Goal: Transaction & Acquisition: Purchase product/service

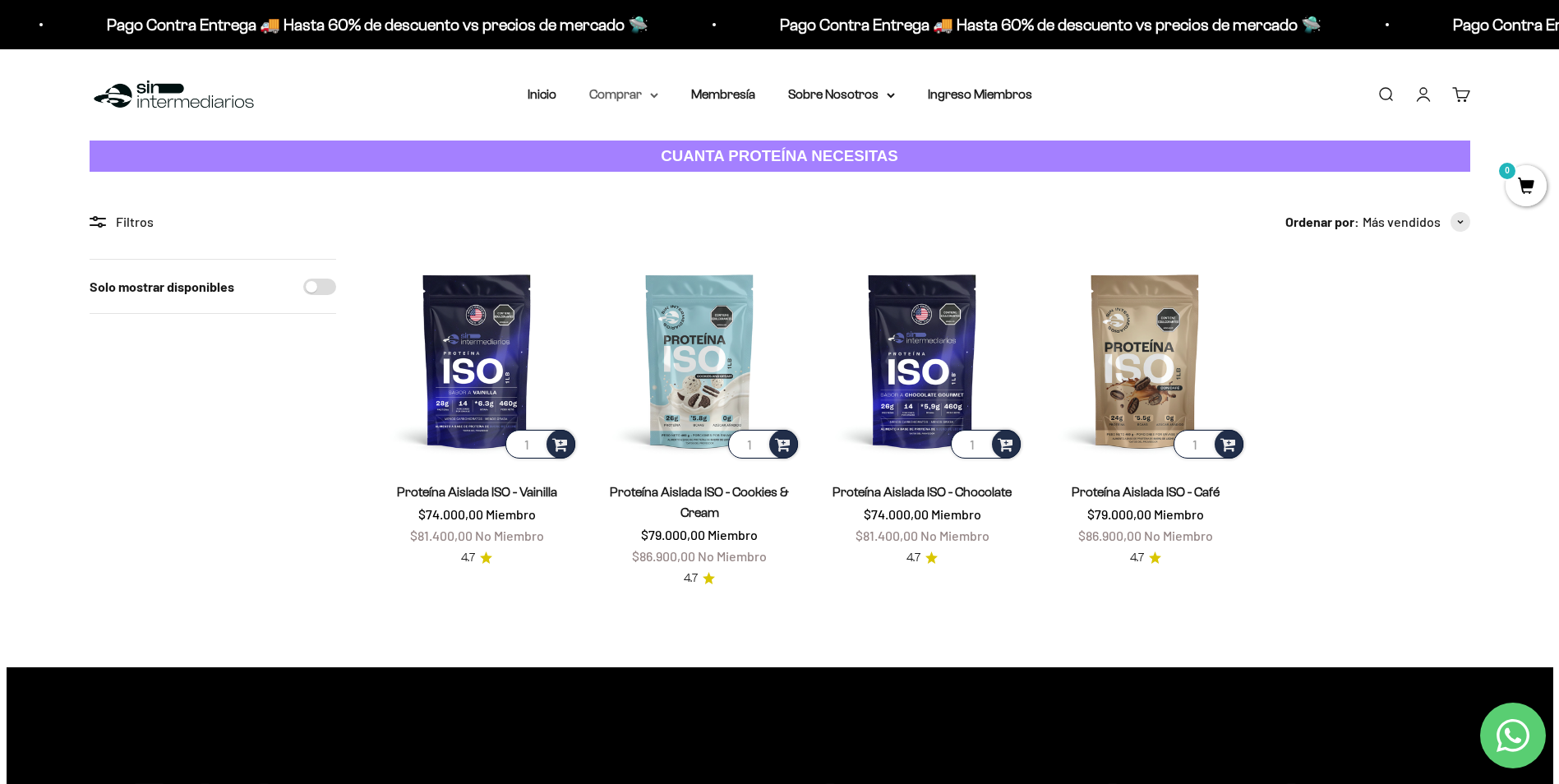
click at [652, 98] on icon at bounding box center [654, 95] width 8 height 5
click at [644, 152] on span "Proteínas" at bounding box center [626, 147] width 55 height 14
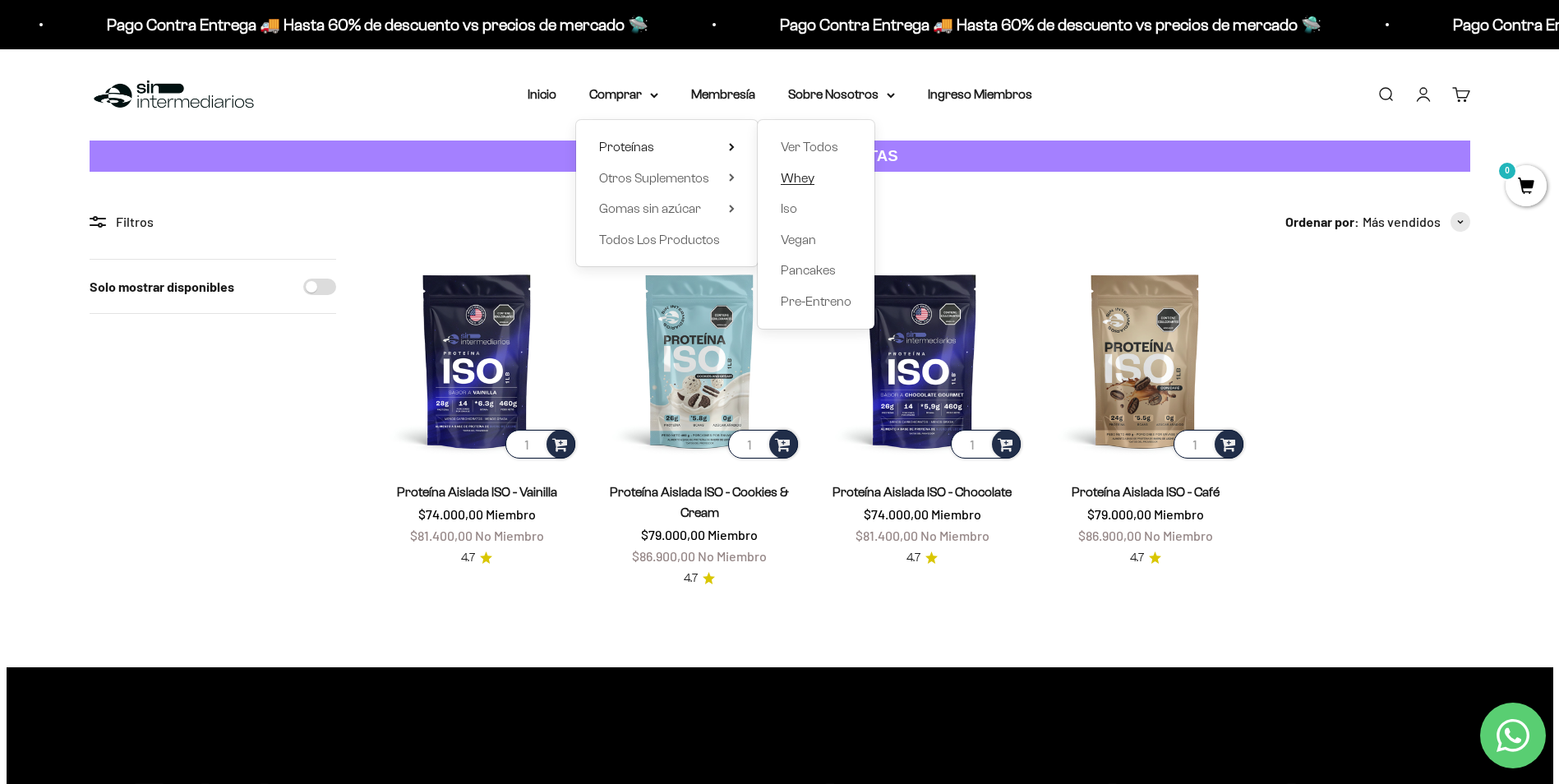
click at [831, 173] on link "Whey" at bounding box center [816, 178] width 71 height 22
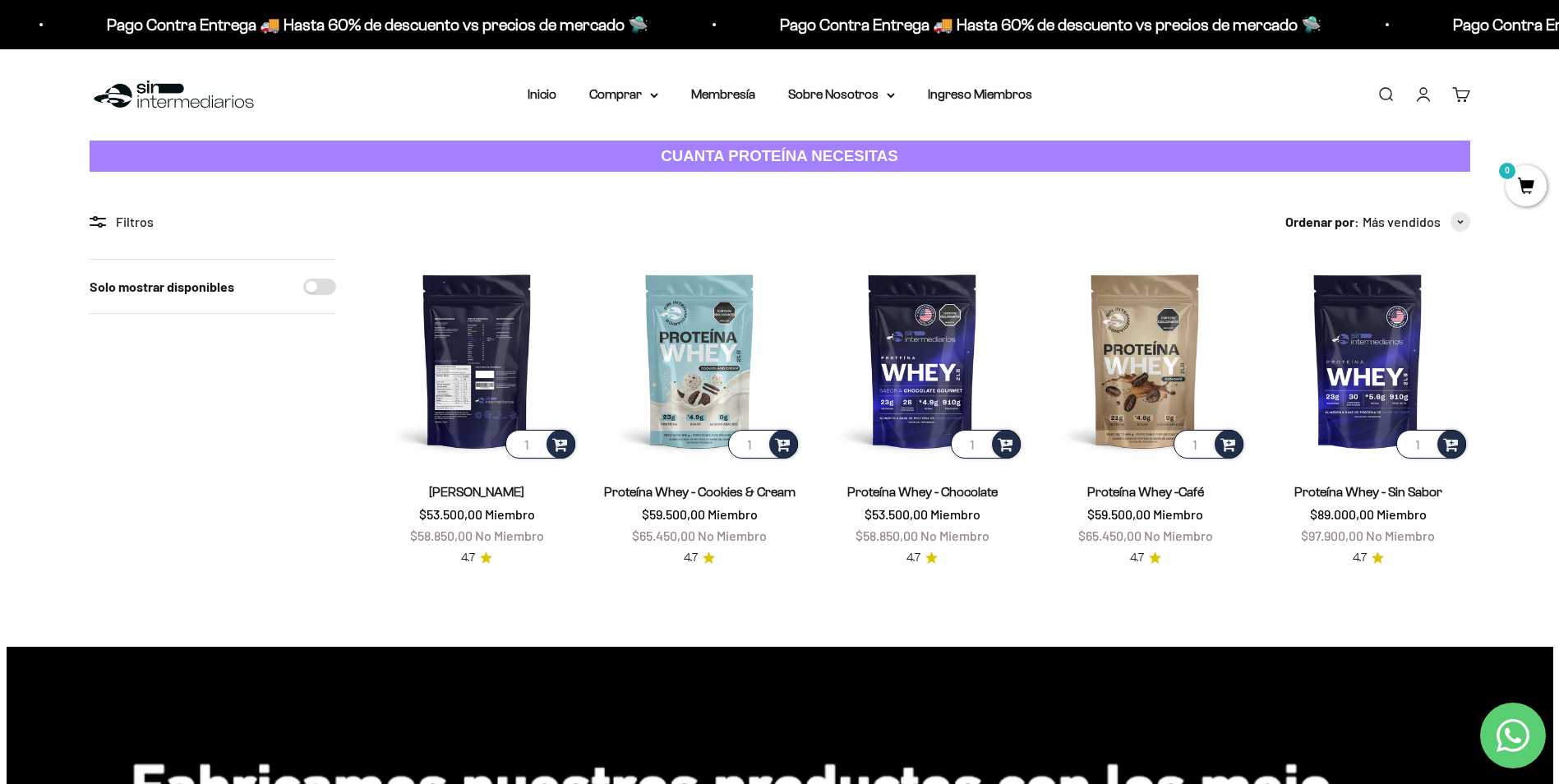
click at [479, 350] on img at bounding box center [477, 361] width 203 height 203
click at [461, 379] on img at bounding box center [477, 361] width 203 height 203
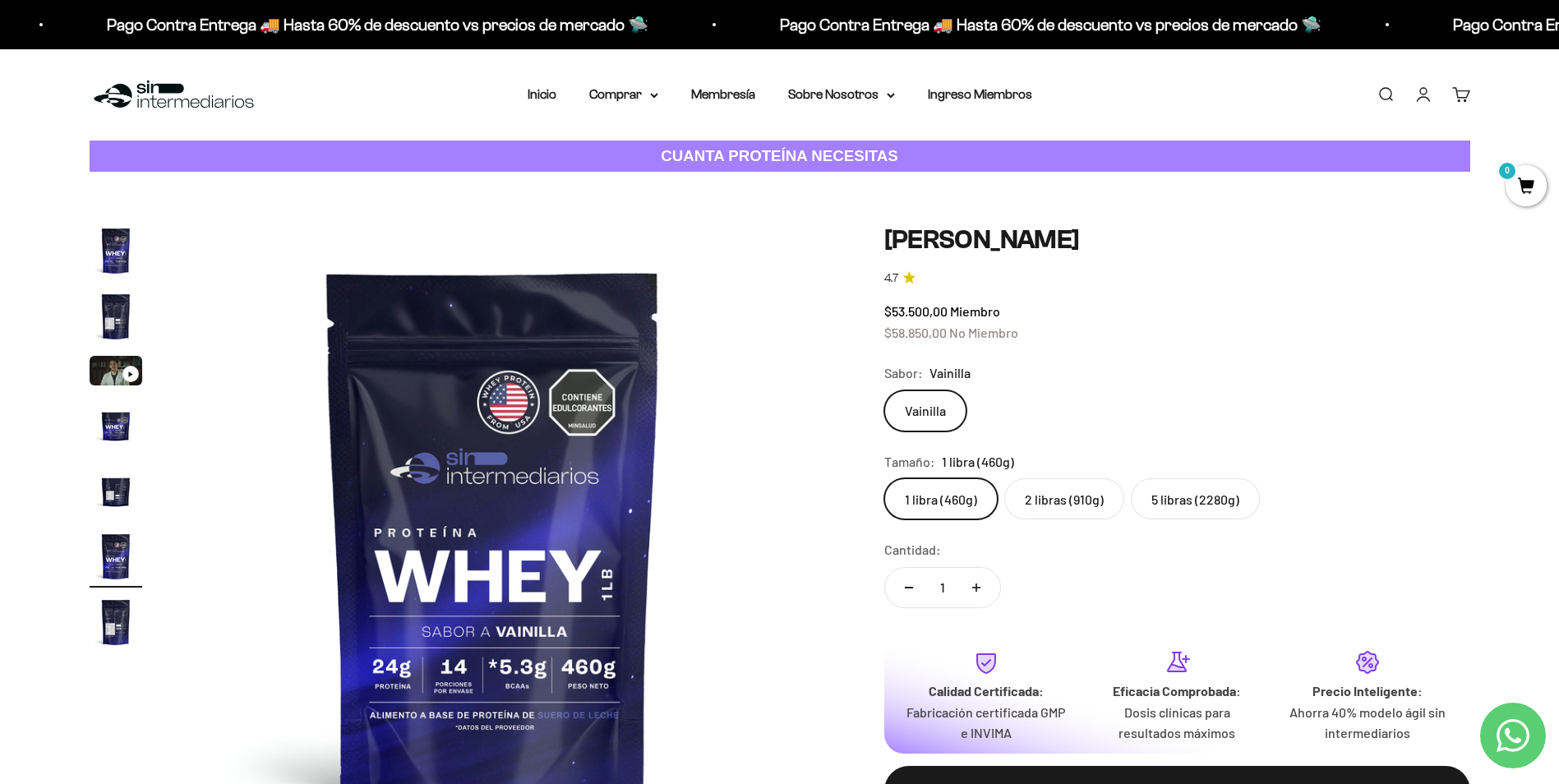
click at [118, 489] on img "Ir al artículo 5" at bounding box center [116, 490] width 52 height 52
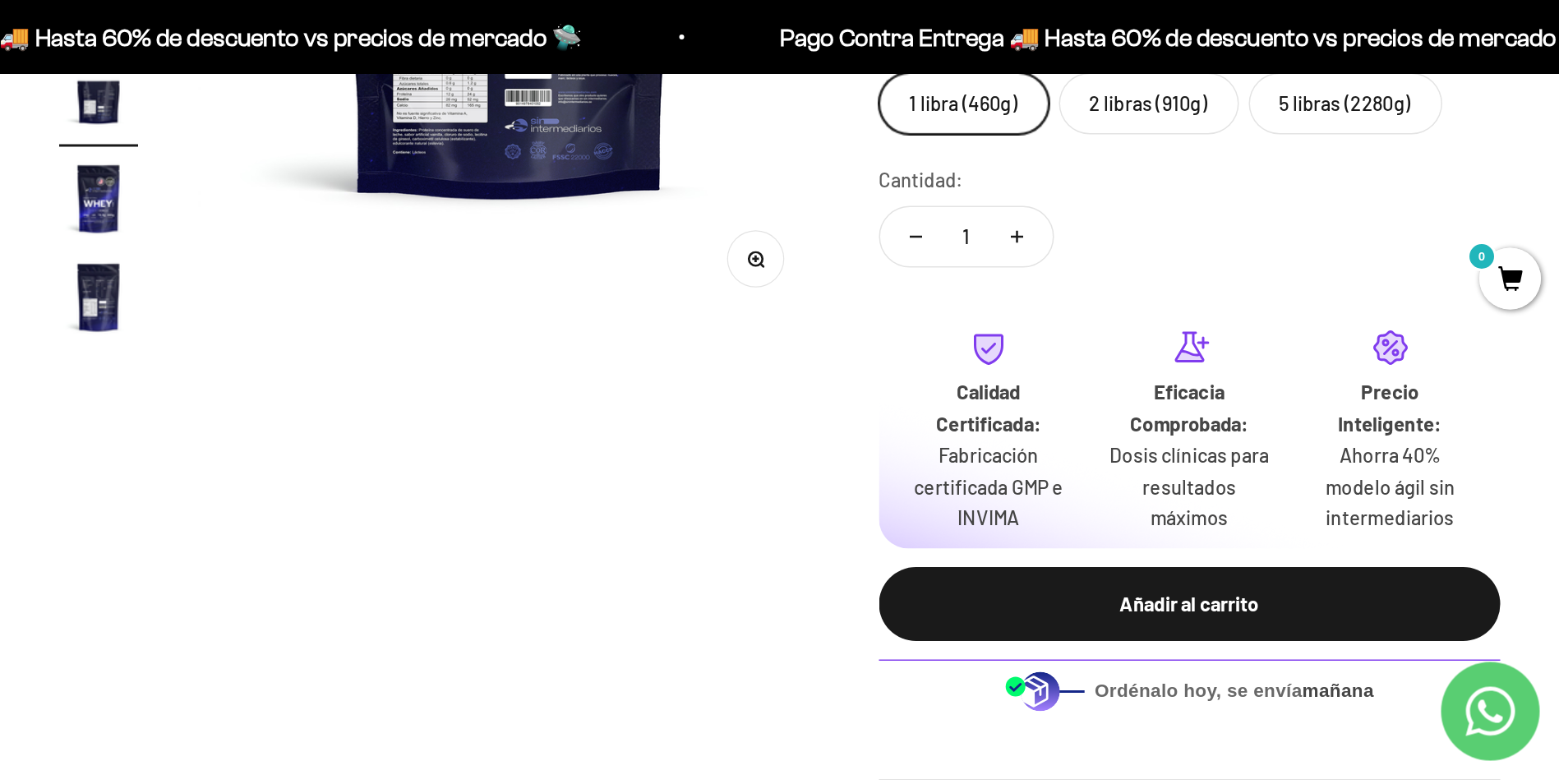
scroll to position [0, 2575]
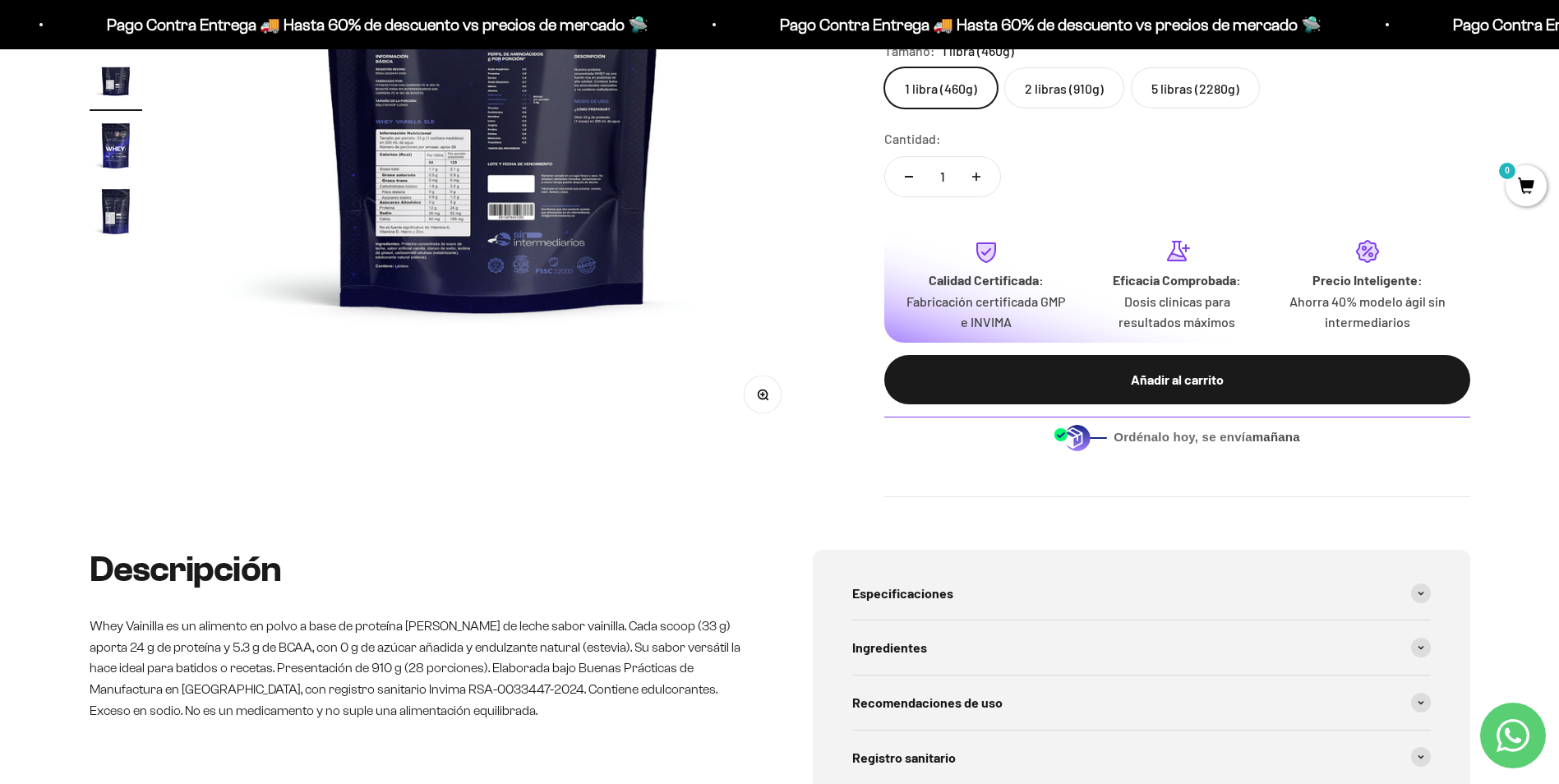
click at [757, 394] on circle "button" at bounding box center [762, 394] width 9 height 9
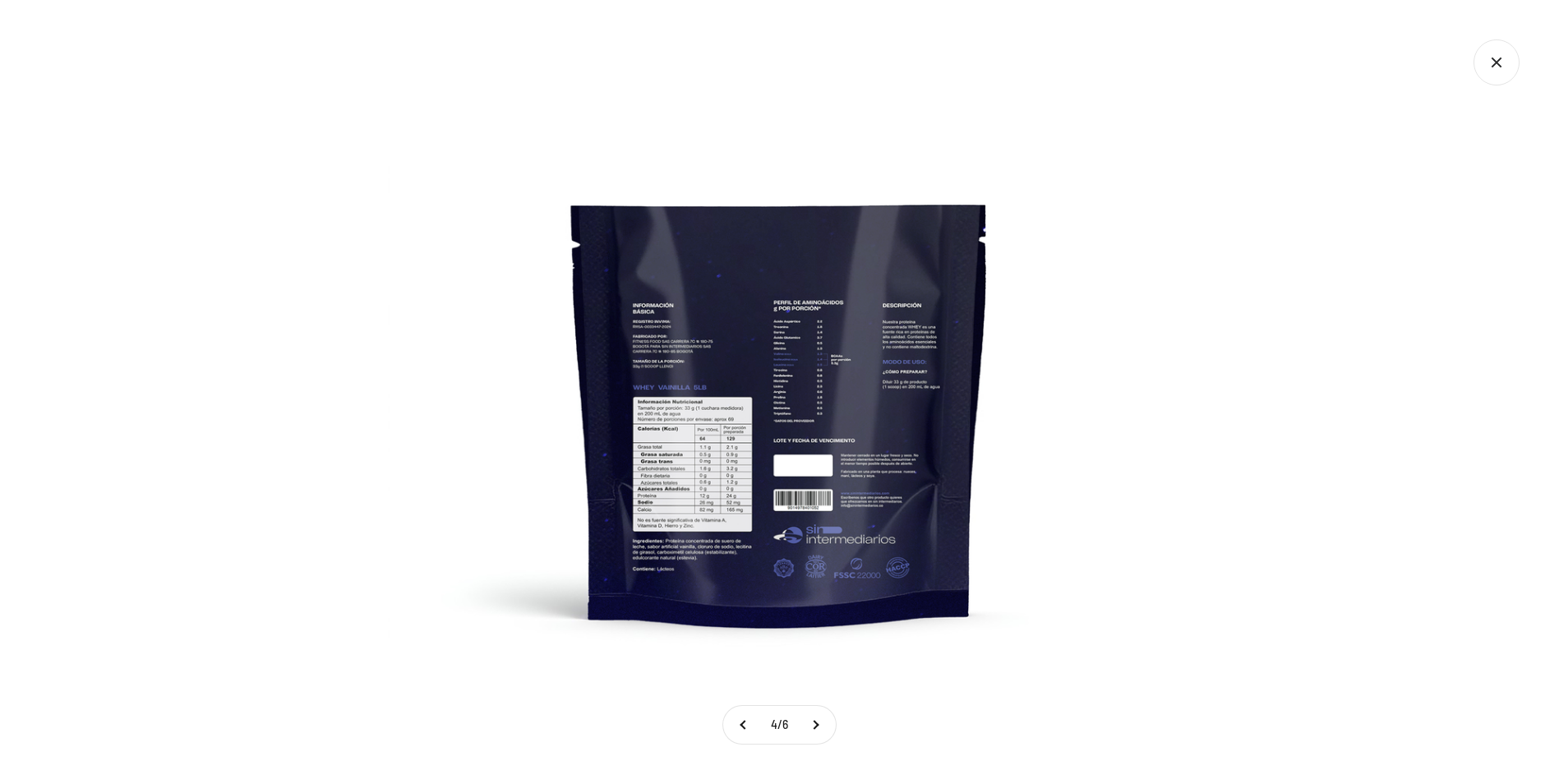
click at [802, 478] on img at bounding box center [780, 392] width 784 height 784
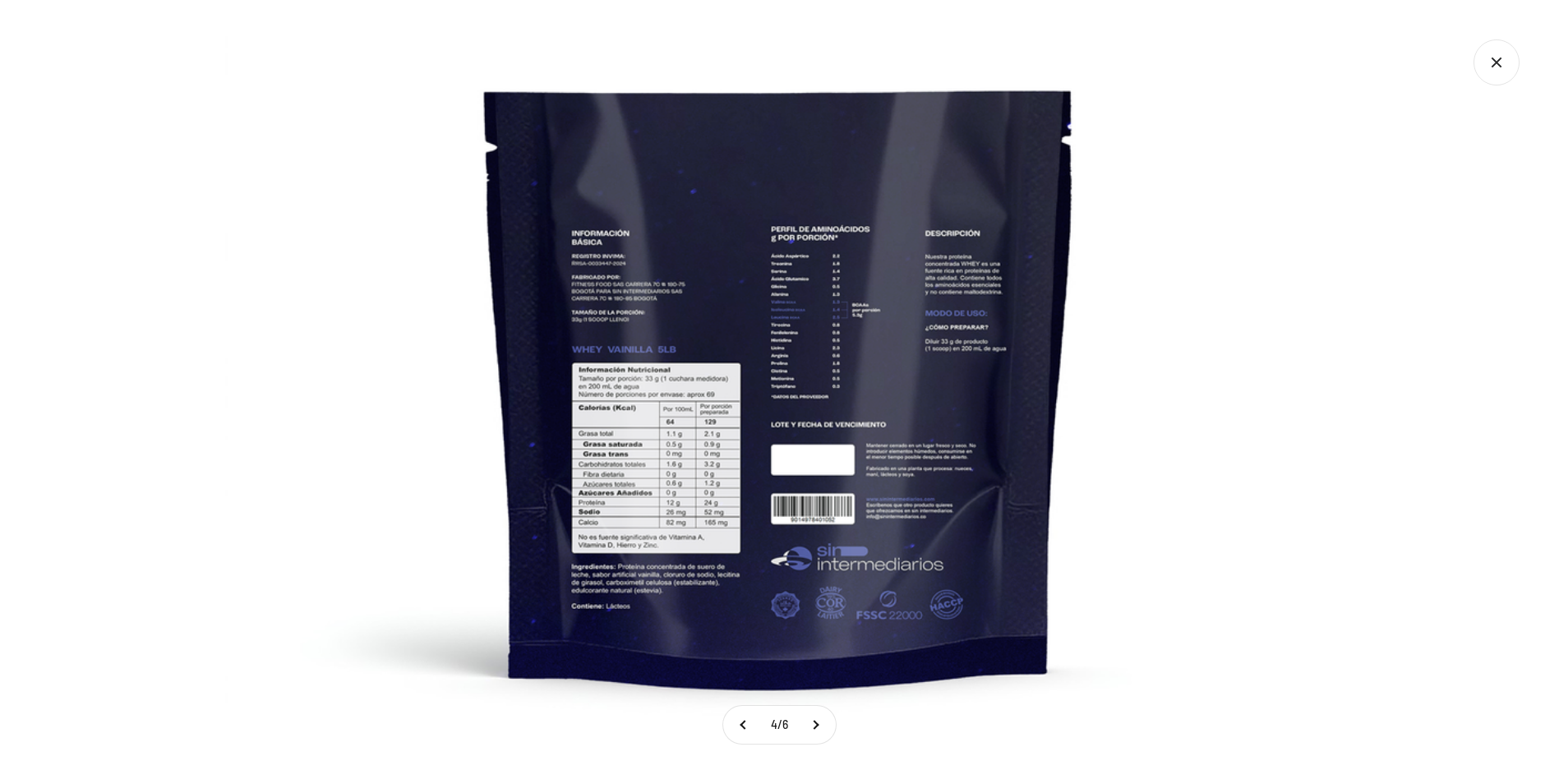
click at [722, 440] on img at bounding box center [779, 355] width 1109 height 1109
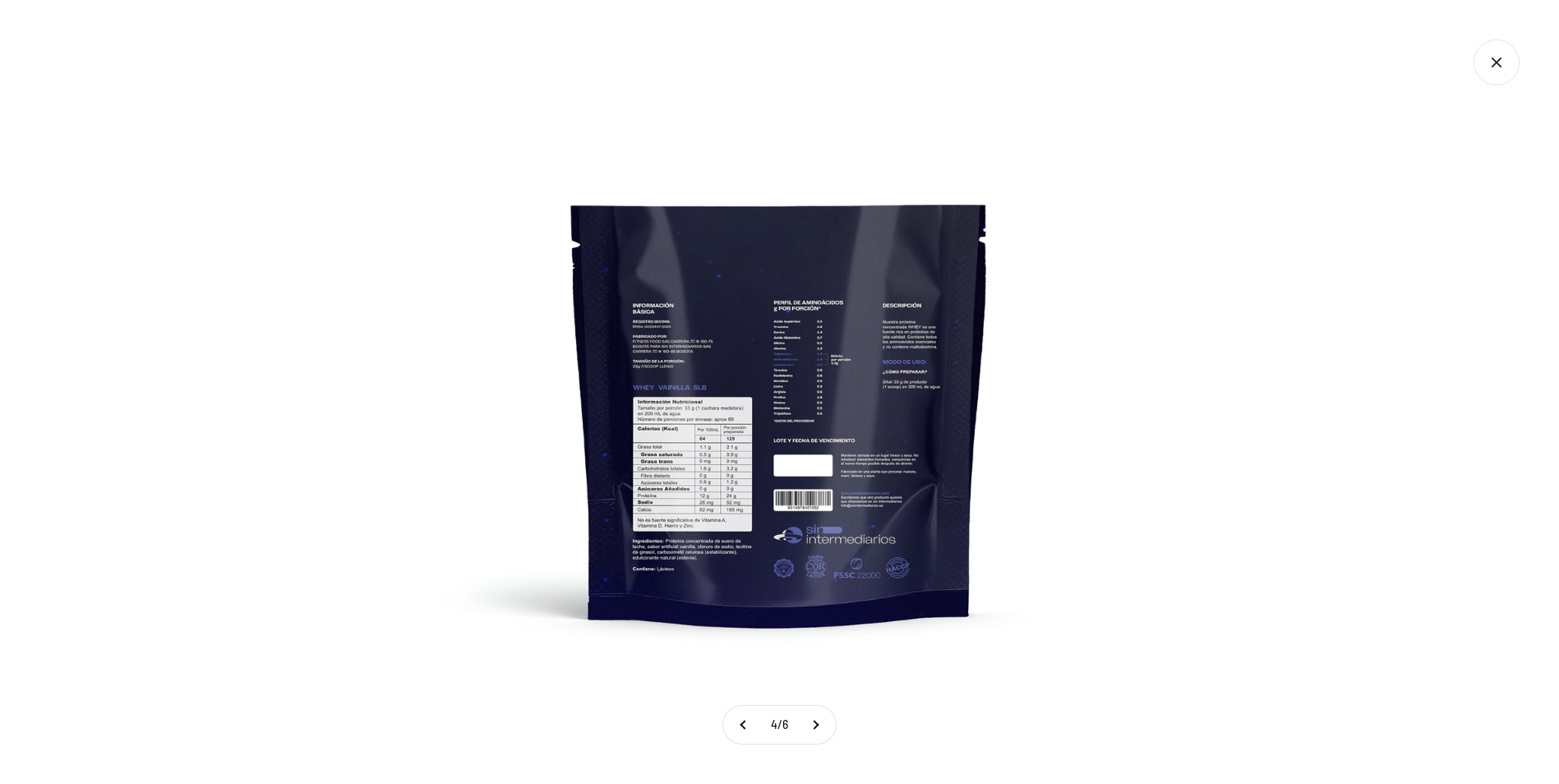
click at [647, 482] on img at bounding box center [780, 392] width 784 height 784
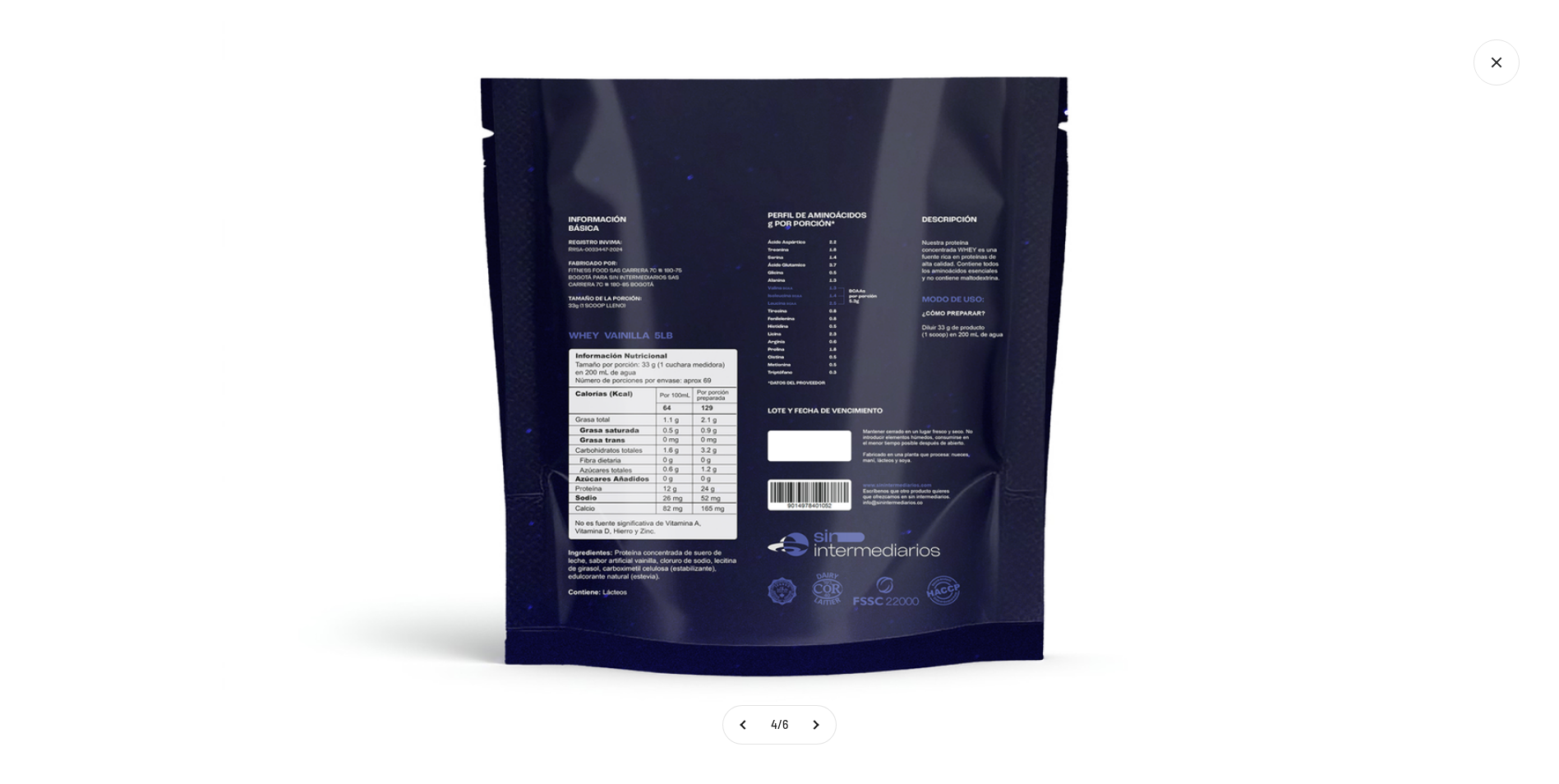
click at [686, 241] on img at bounding box center [776, 341] width 1109 height 1109
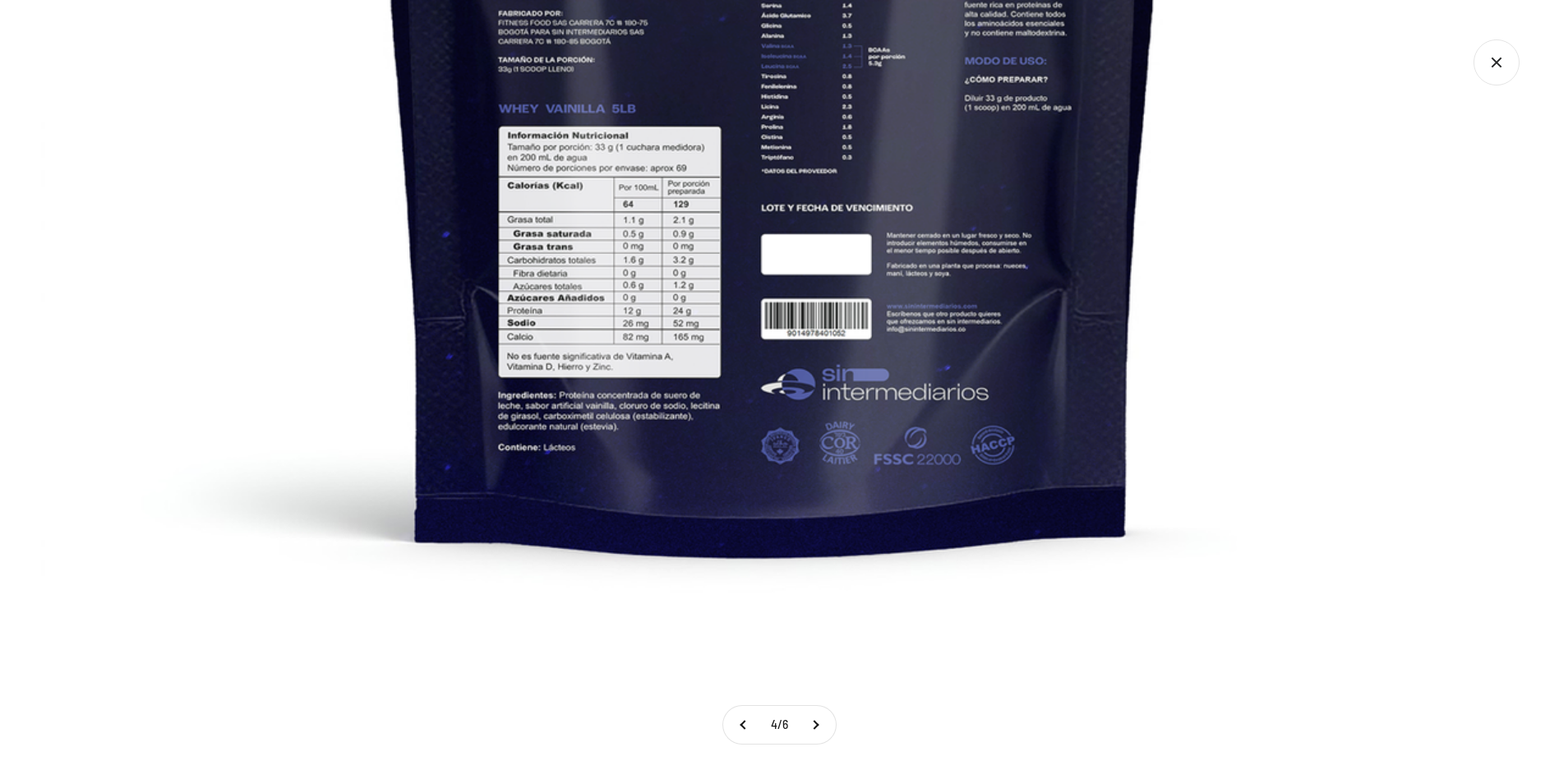
click at [612, 307] on img at bounding box center [773, 117] width 1464 height 1463
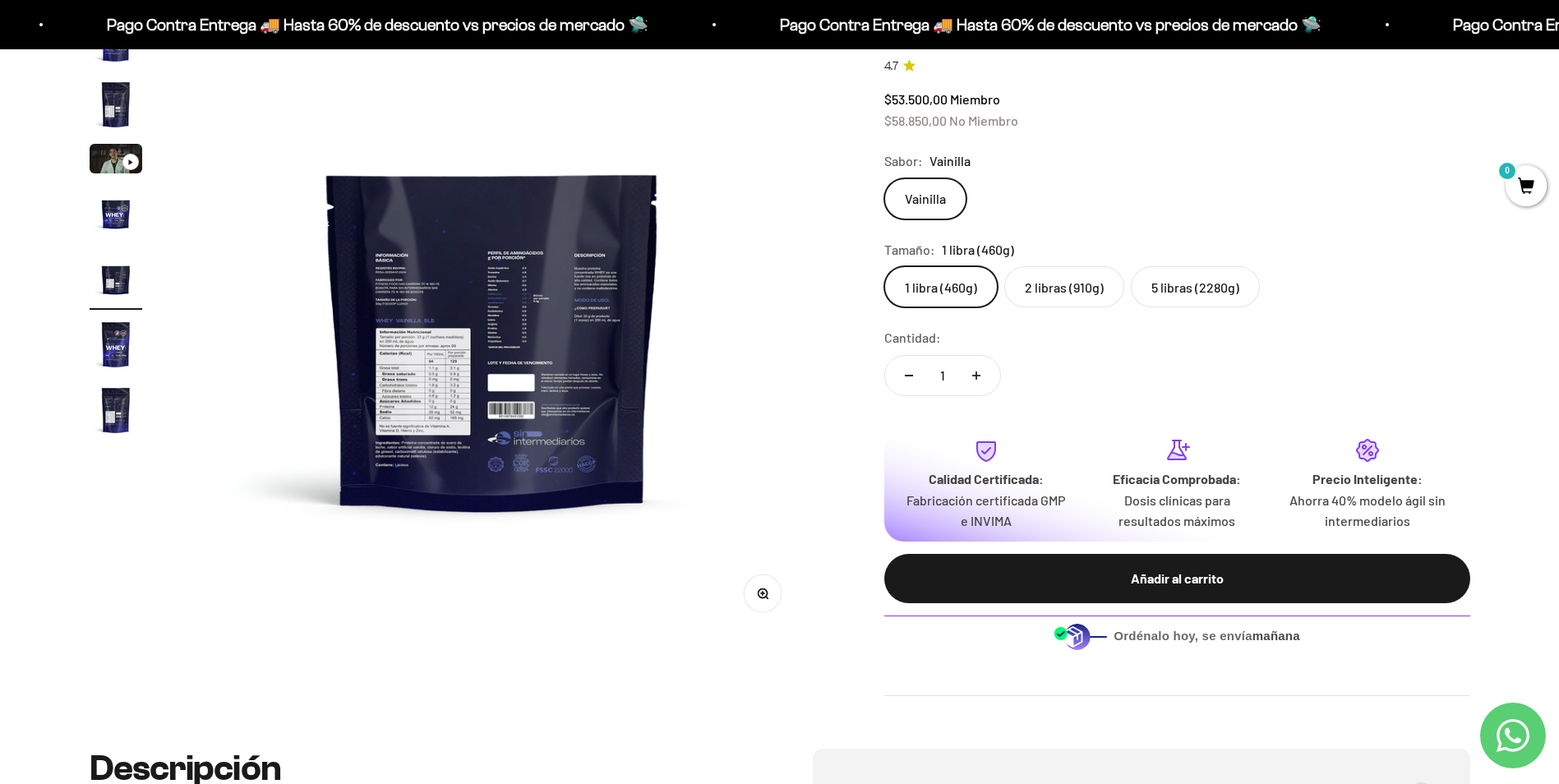
scroll to position [0, 0]
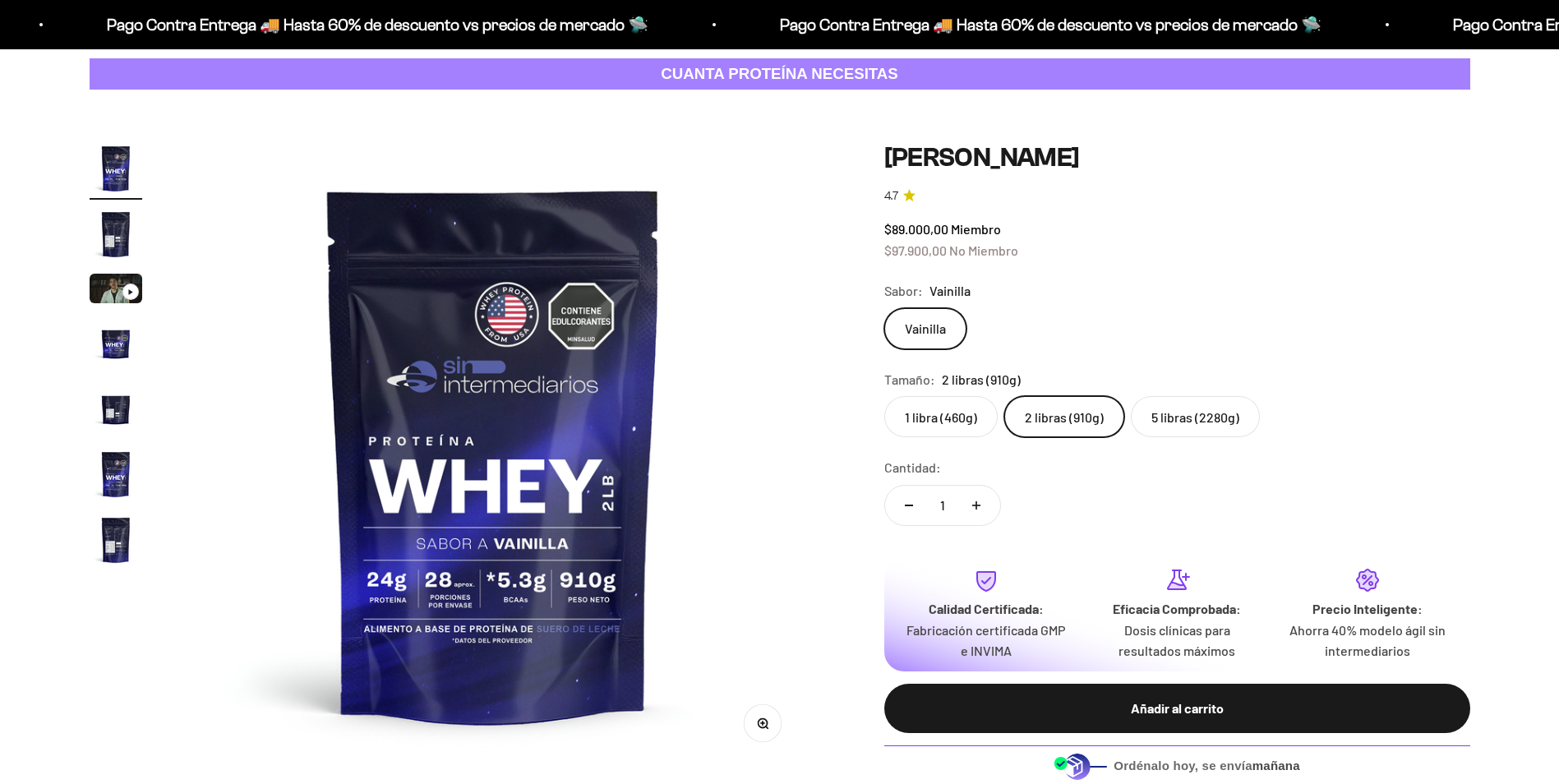
scroll to position [82, 0]
click at [1160, 414] on label "5 libras (2280g)" at bounding box center [1195, 416] width 129 height 41
click at [884, 396] on input "5 libras (2280g)" at bounding box center [883, 395] width 1 height 1
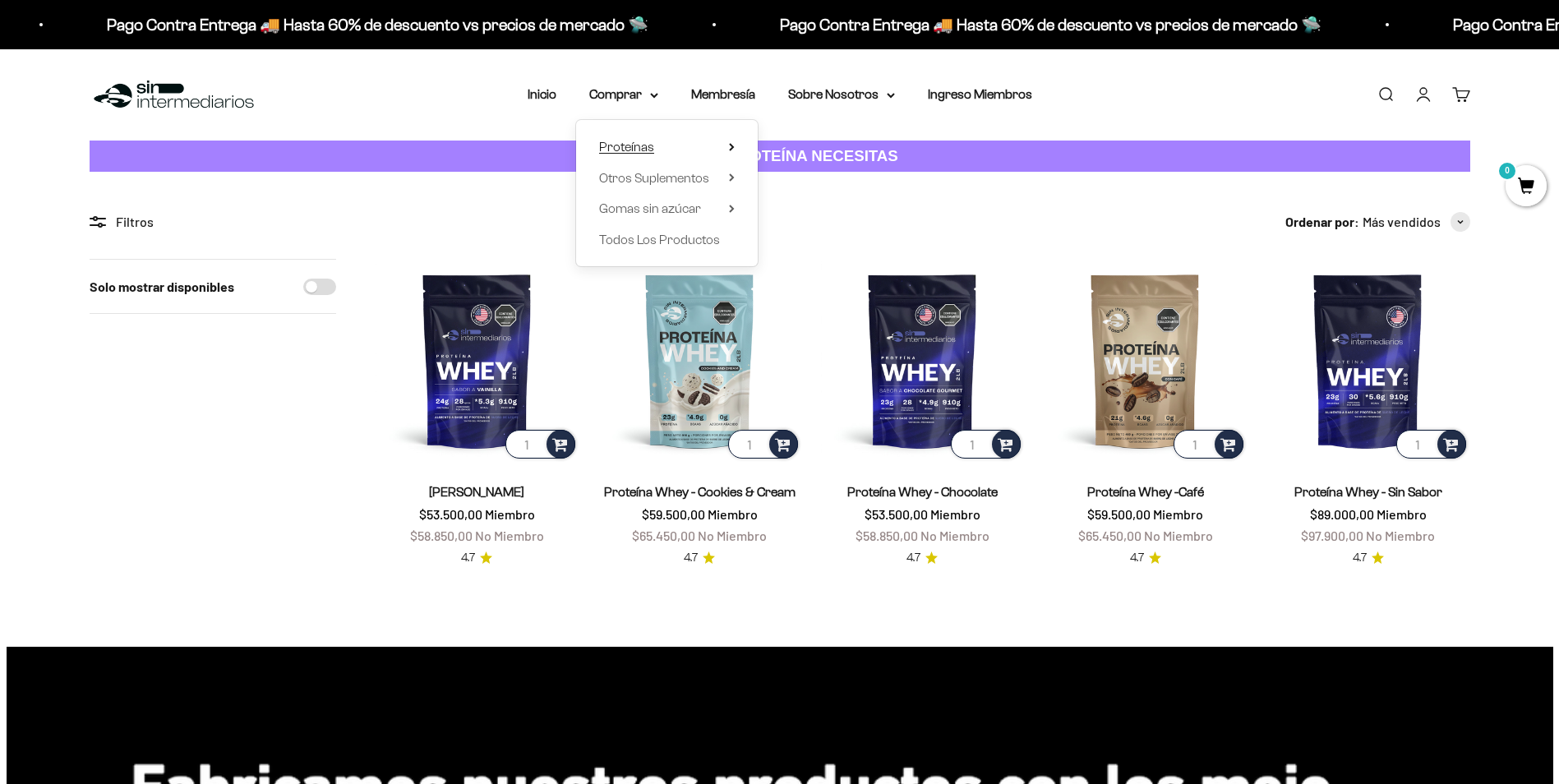
click at [641, 146] on span "Proteínas" at bounding box center [626, 147] width 55 height 14
click at [829, 214] on link "Iso" at bounding box center [816, 209] width 71 height 22
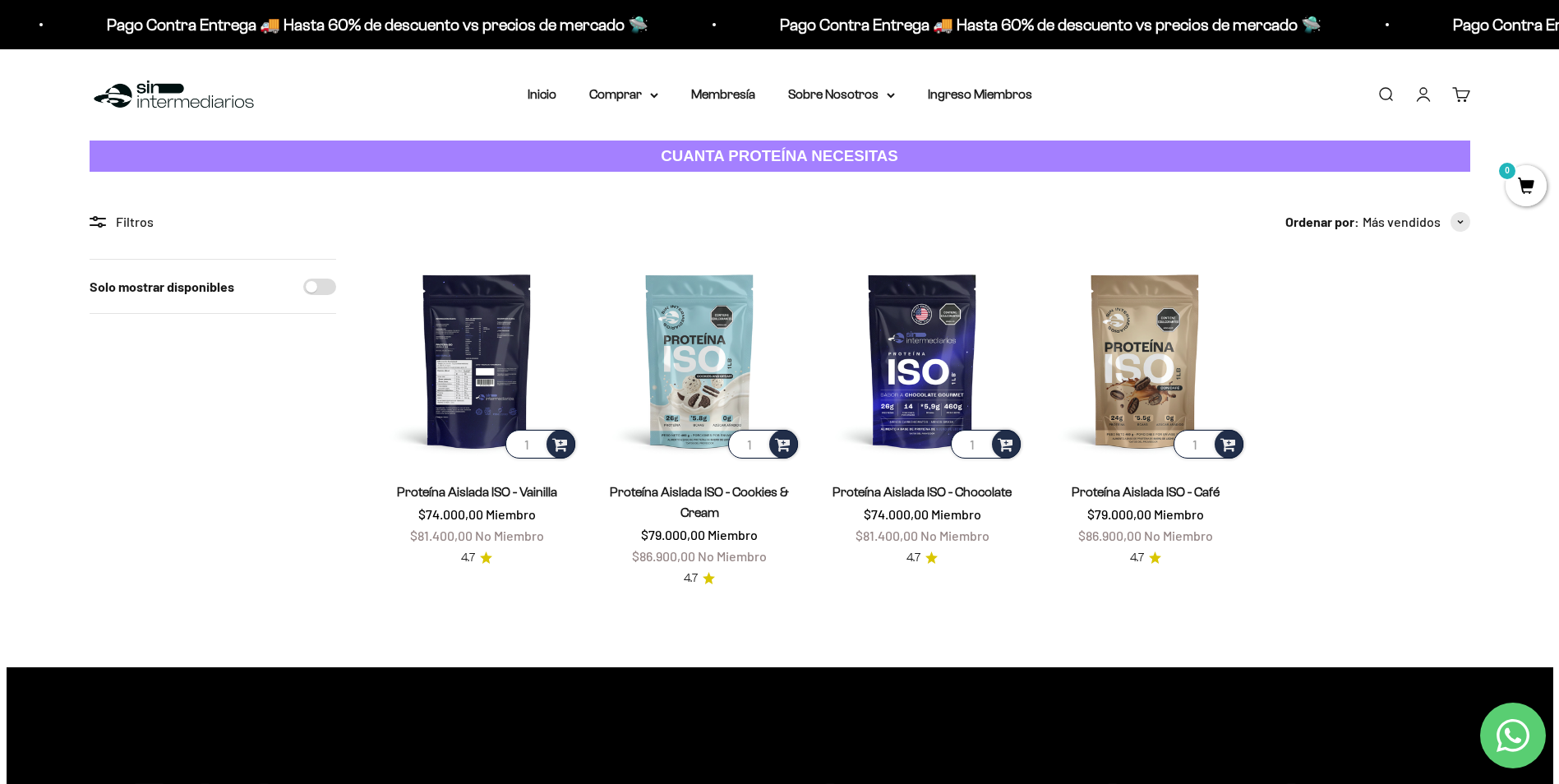
click at [501, 368] on img at bounding box center [477, 361] width 203 height 203
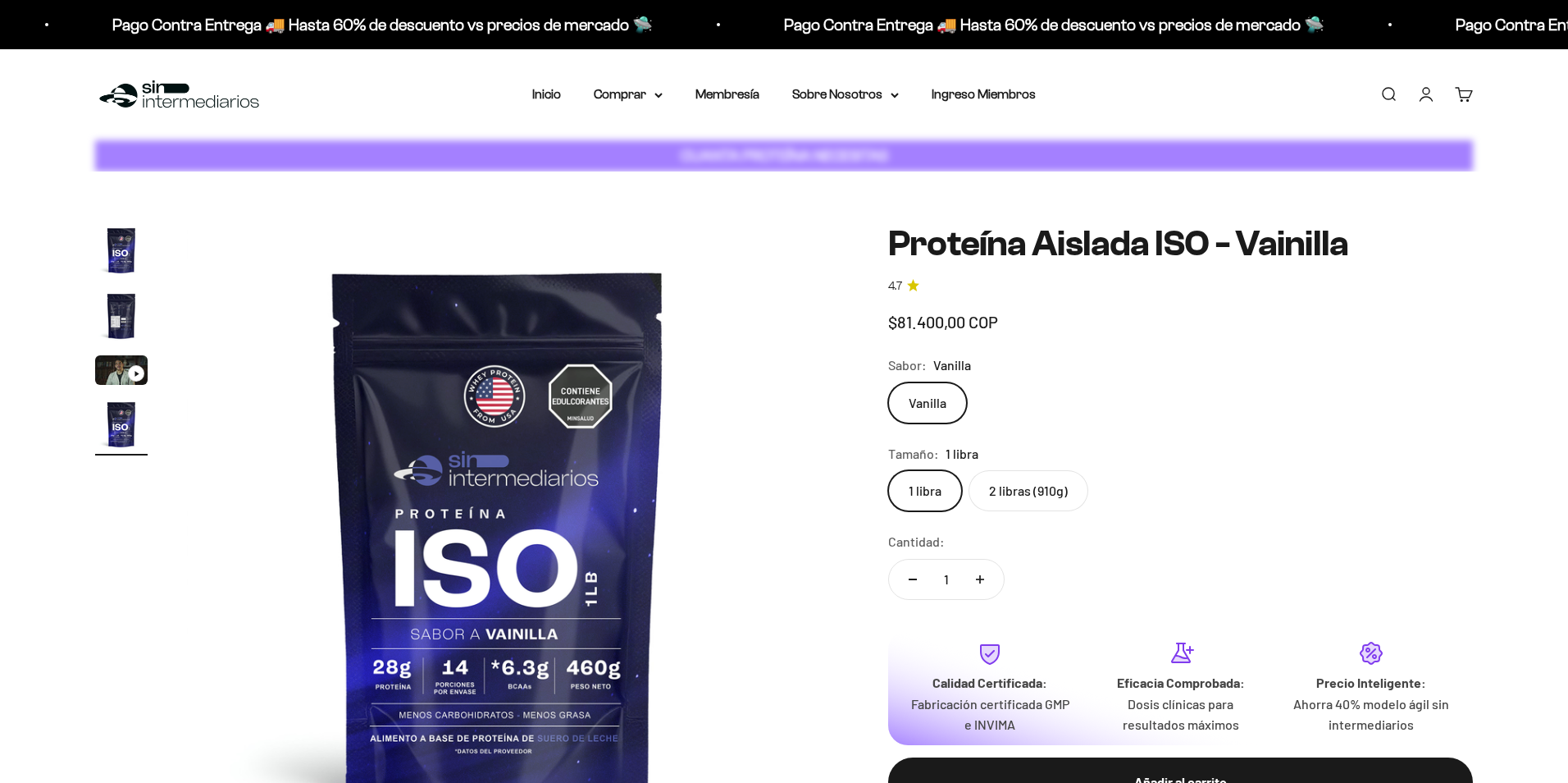
click at [997, 496] on label "2 libras (910g)" at bounding box center [1028, 490] width 119 height 41
click at [888, 470] on input "2 libras (910g)" at bounding box center [887, 470] width 1 height 1
radio input "true"
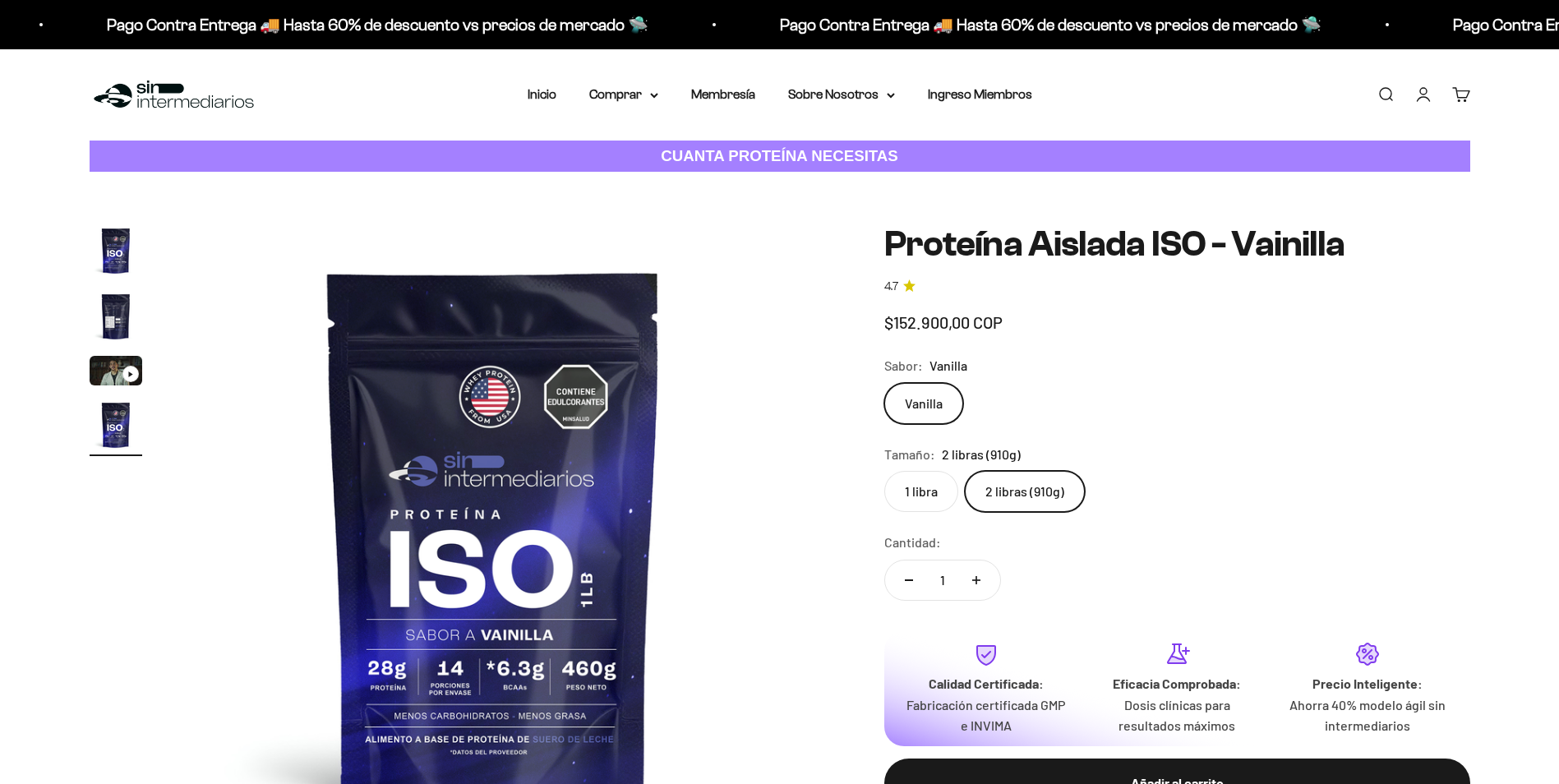
scroll to position [0, 1931]
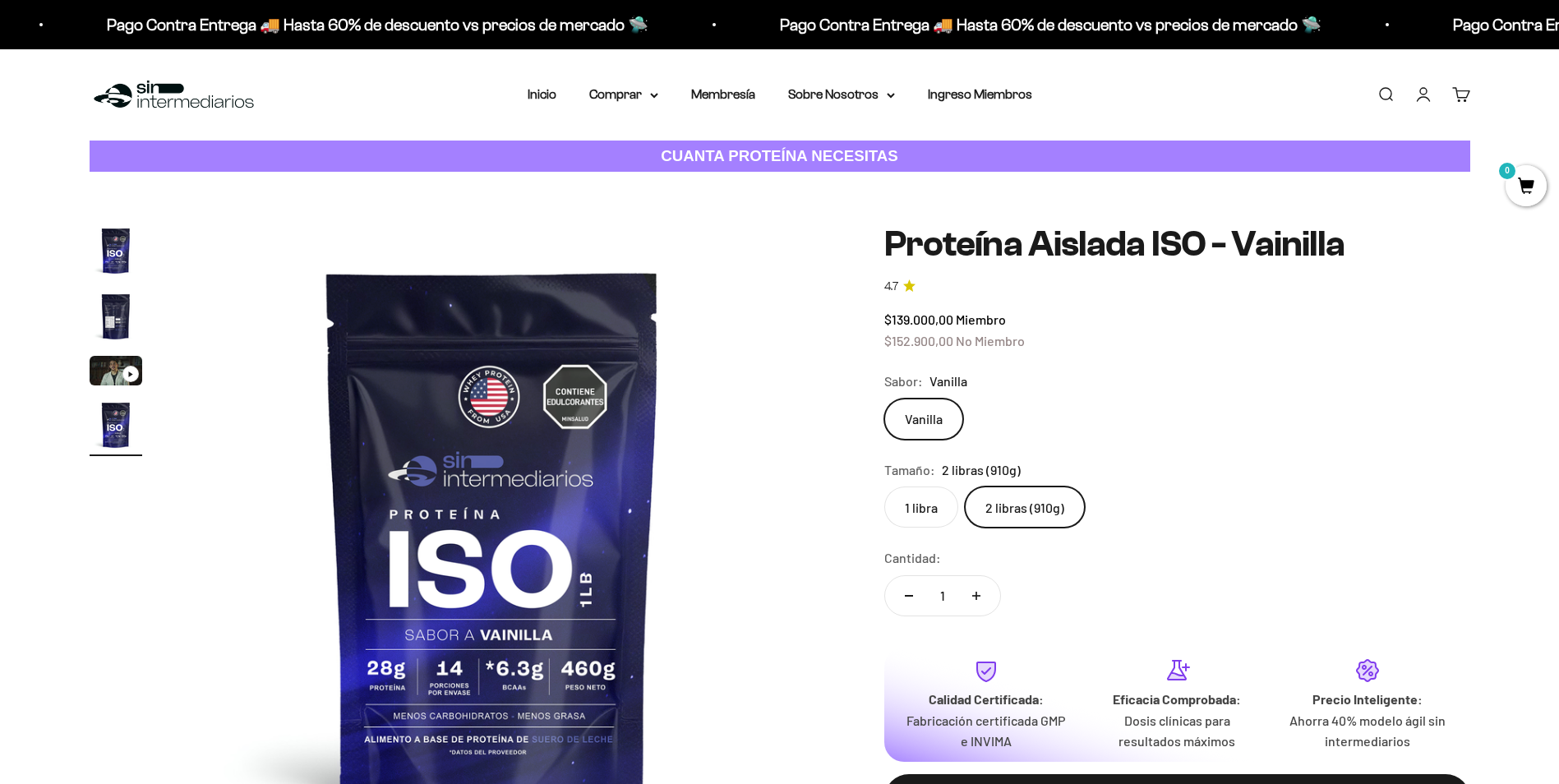
click at [123, 328] on img "Ir al artículo 2" at bounding box center [116, 316] width 52 height 52
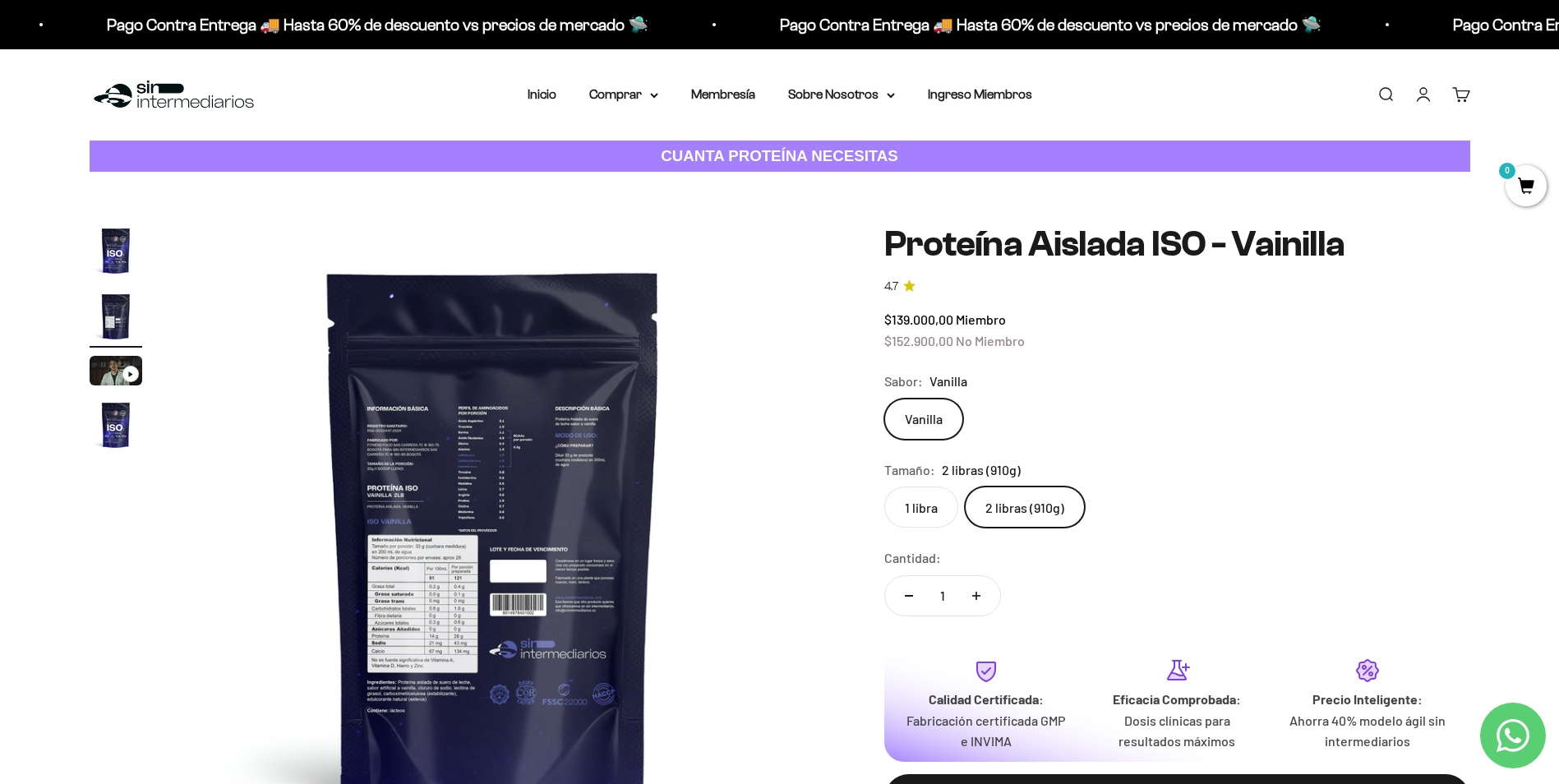
scroll to position [246, 0]
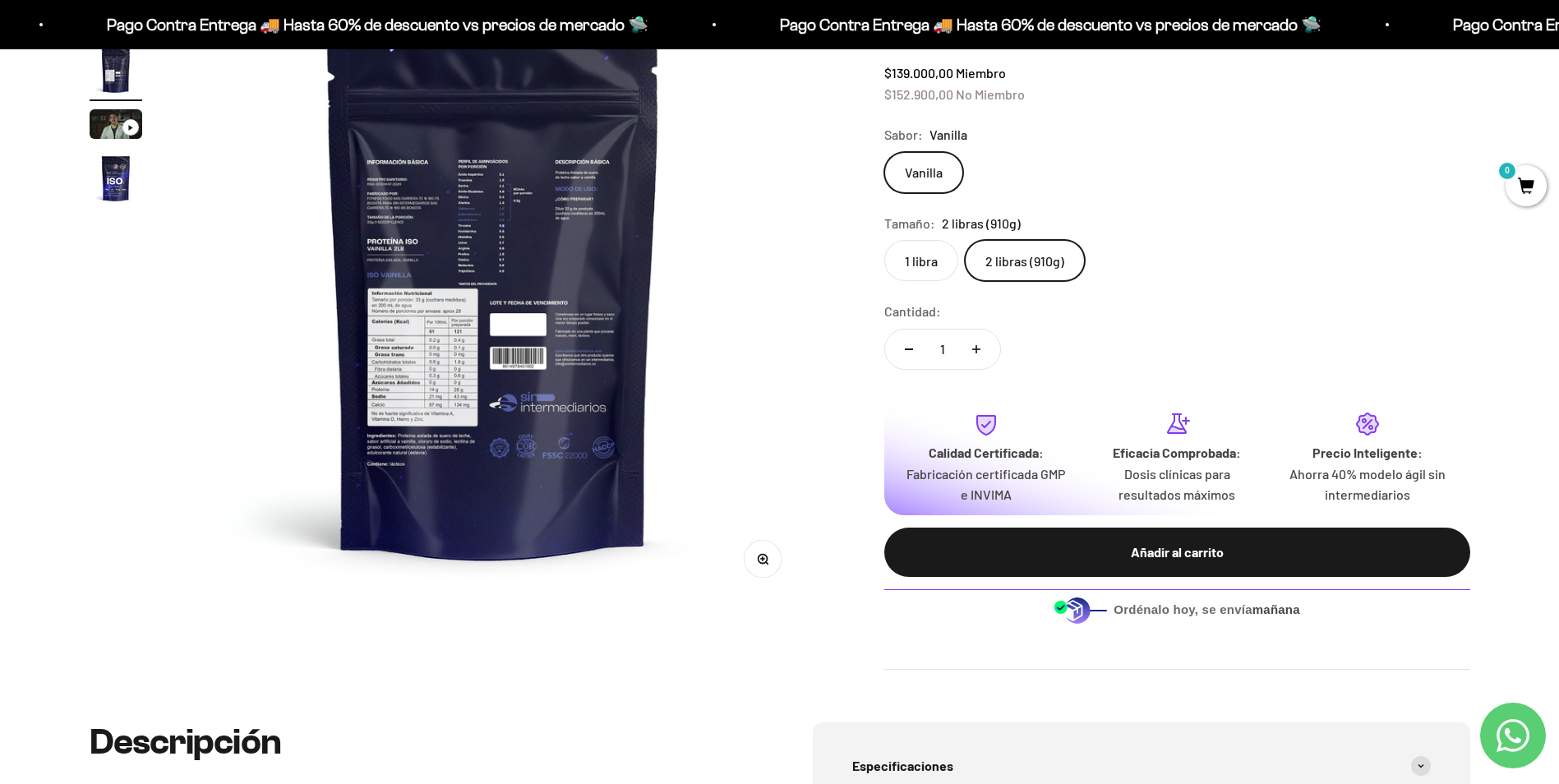
click at [757, 566] on button "Zoom" at bounding box center [762, 558] width 37 height 37
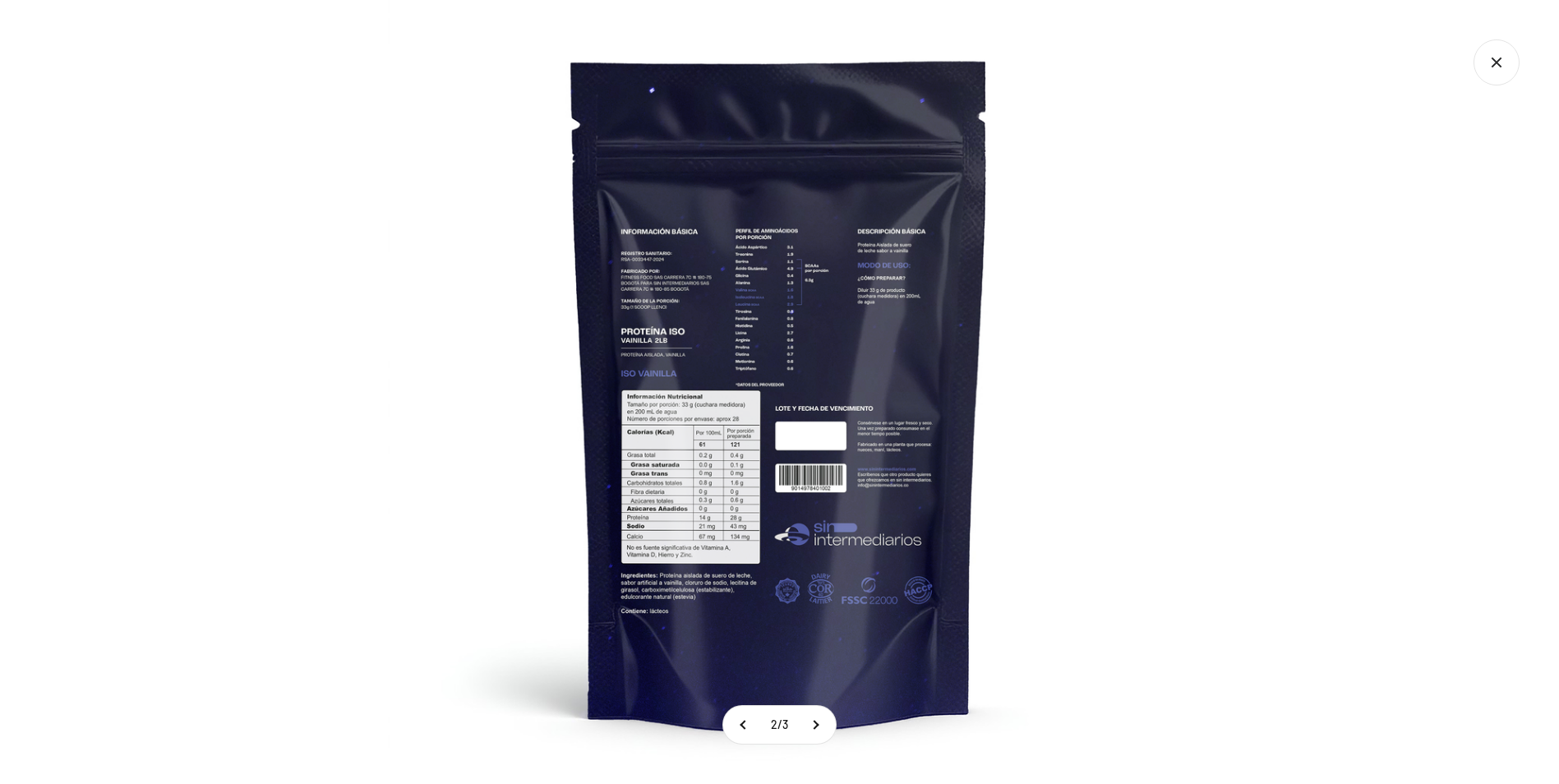
scroll to position [0, 0]
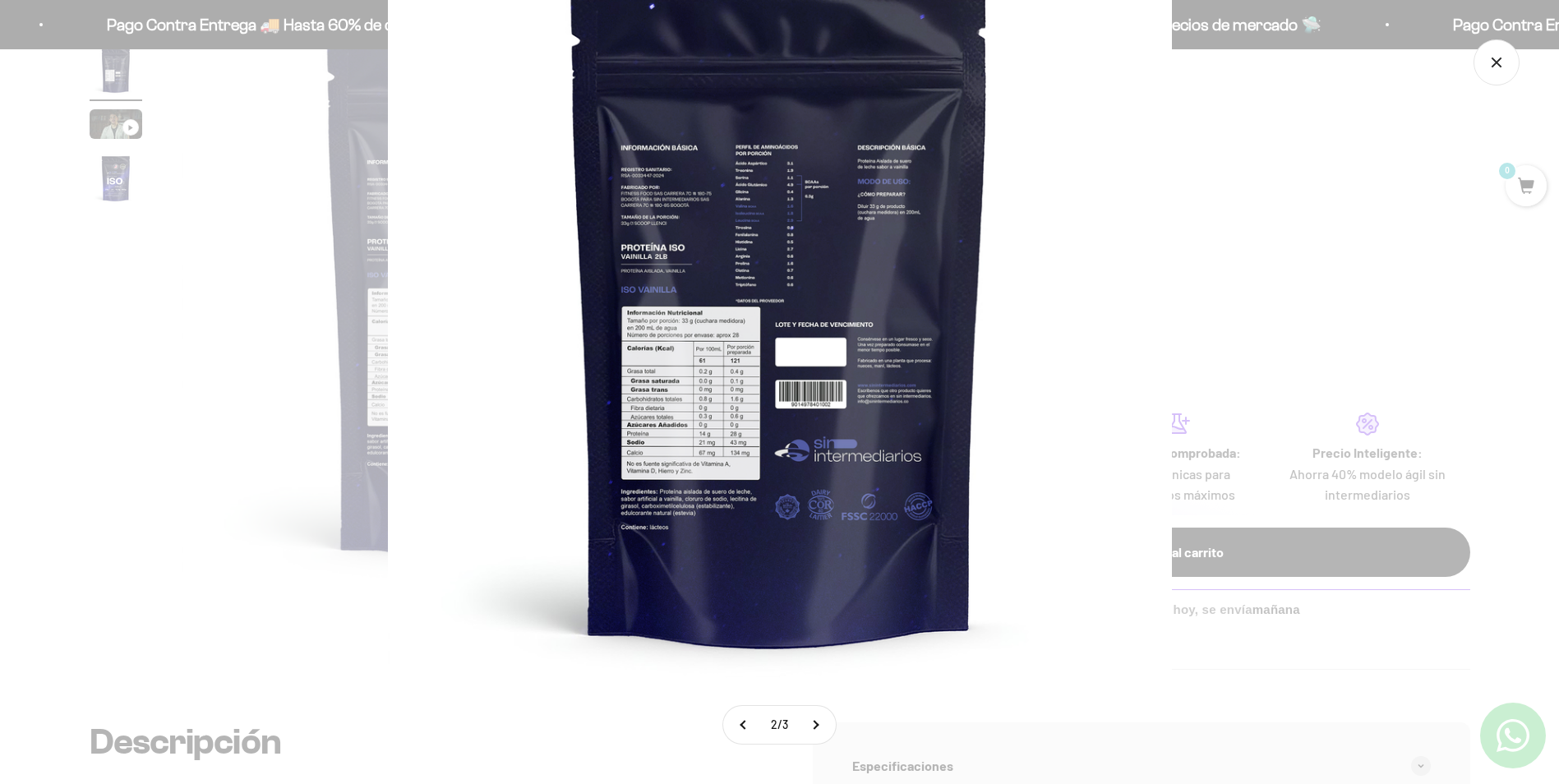
click at [525, 314] on img at bounding box center [780, 308] width 784 height 784
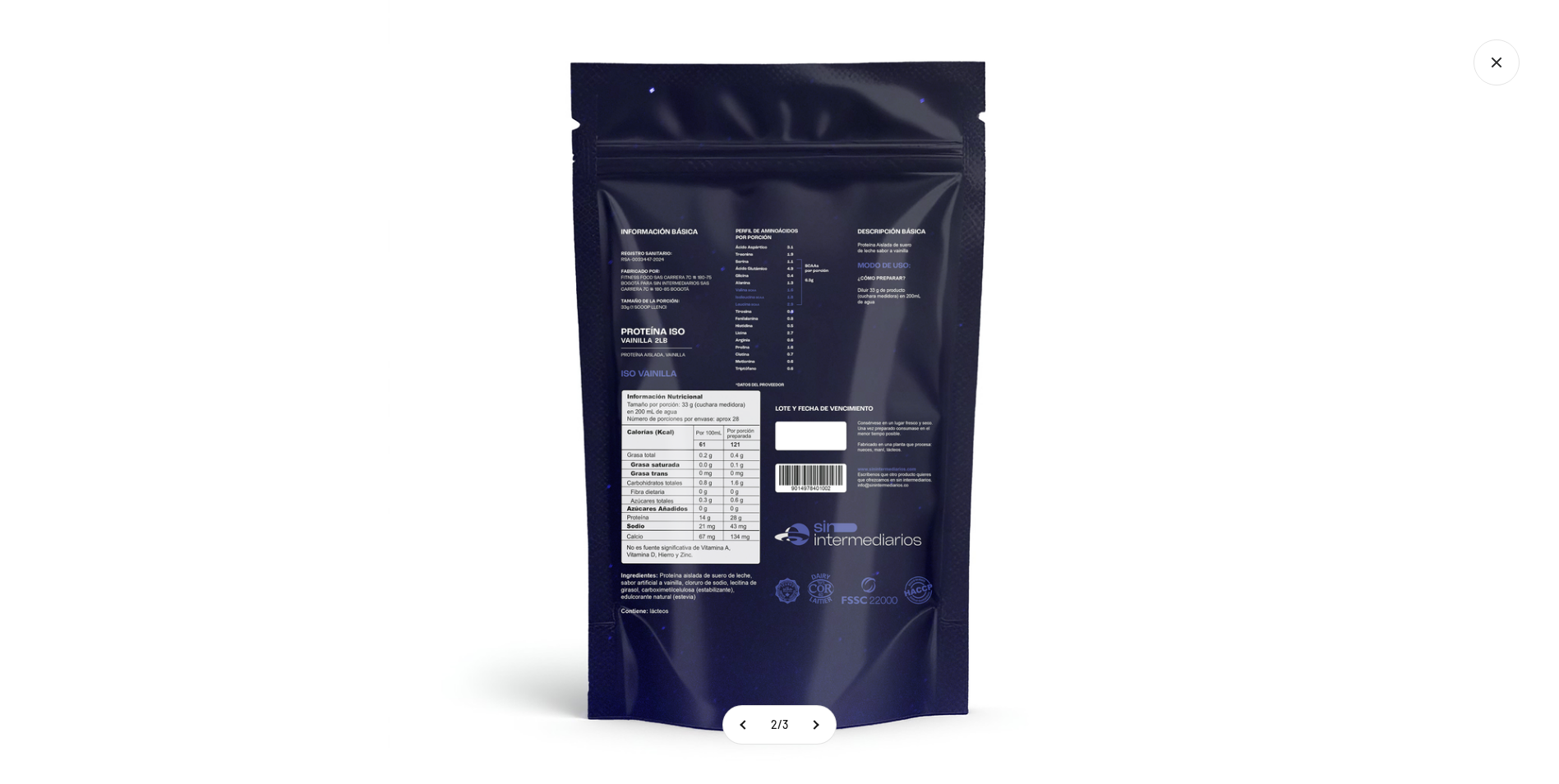
click at [701, 490] on img at bounding box center [780, 392] width 784 height 784
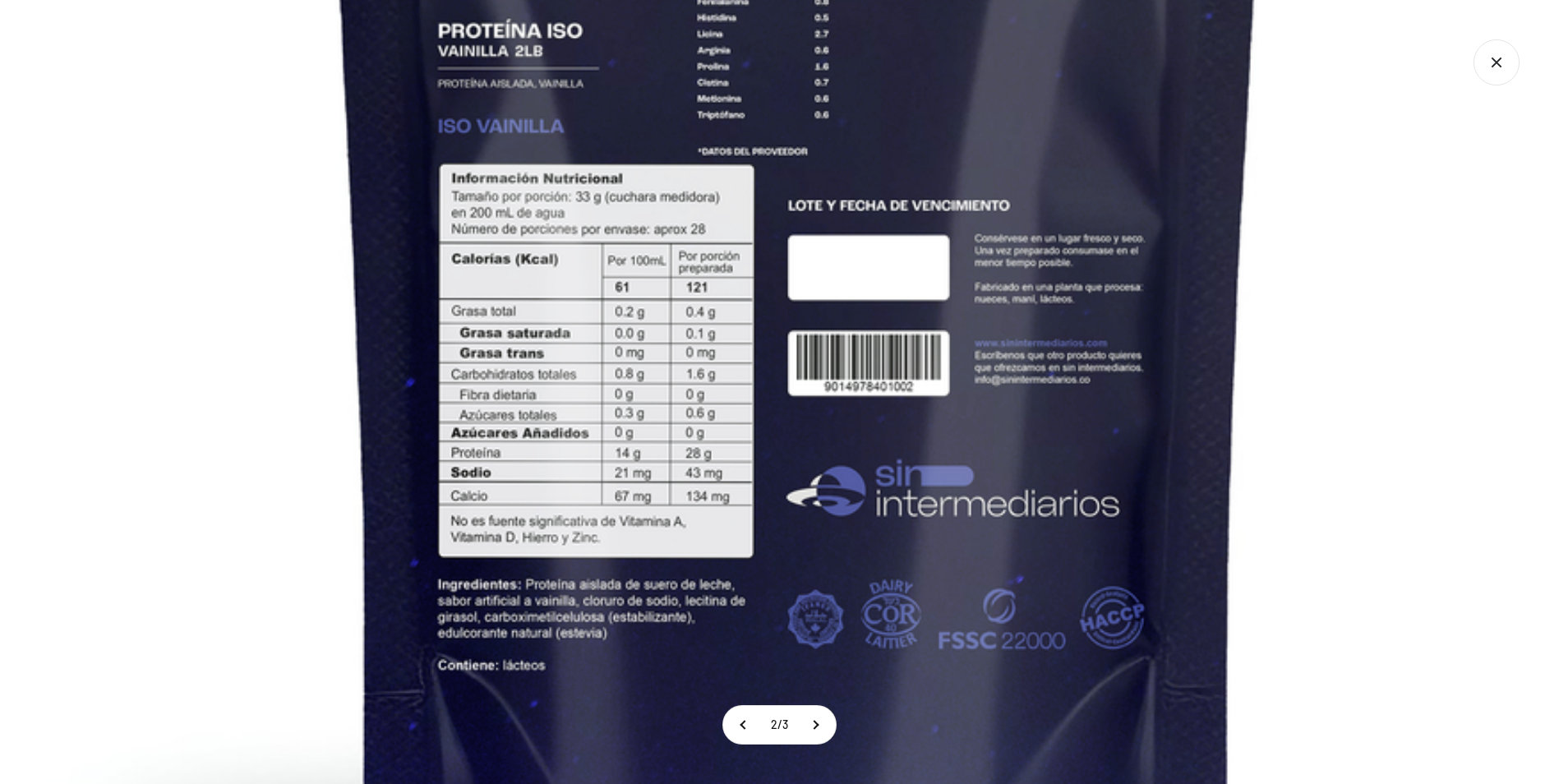
click at [684, 396] on img at bounding box center [799, 168] width 1779 height 1778
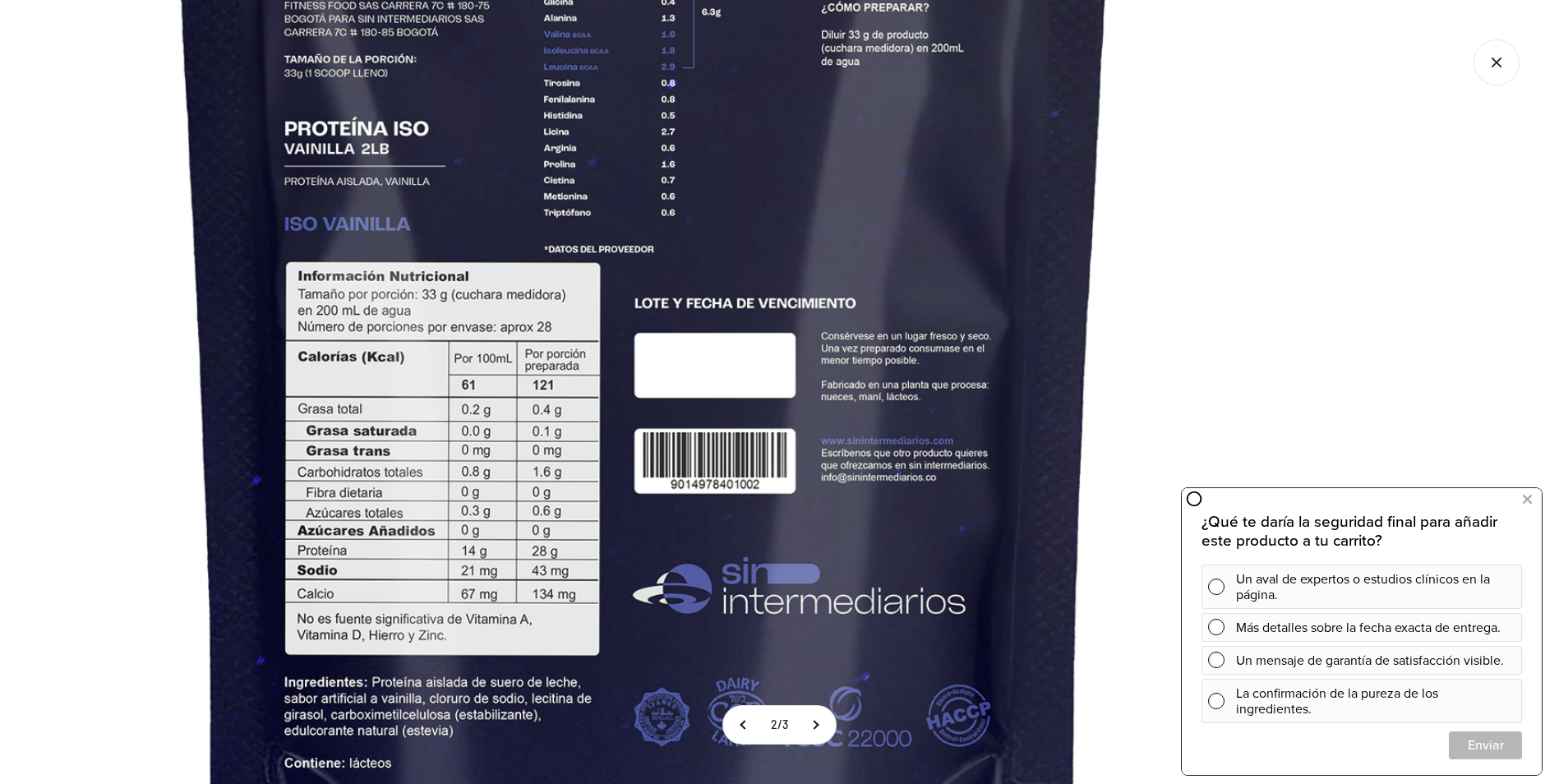
click at [521, 377] on img at bounding box center [645, 266] width 1779 height 1778
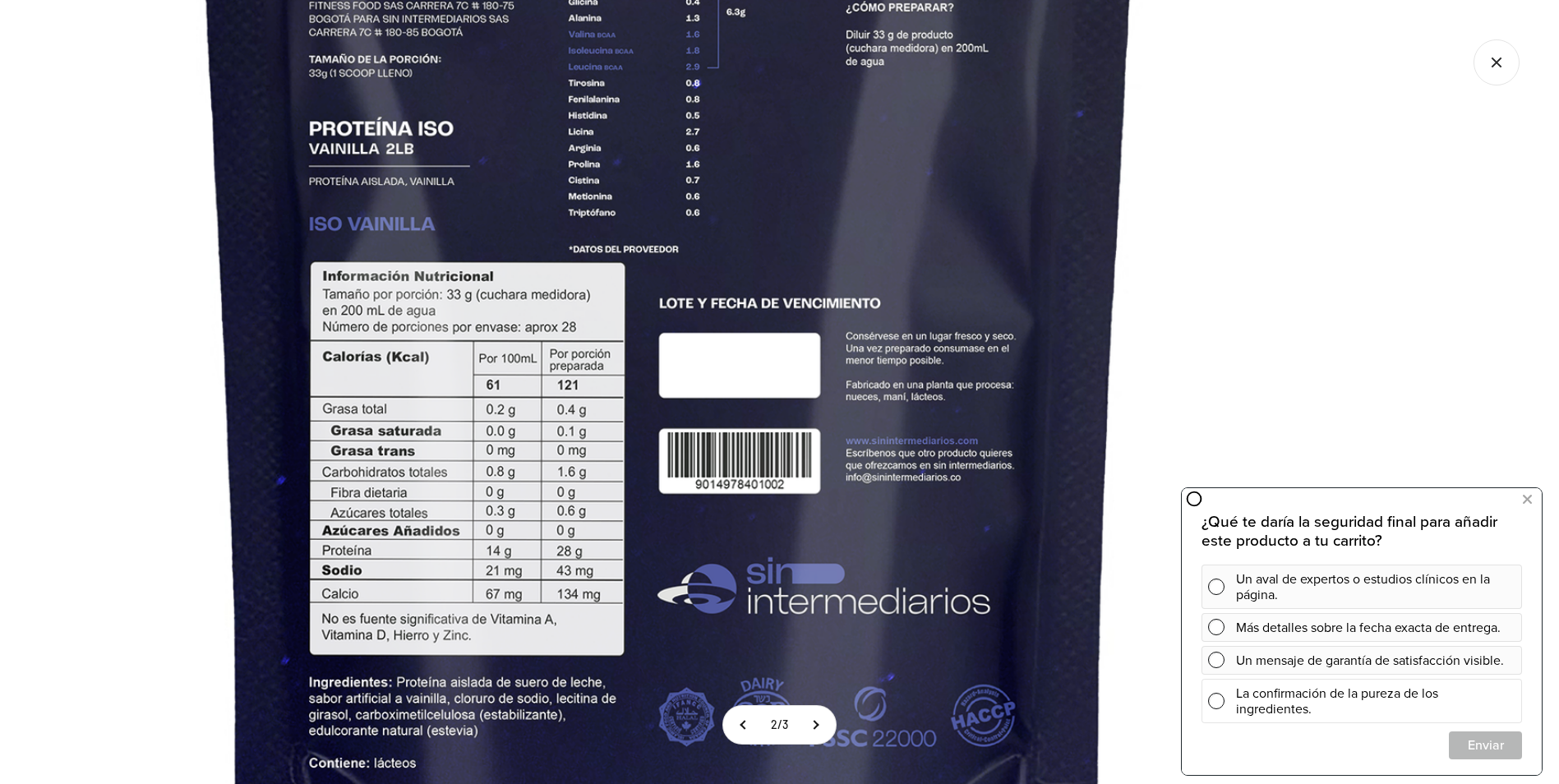
click at [1220, 707] on span at bounding box center [1216, 700] width 16 height 16
click at [1470, 746] on span "Cerrar" at bounding box center [1485, 744] width 71 height 29
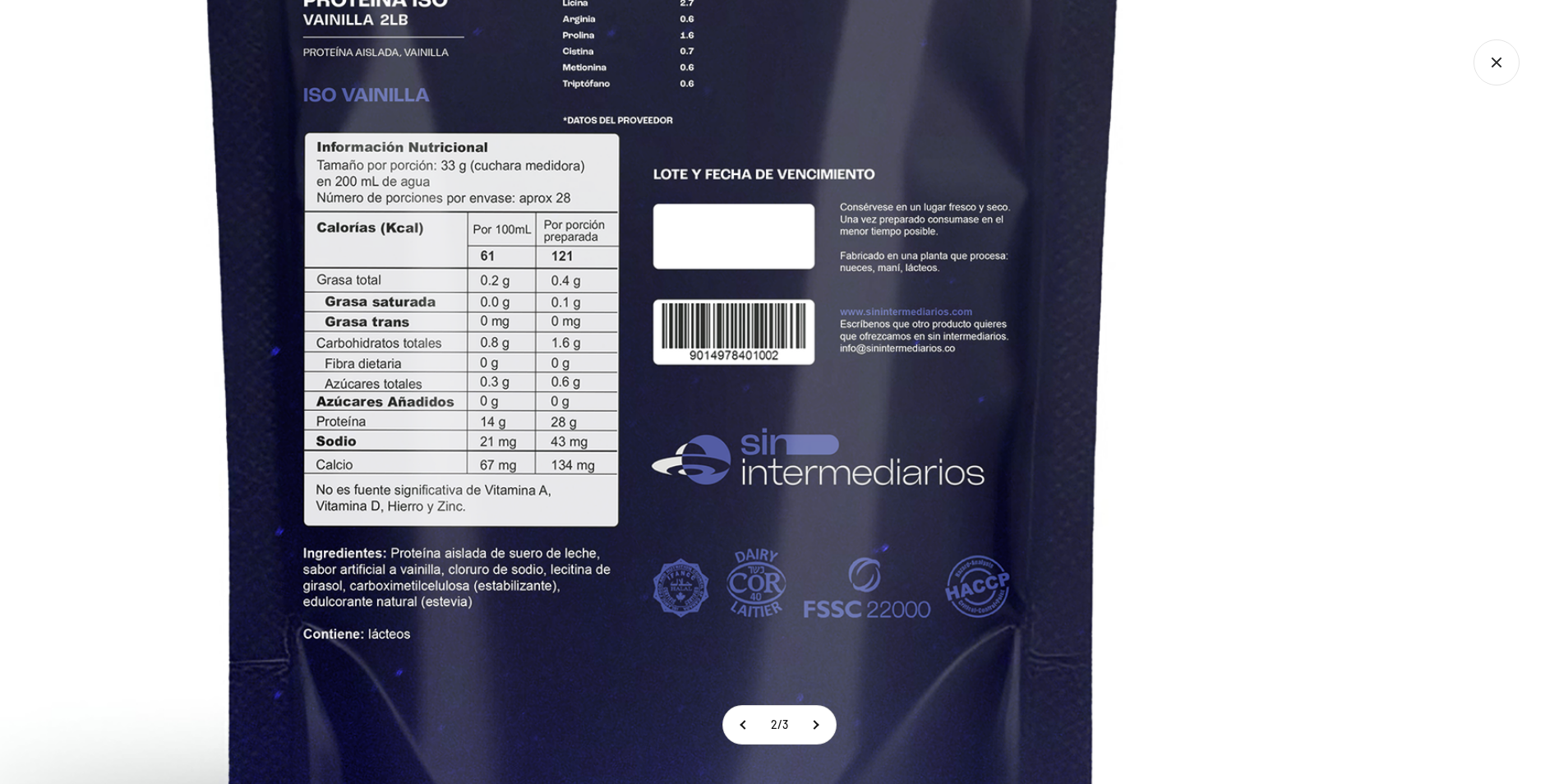
click at [435, 508] on img at bounding box center [664, 137] width 1779 height 1778
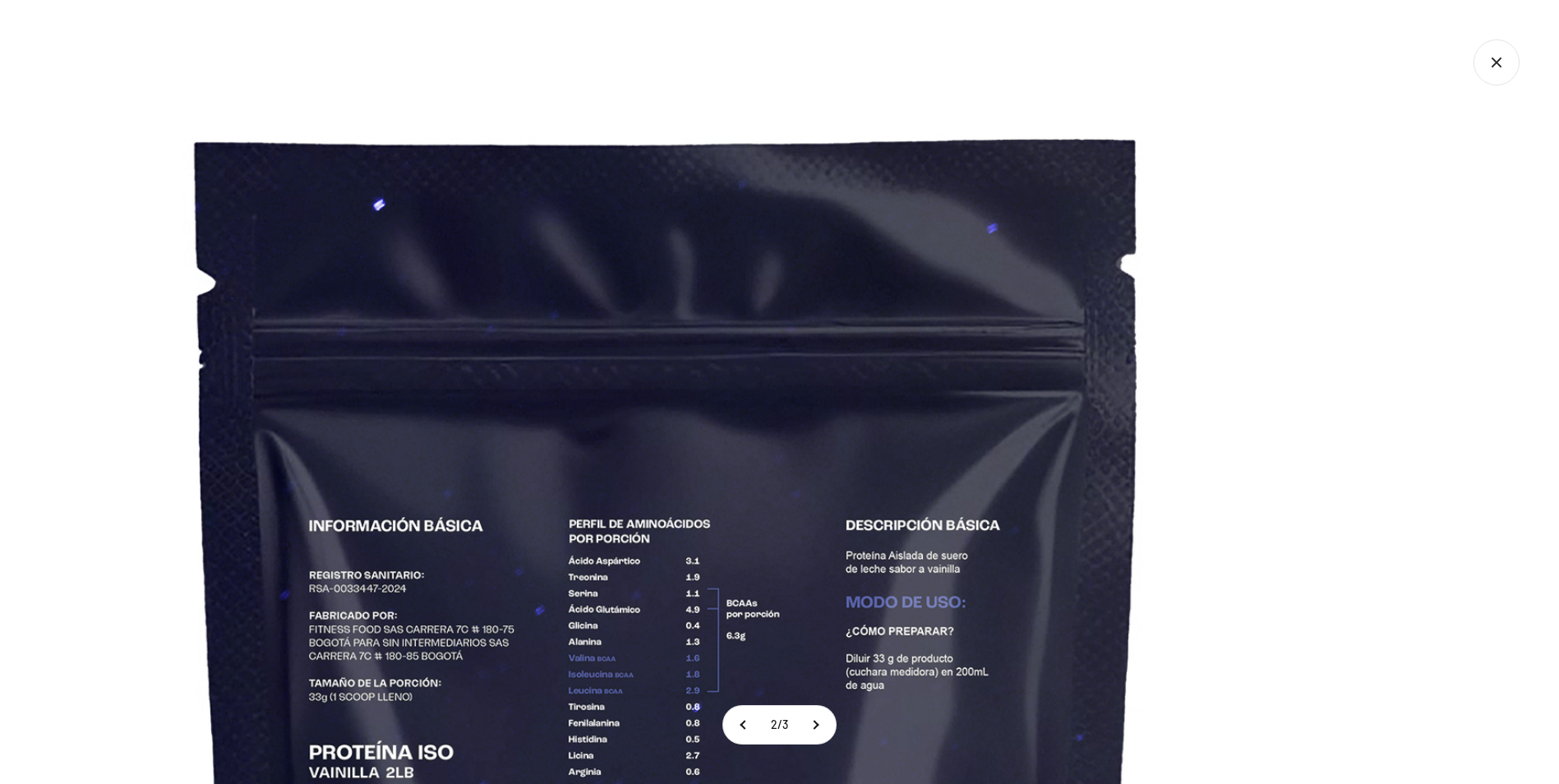
click at [1505, 52] on icon "Cerrar galería" at bounding box center [1496, 62] width 46 height 46
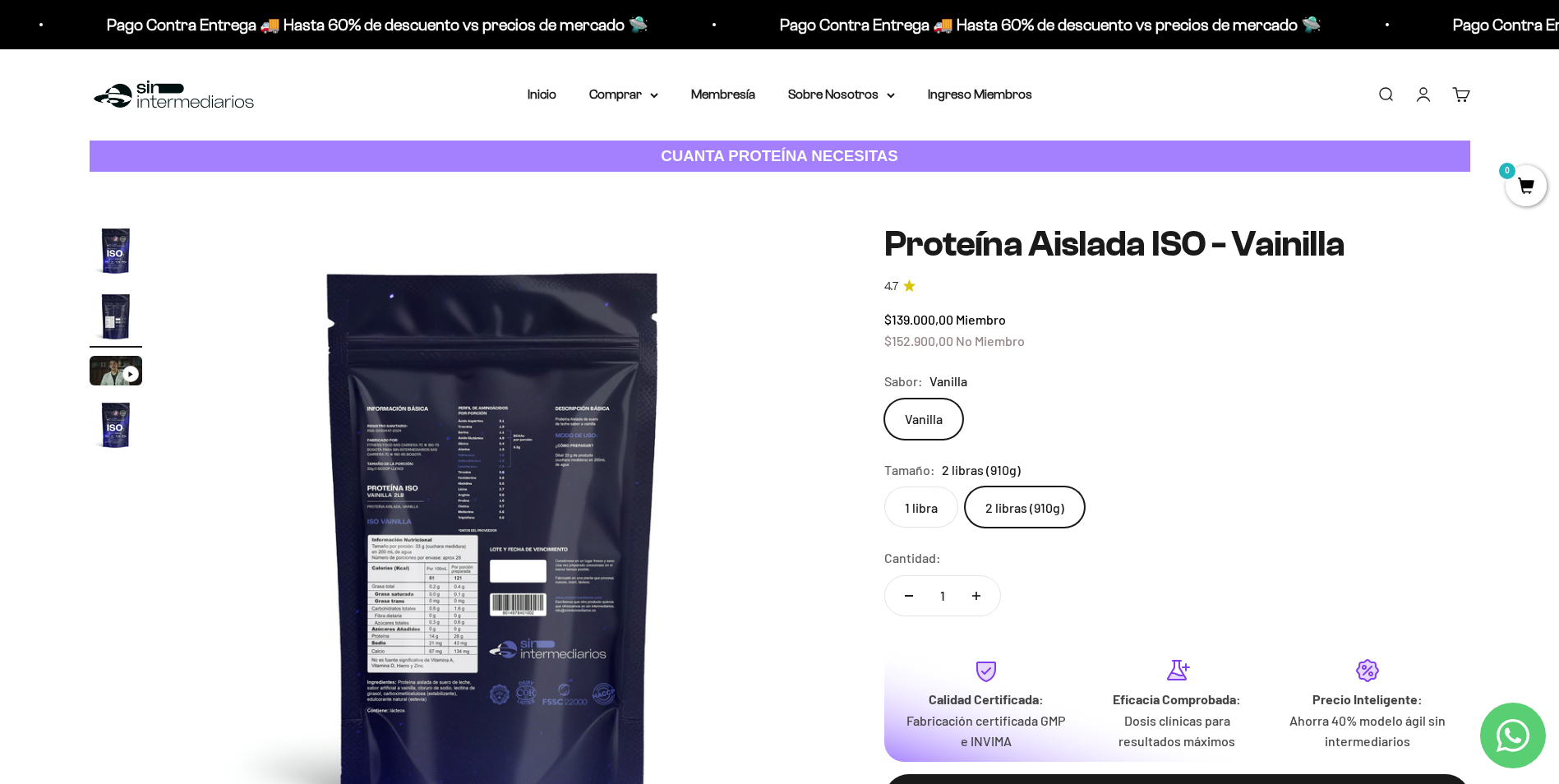
click at [119, 252] on img "Ir al artículo 1" at bounding box center [116, 250] width 52 height 52
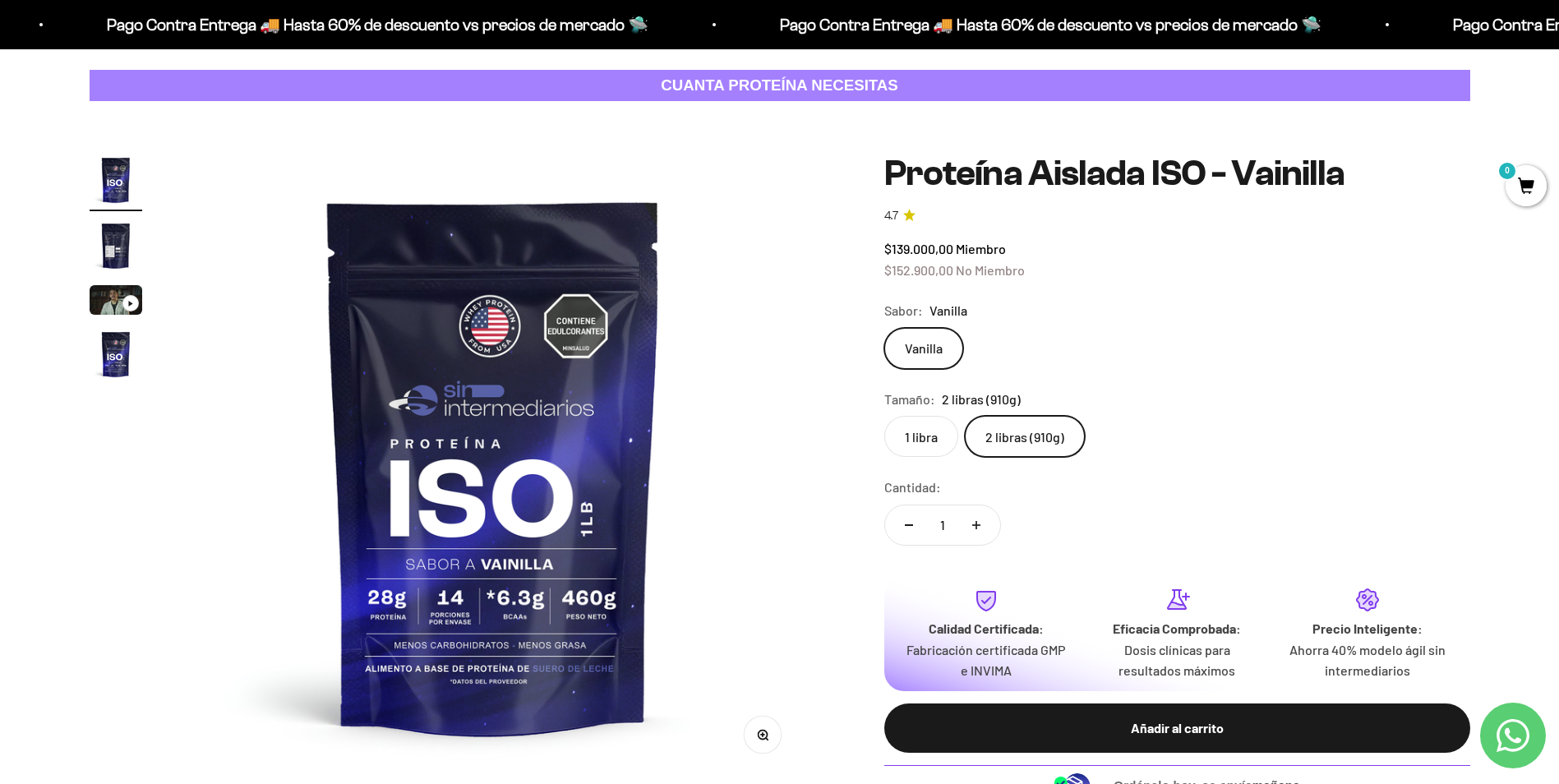
scroll to position [165, 0]
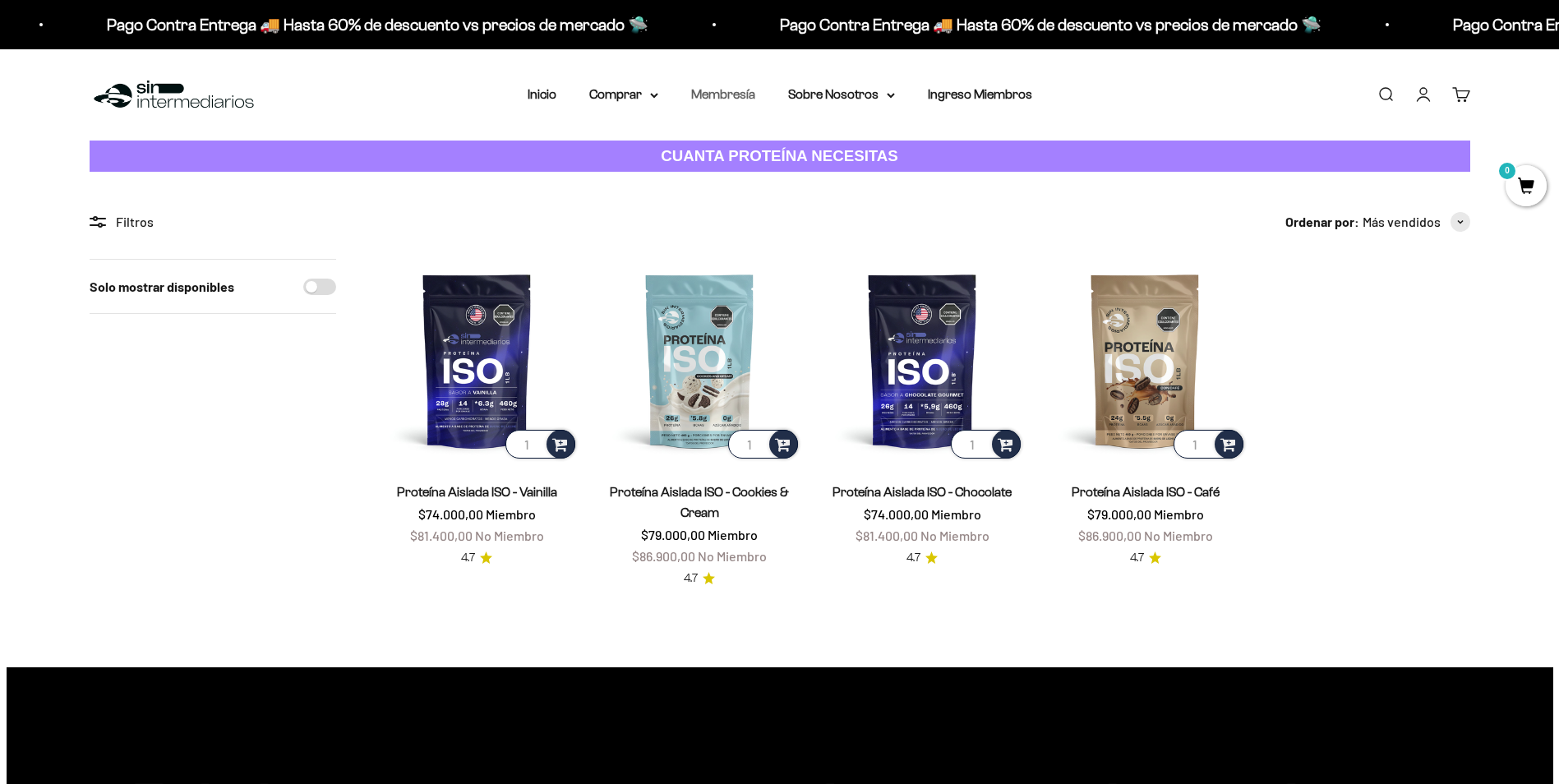
click at [716, 97] on link "Membresía" at bounding box center [722, 94] width 64 height 14
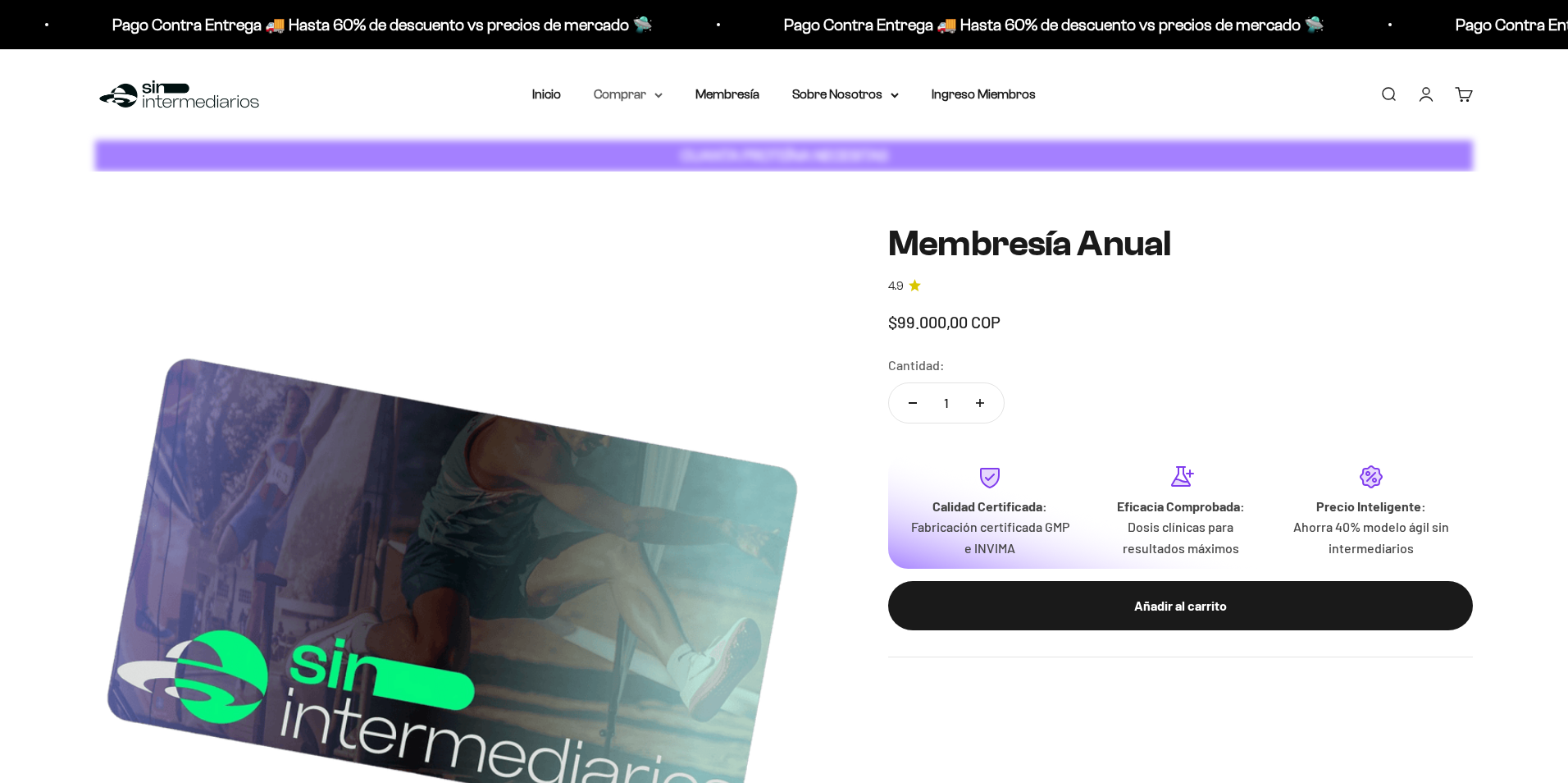
click at [634, 100] on summary "Comprar" at bounding box center [627, 94] width 69 height 22
click at [617, 99] on summary "Comprar" at bounding box center [627, 94] width 69 height 22
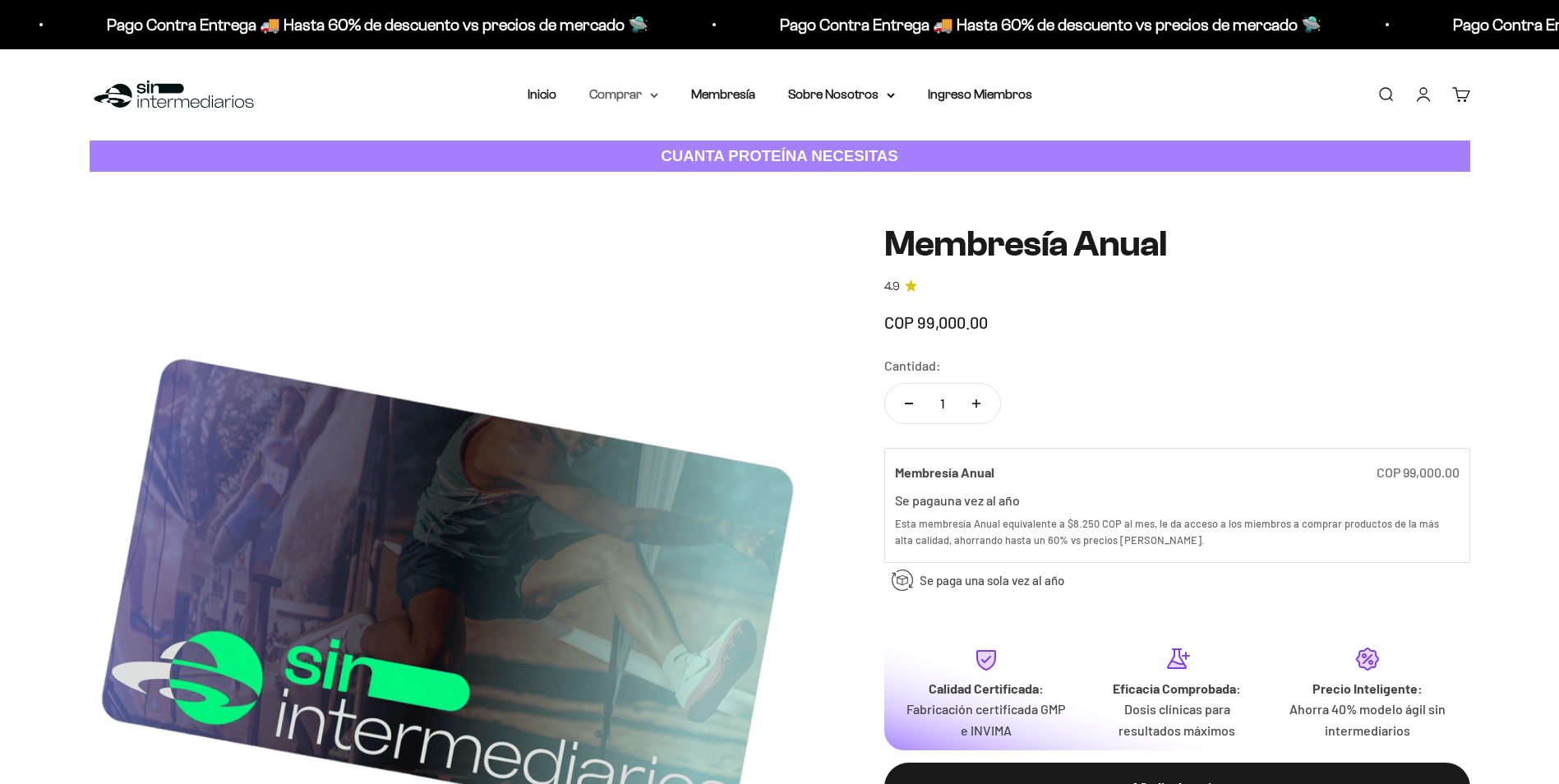
click at [641, 99] on summary "Comprar" at bounding box center [623, 94] width 69 height 22
click at [657, 153] on summary "Proteínas" at bounding box center [667, 147] width 136 height 22
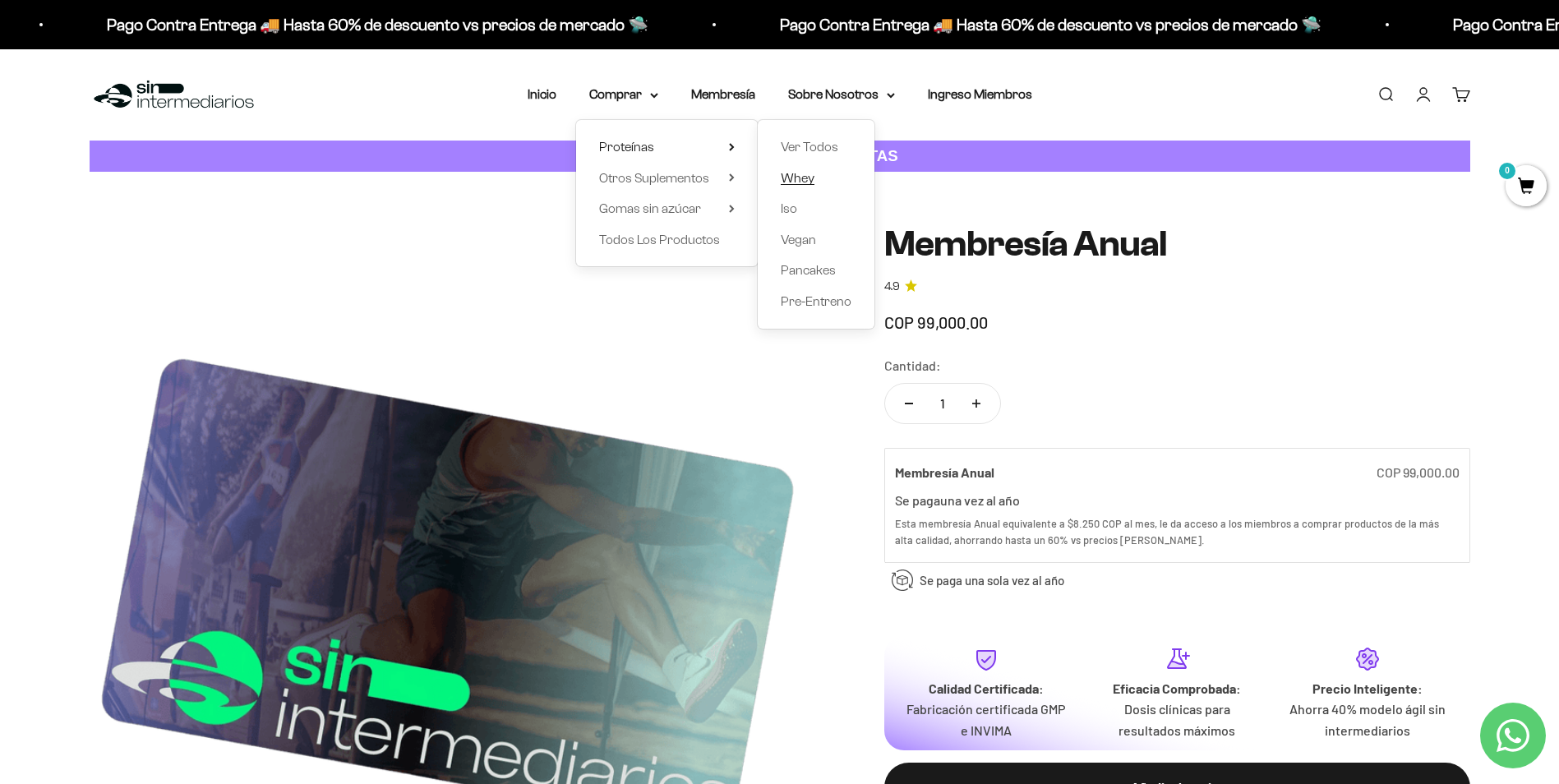
click at [799, 178] on span "Whey" at bounding box center [797, 178] width 33 height 14
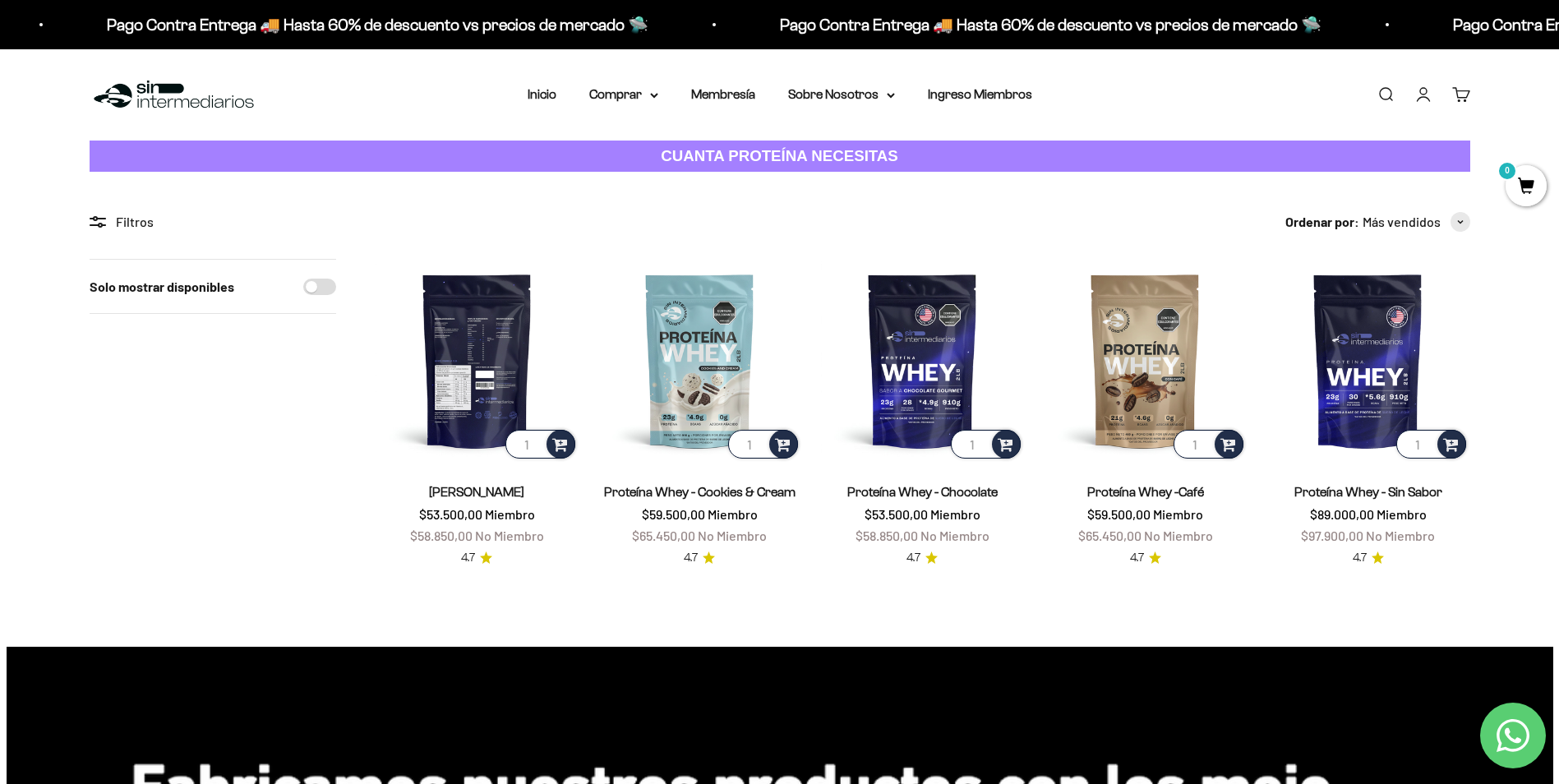
click at [481, 353] on img at bounding box center [477, 361] width 203 height 203
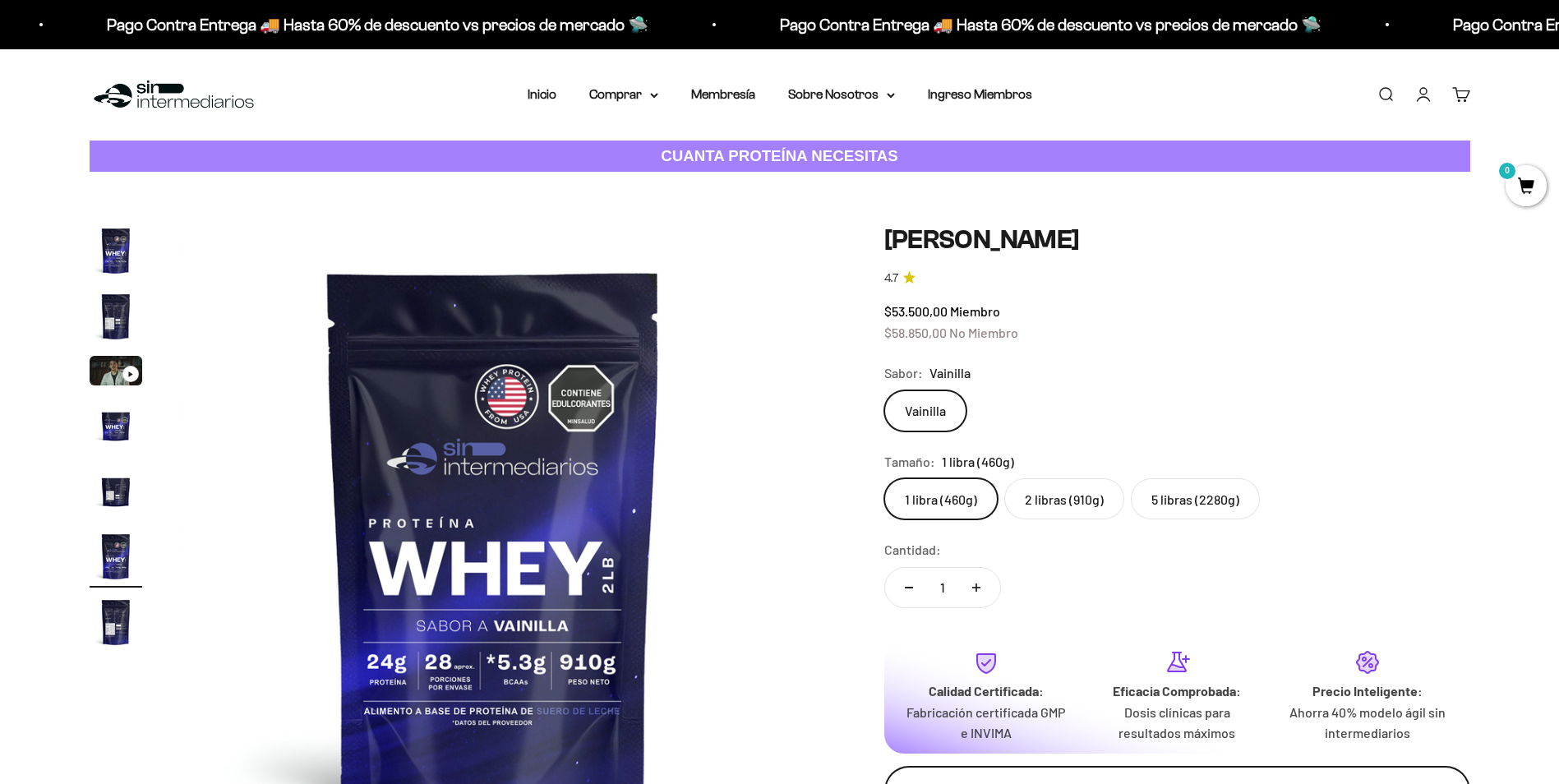
scroll to position [657, 0]
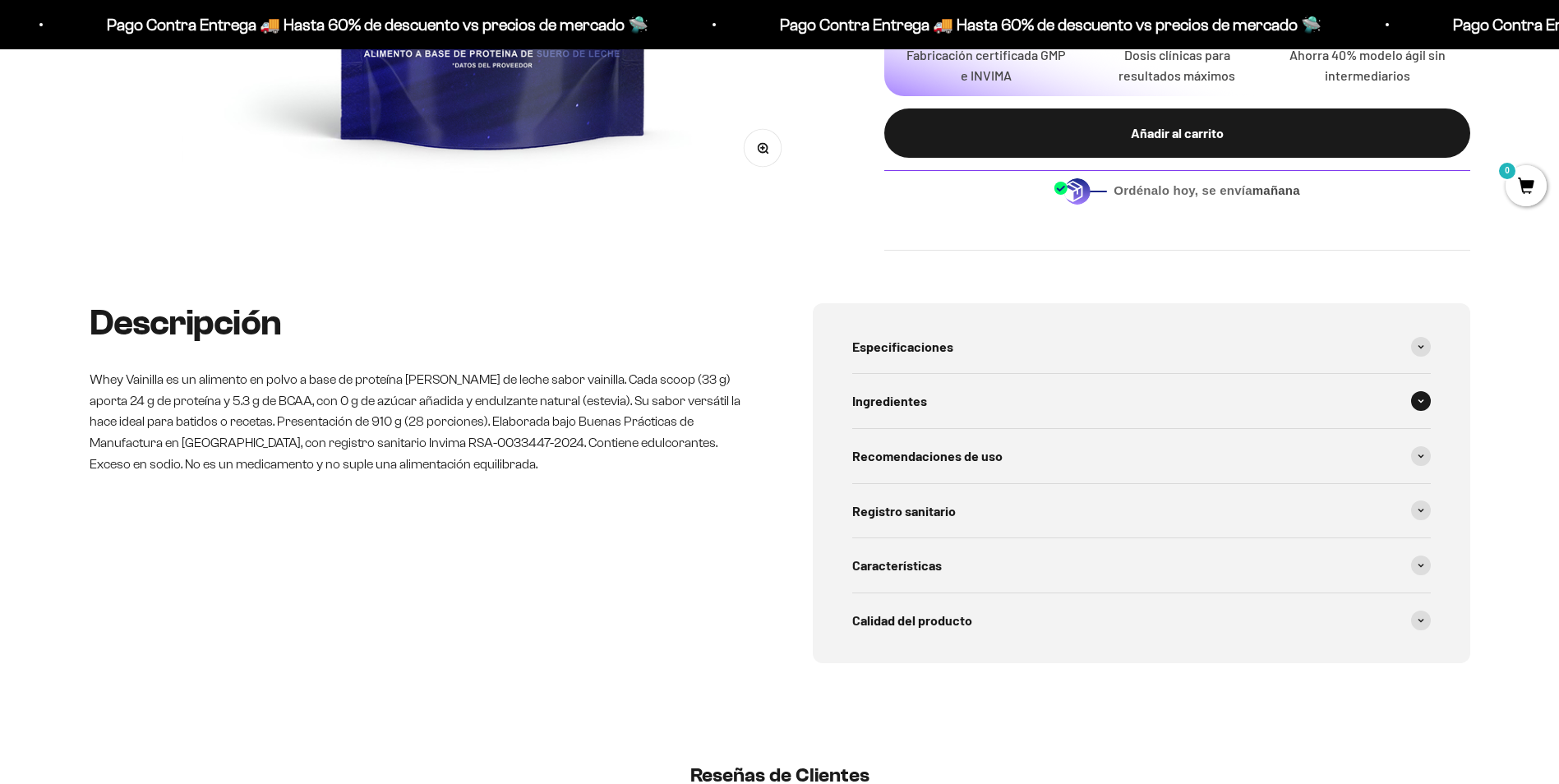
click at [1428, 402] on span at bounding box center [1421, 401] width 20 height 20
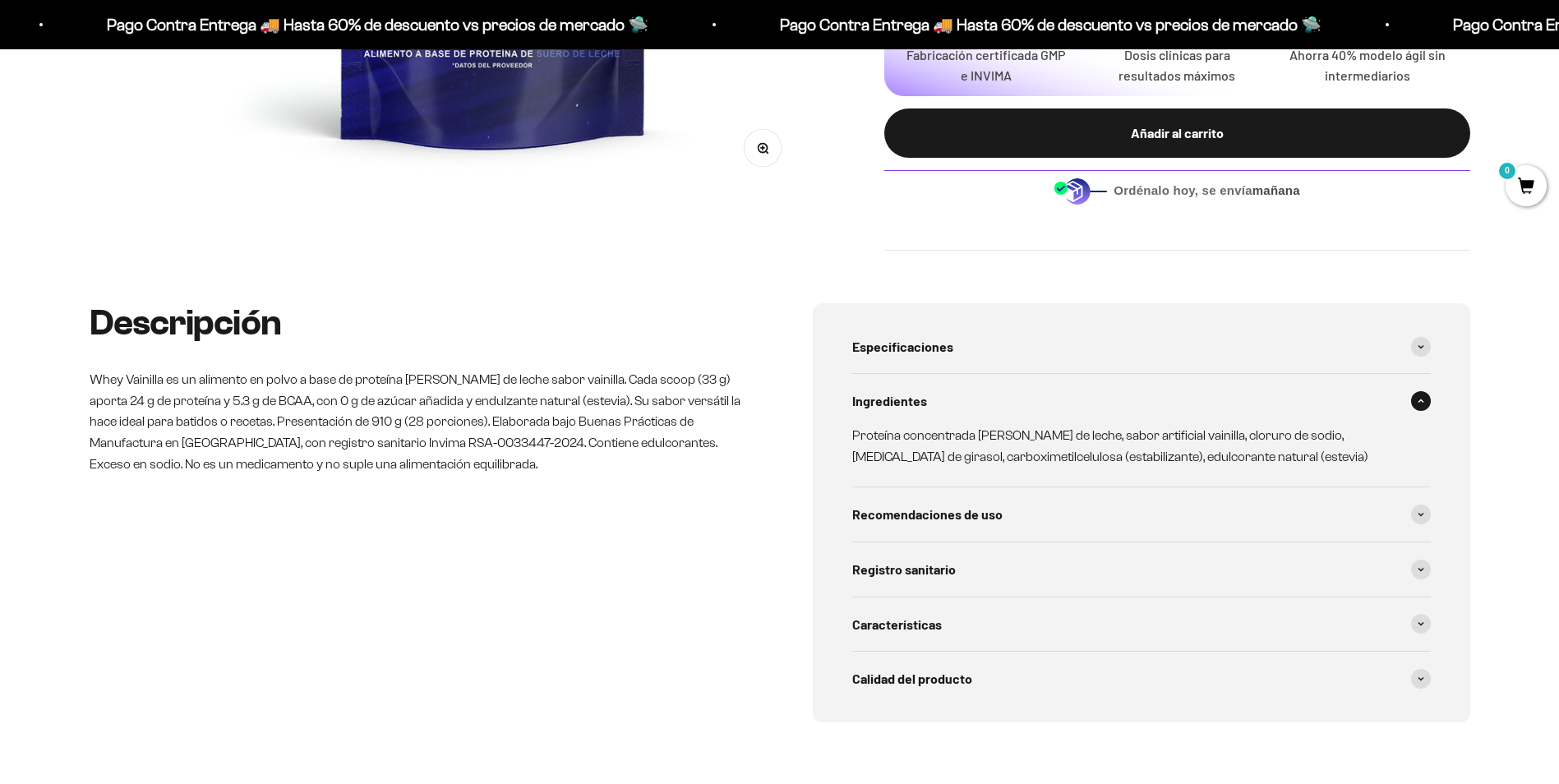
click at [1421, 404] on span at bounding box center [1421, 401] width 20 height 20
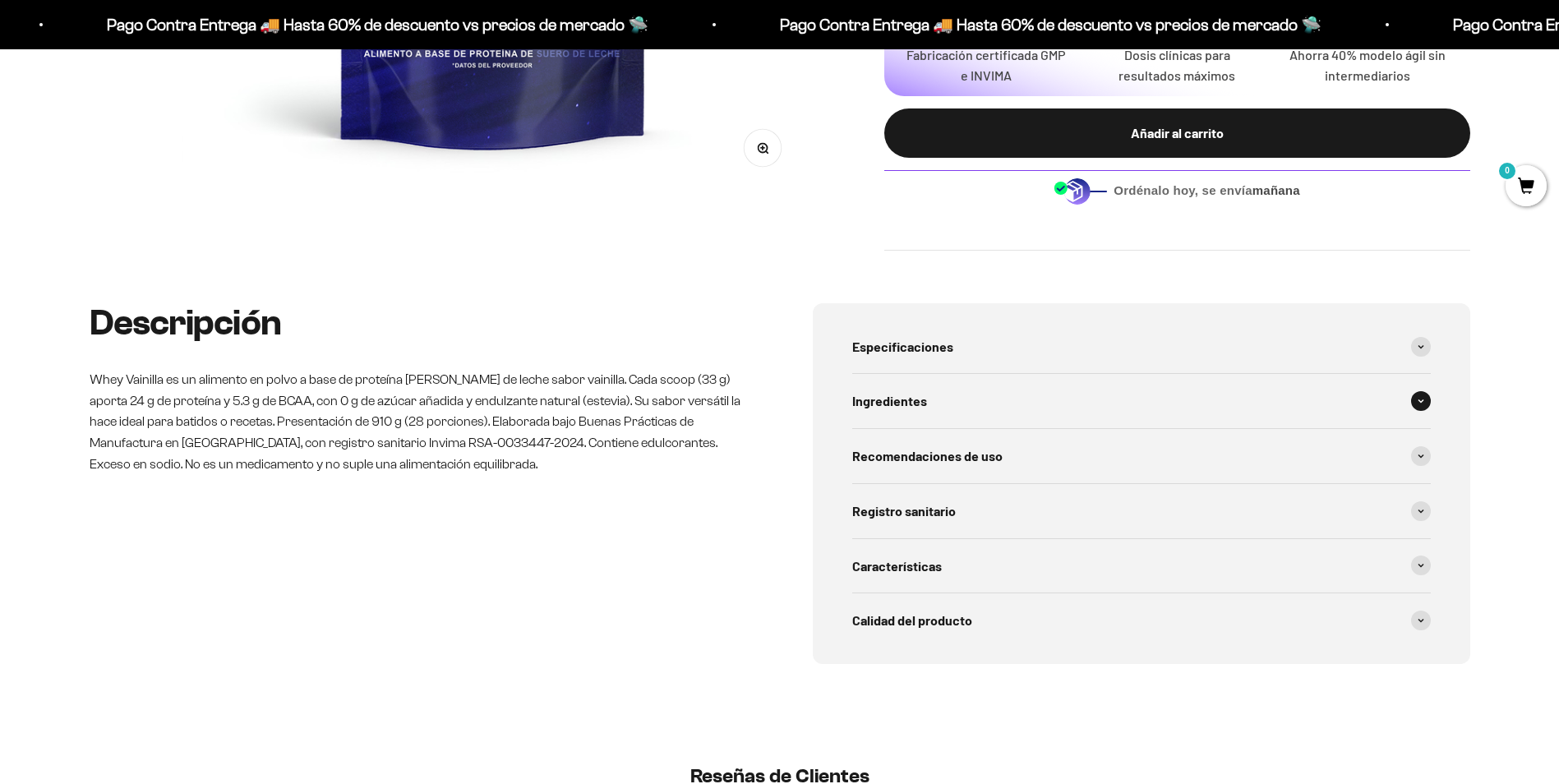
scroll to position [0, 3218]
click at [1424, 396] on span at bounding box center [1421, 401] width 20 height 20
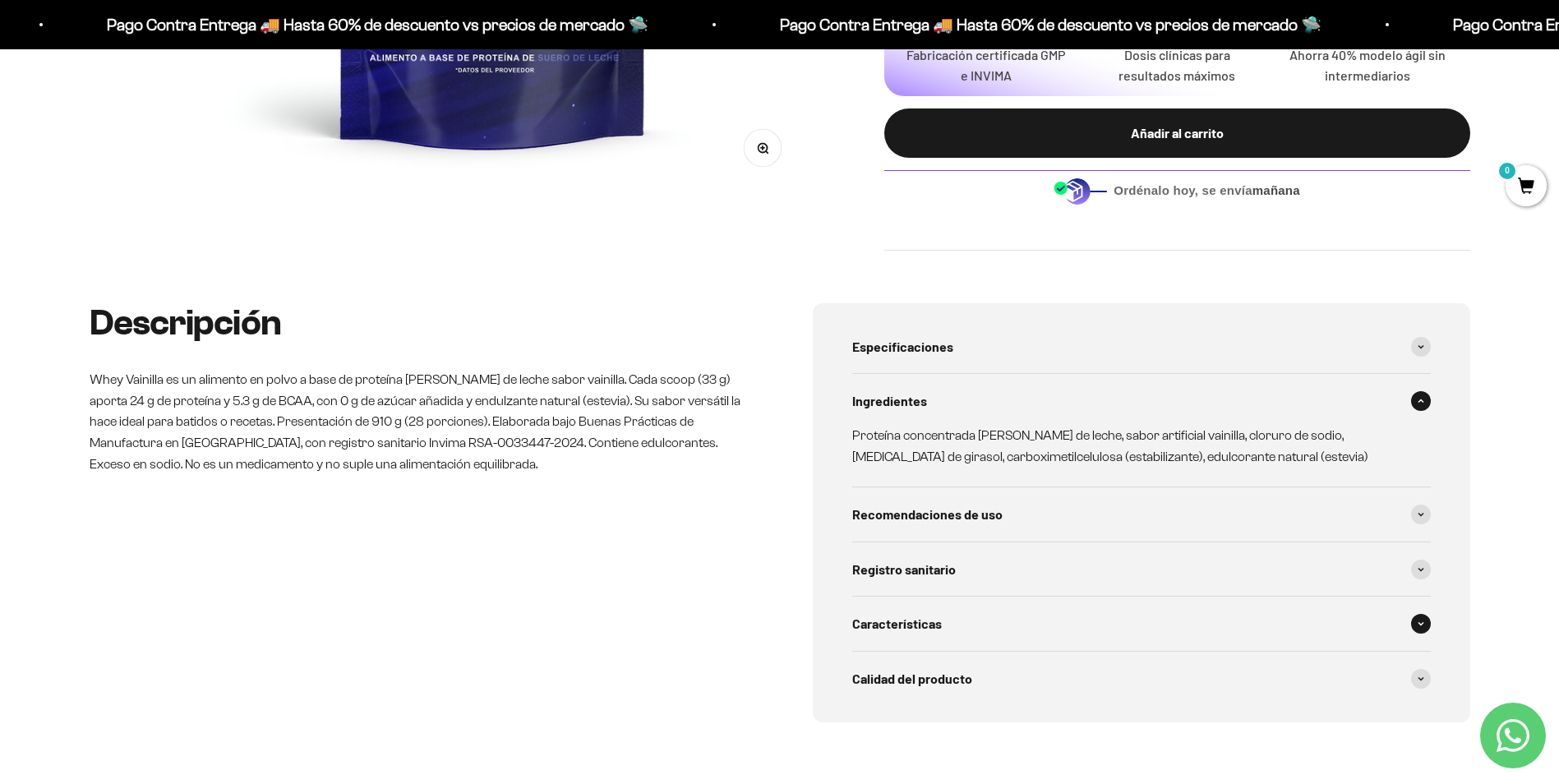
click at [1415, 629] on span at bounding box center [1421, 623] width 20 height 20
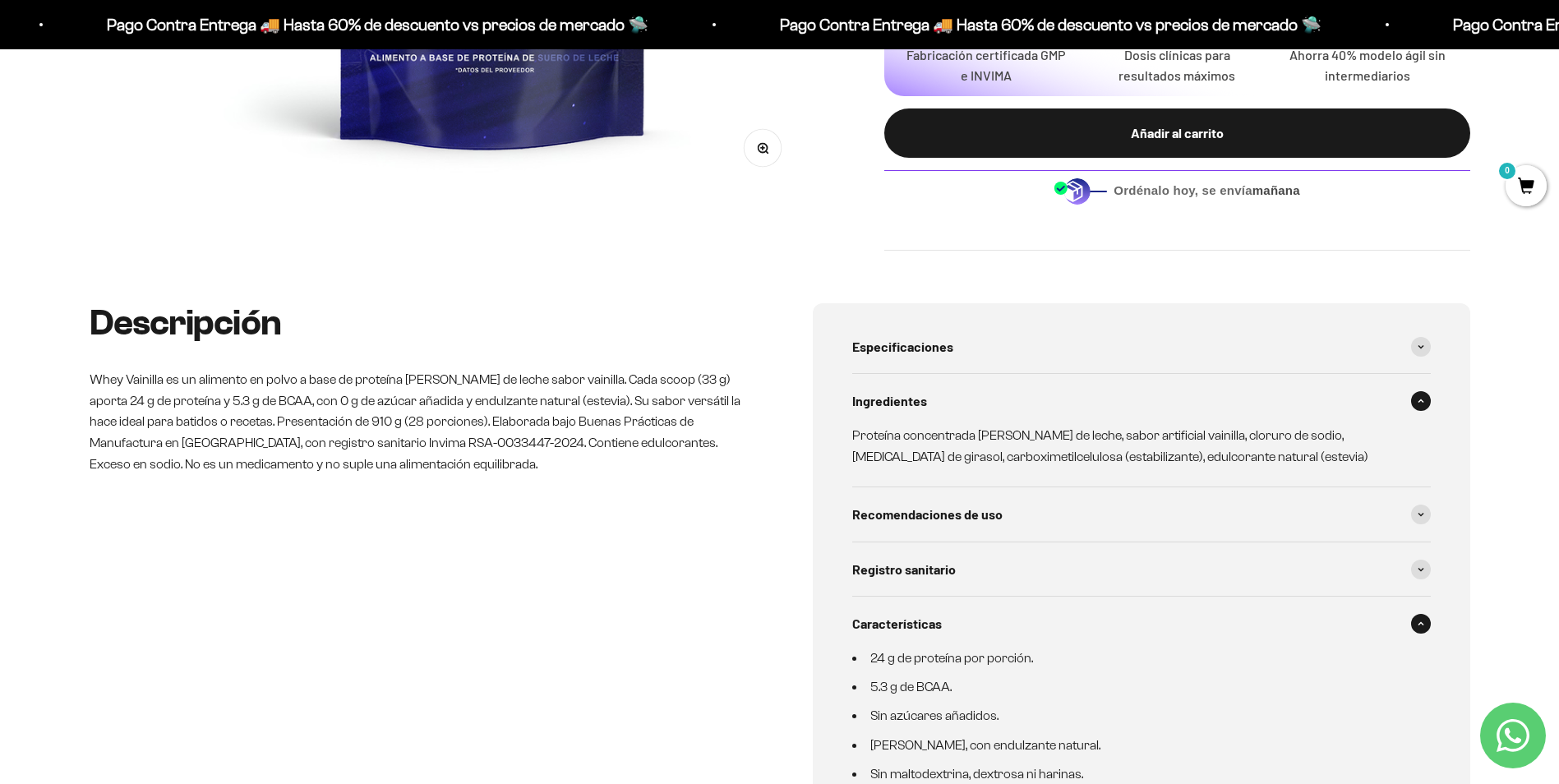
scroll to position [904, 0]
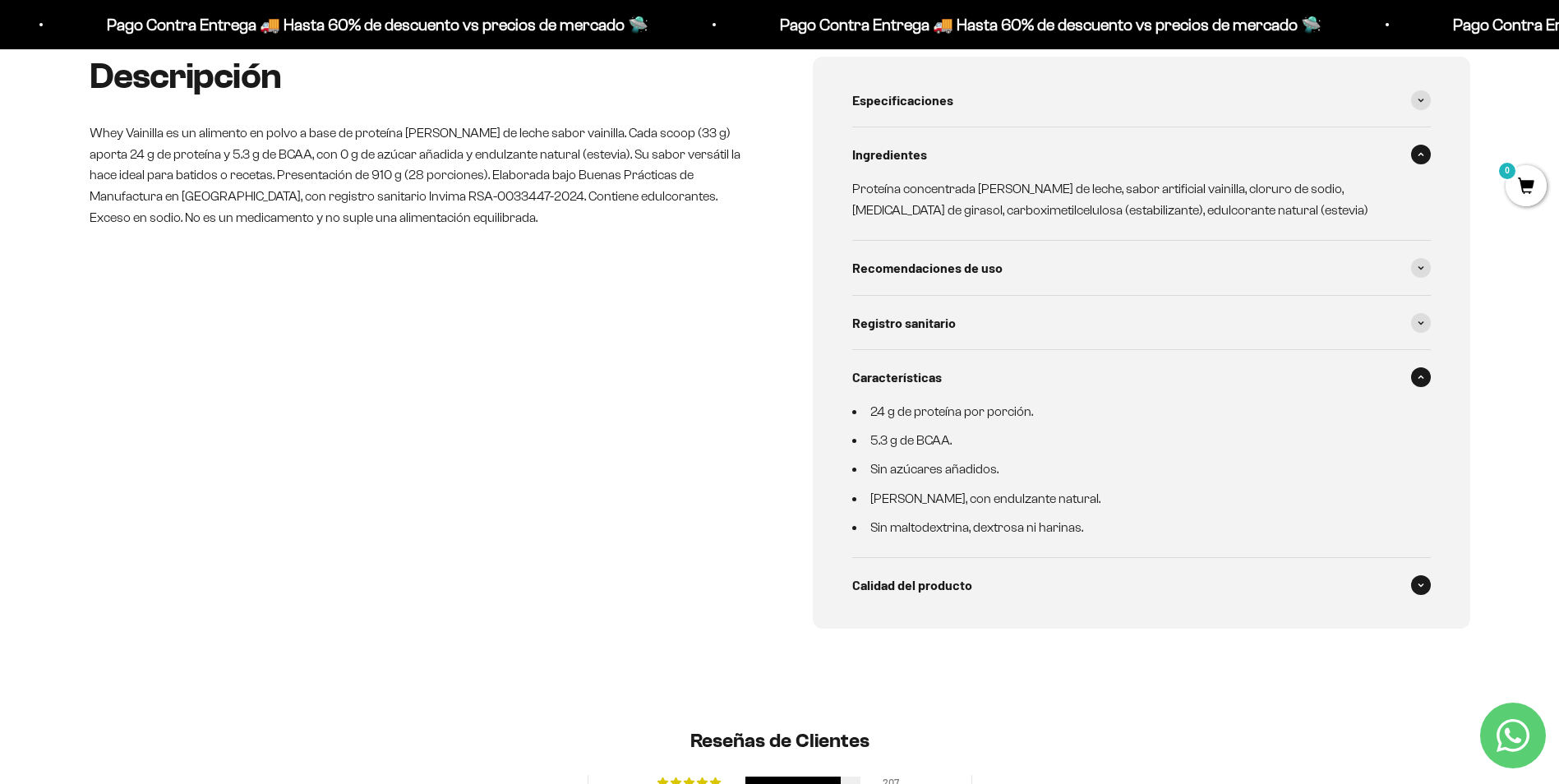
click at [1411, 584] on span at bounding box center [1421, 584] width 20 height 20
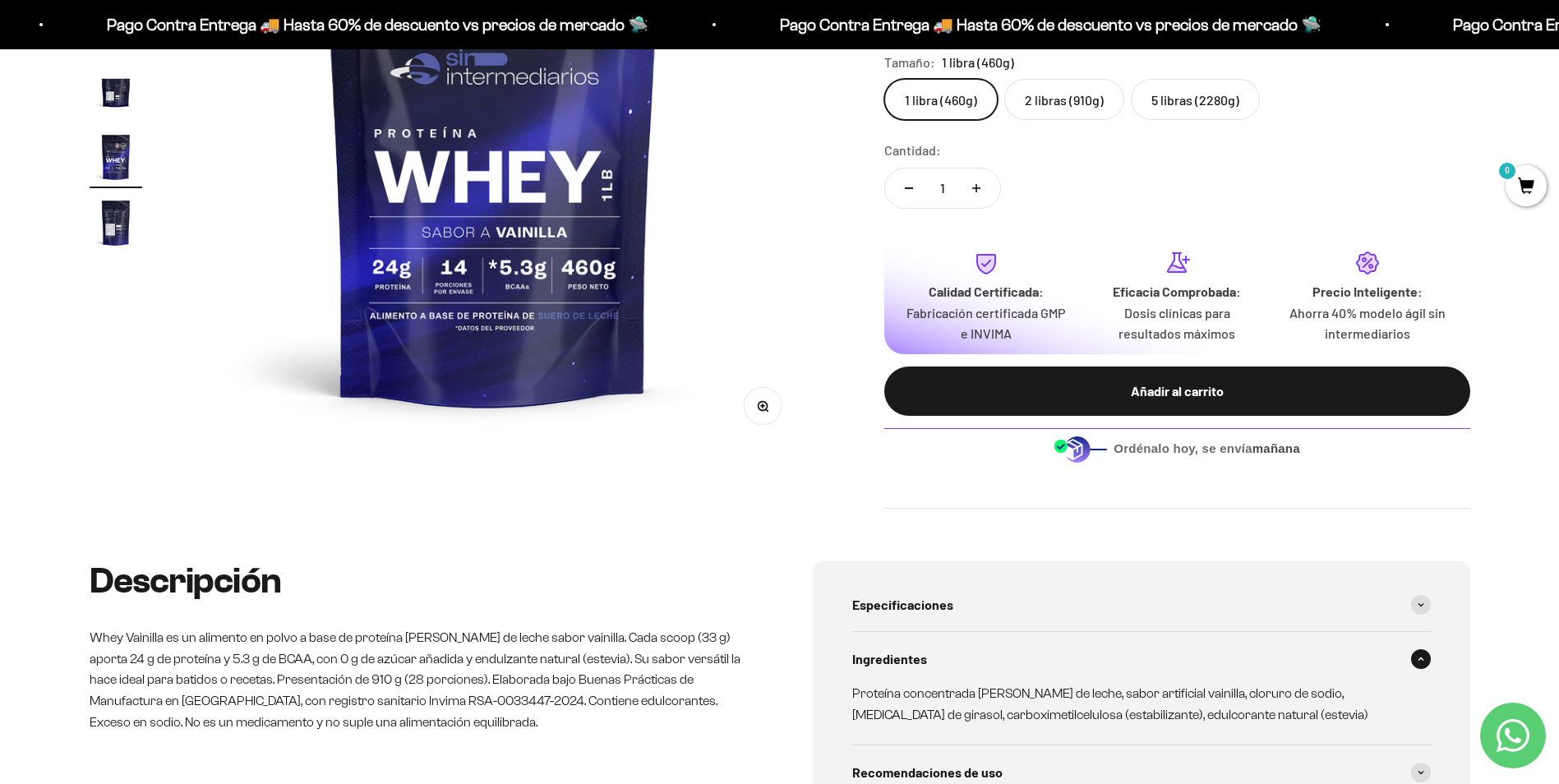
scroll to position [0, 0]
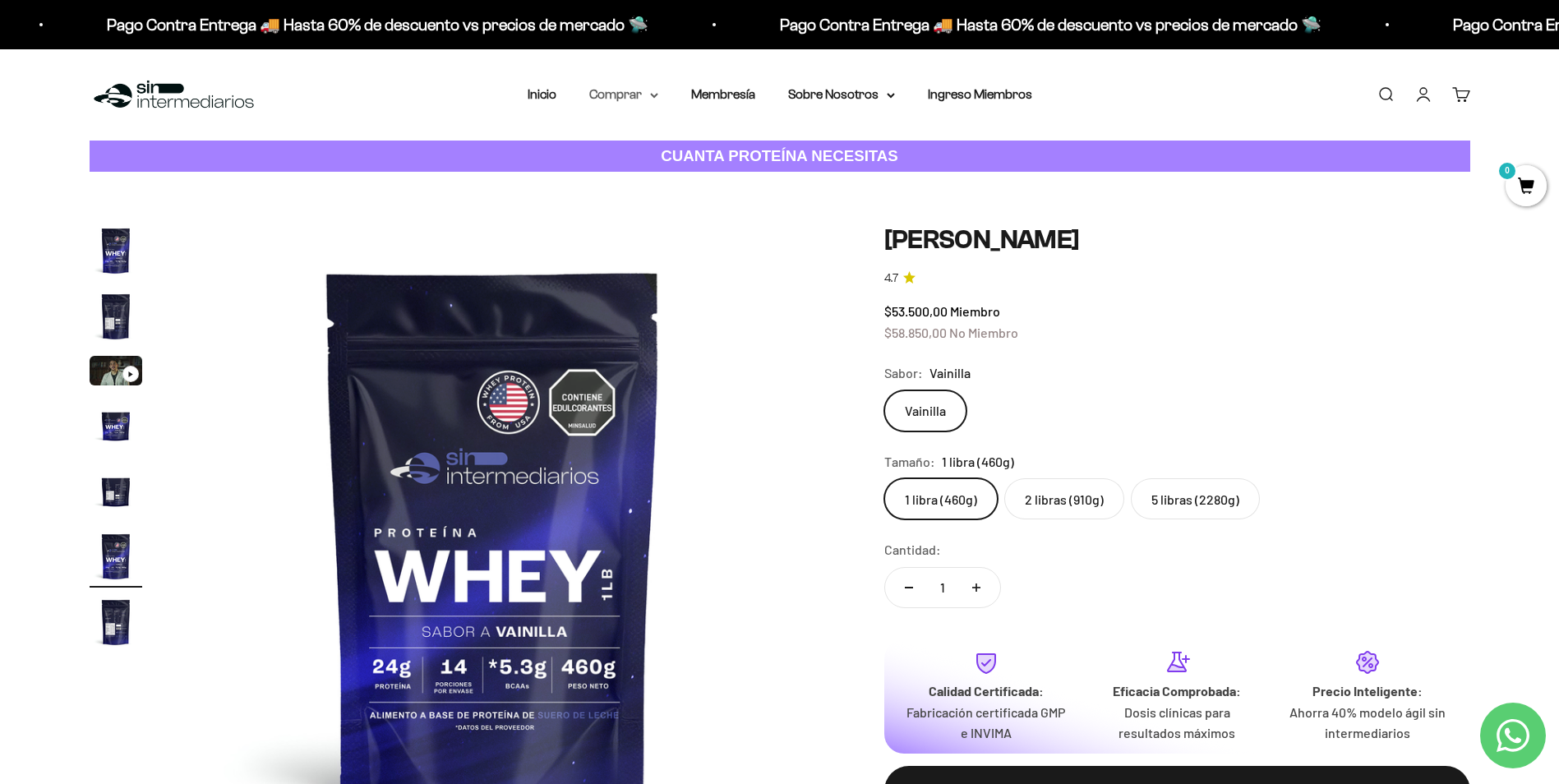
click at [629, 100] on summary "Comprar" at bounding box center [623, 94] width 69 height 22
click at [667, 171] on span "Otros Suplementos" at bounding box center [654, 178] width 110 height 14
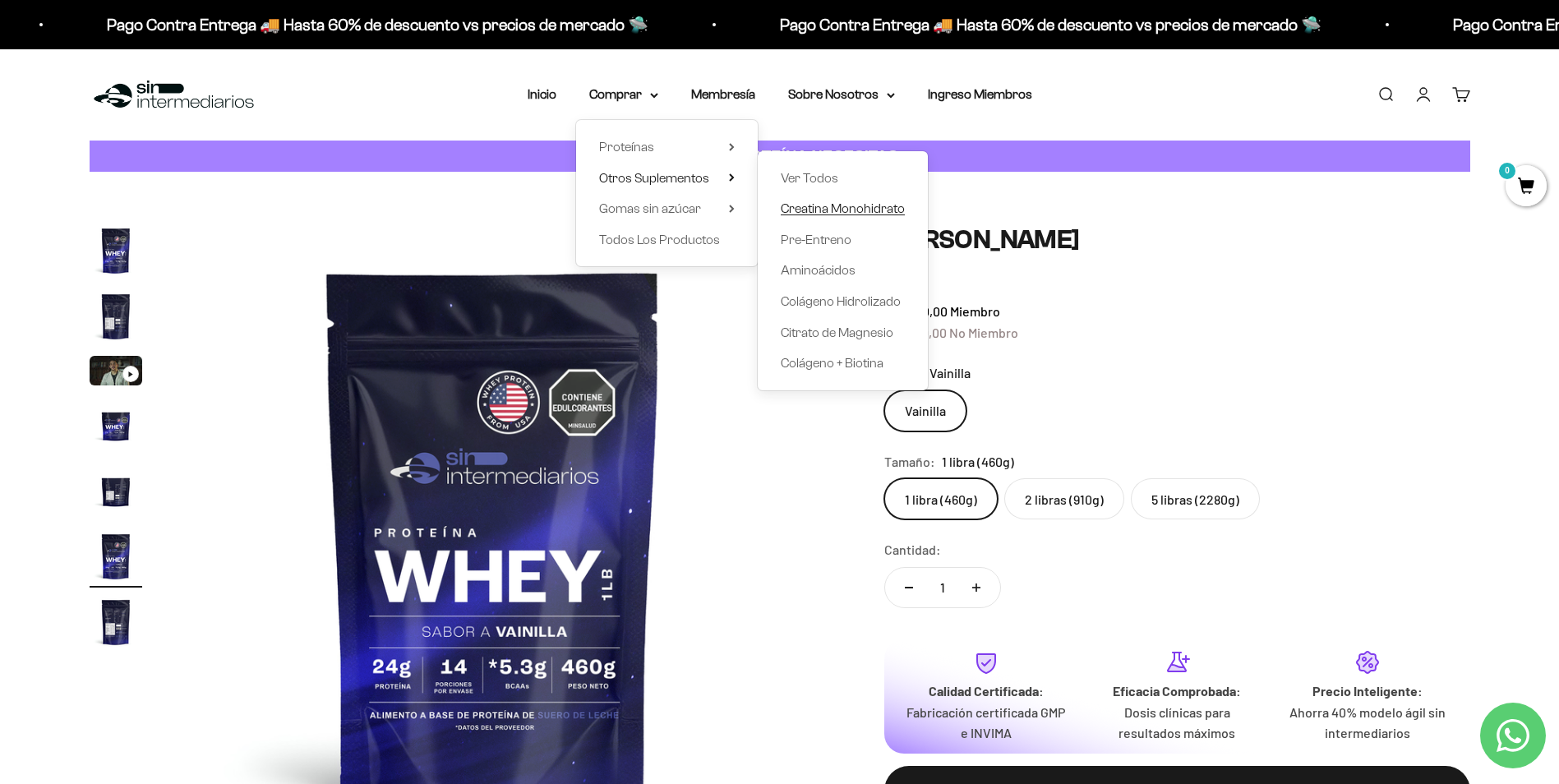
click at [862, 212] on span "Creatina Monohidrato" at bounding box center [843, 209] width 124 height 14
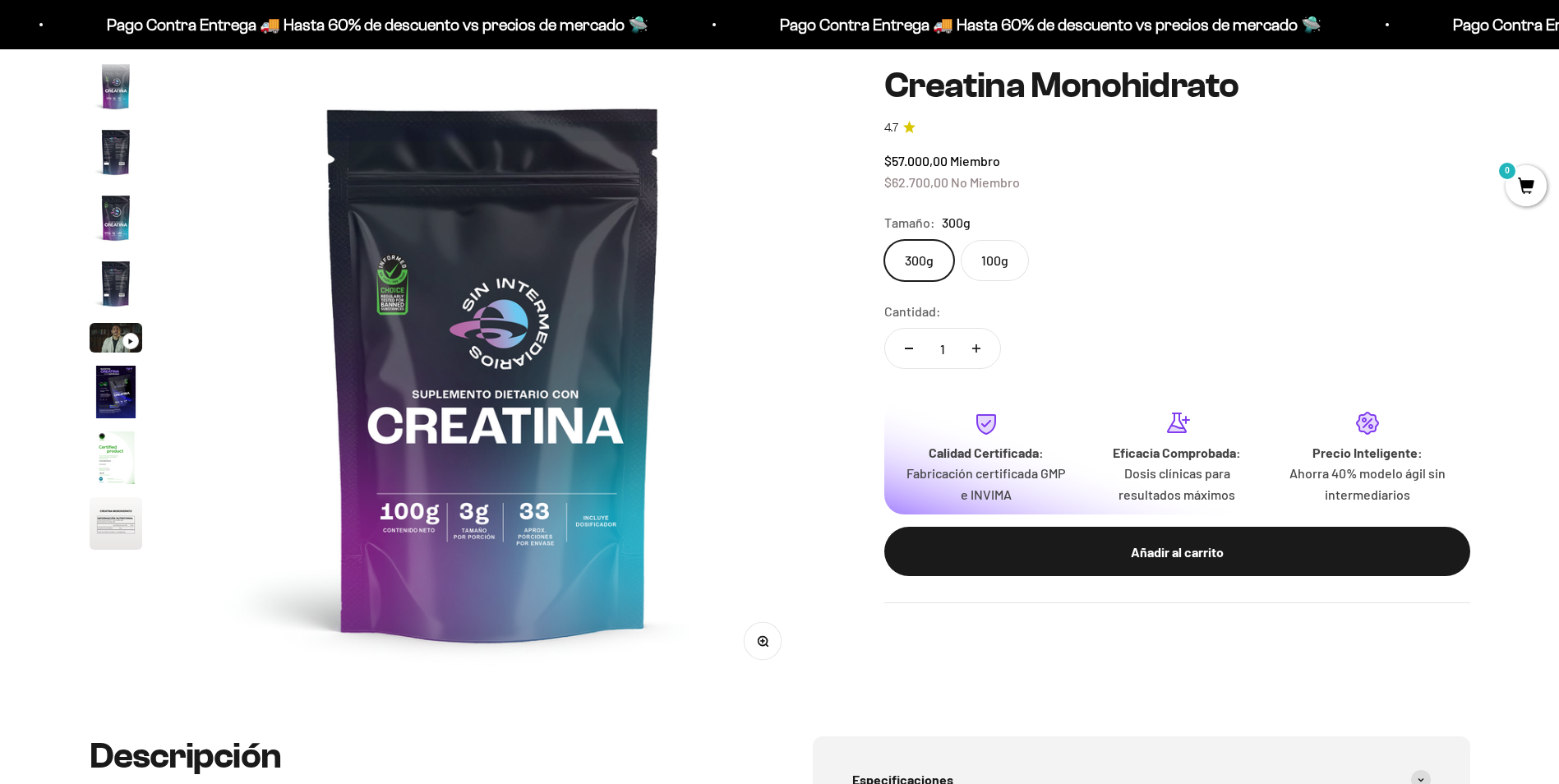
scroll to position [67, 0]
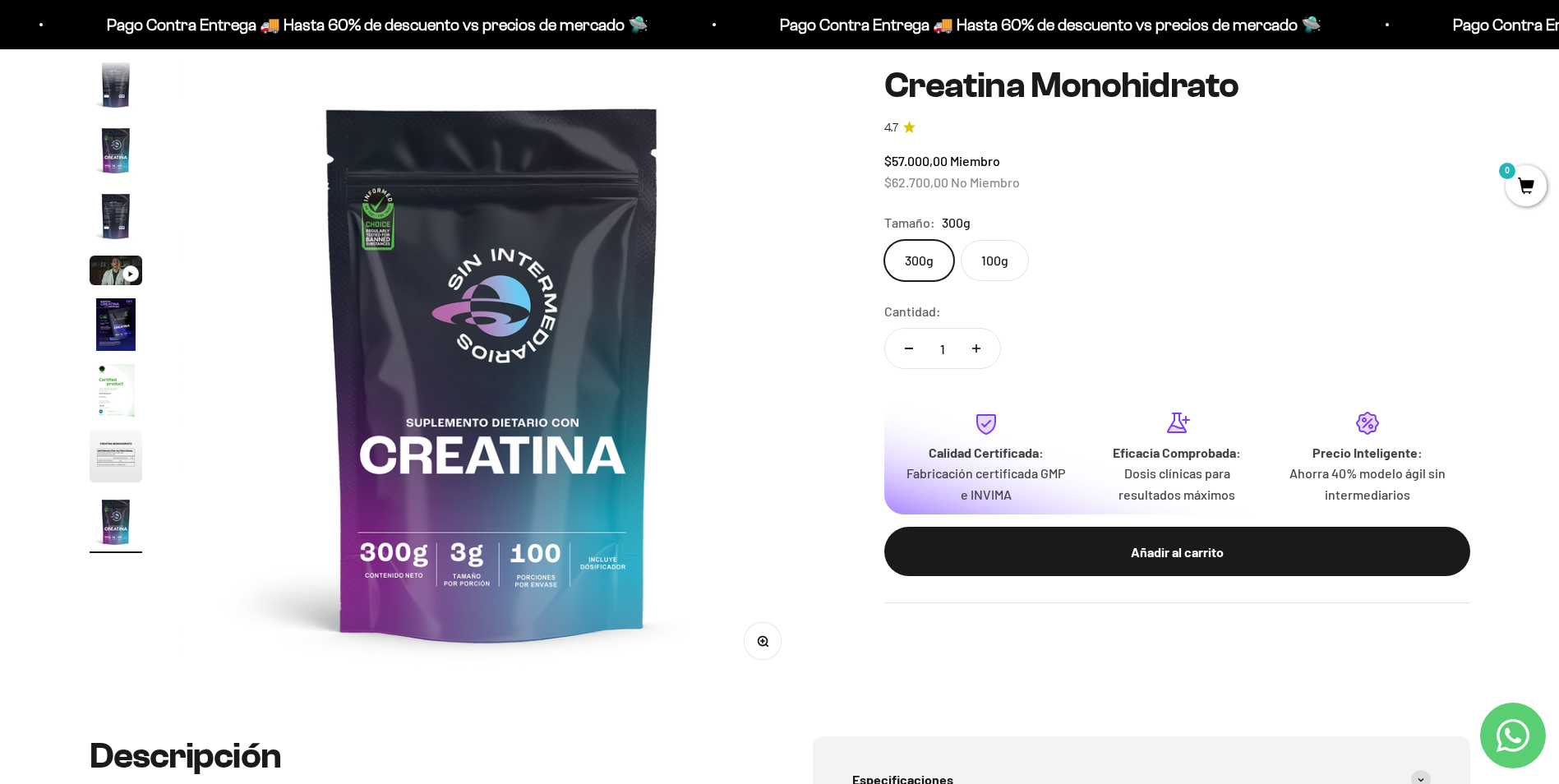
click at [1009, 265] on label "100g" at bounding box center [995, 261] width 68 height 41
click at [884, 240] on input "100g" at bounding box center [883, 239] width 1 height 1
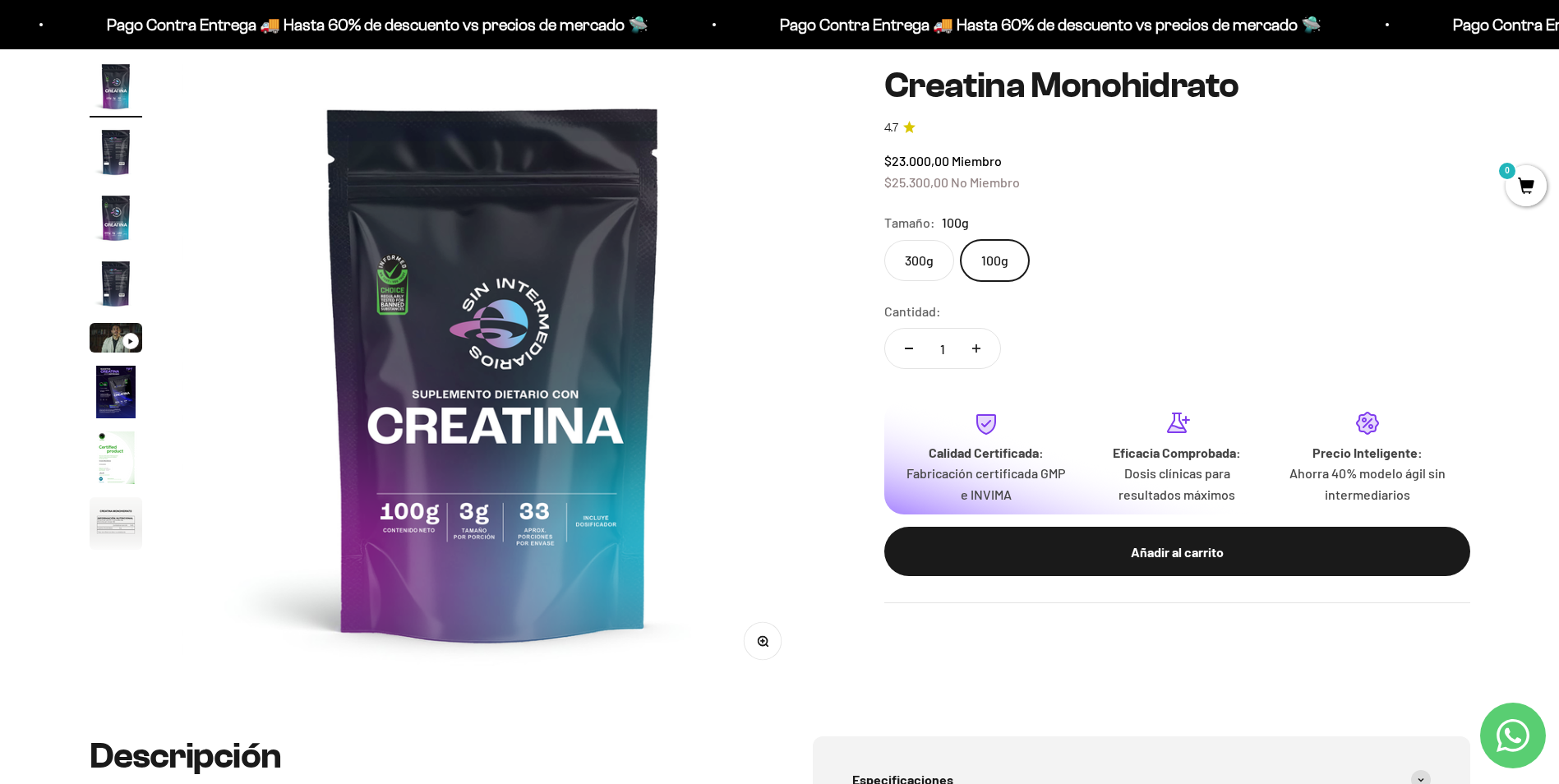
click at [922, 261] on label "300g" at bounding box center [919, 261] width 70 height 41
click at [884, 240] on input "300g" at bounding box center [883, 239] width 1 height 1
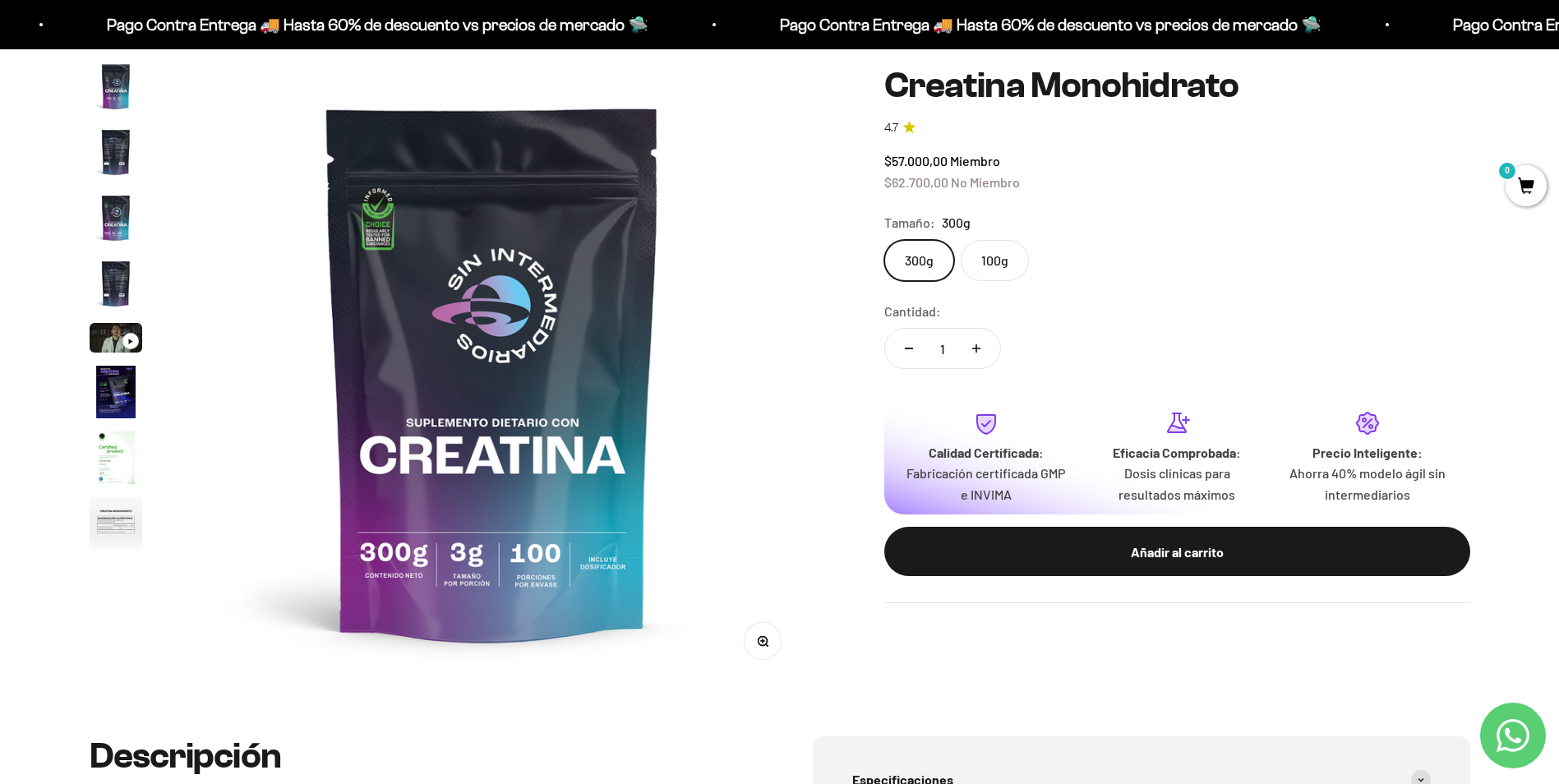
scroll to position [67, 0]
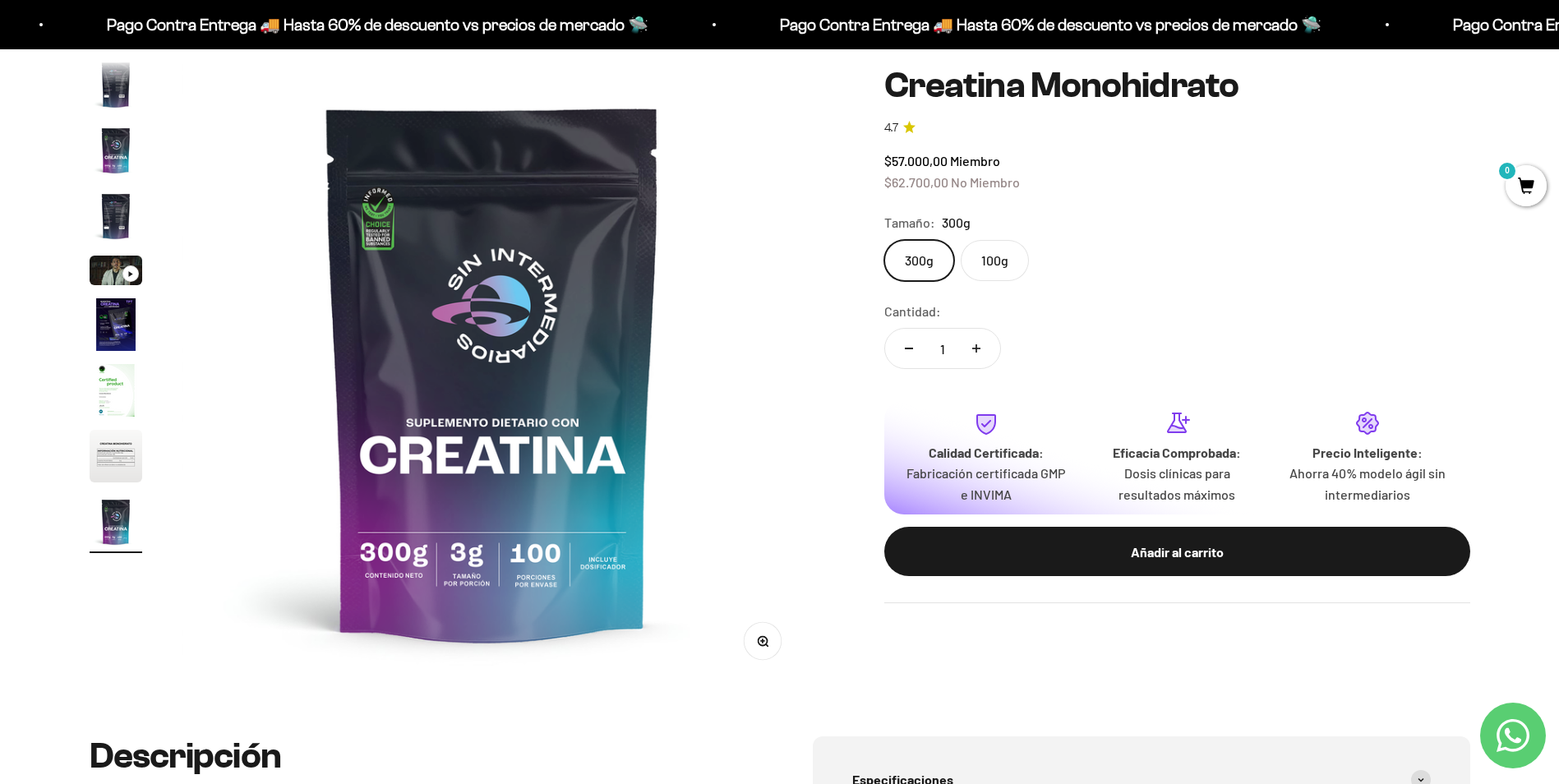
click at [988, 269] on label "100g" at bounding box center [995, 261] width 68 height 41
click at [884, 240] on input "100g" at bounding box center [883, 239] width 1 height 1
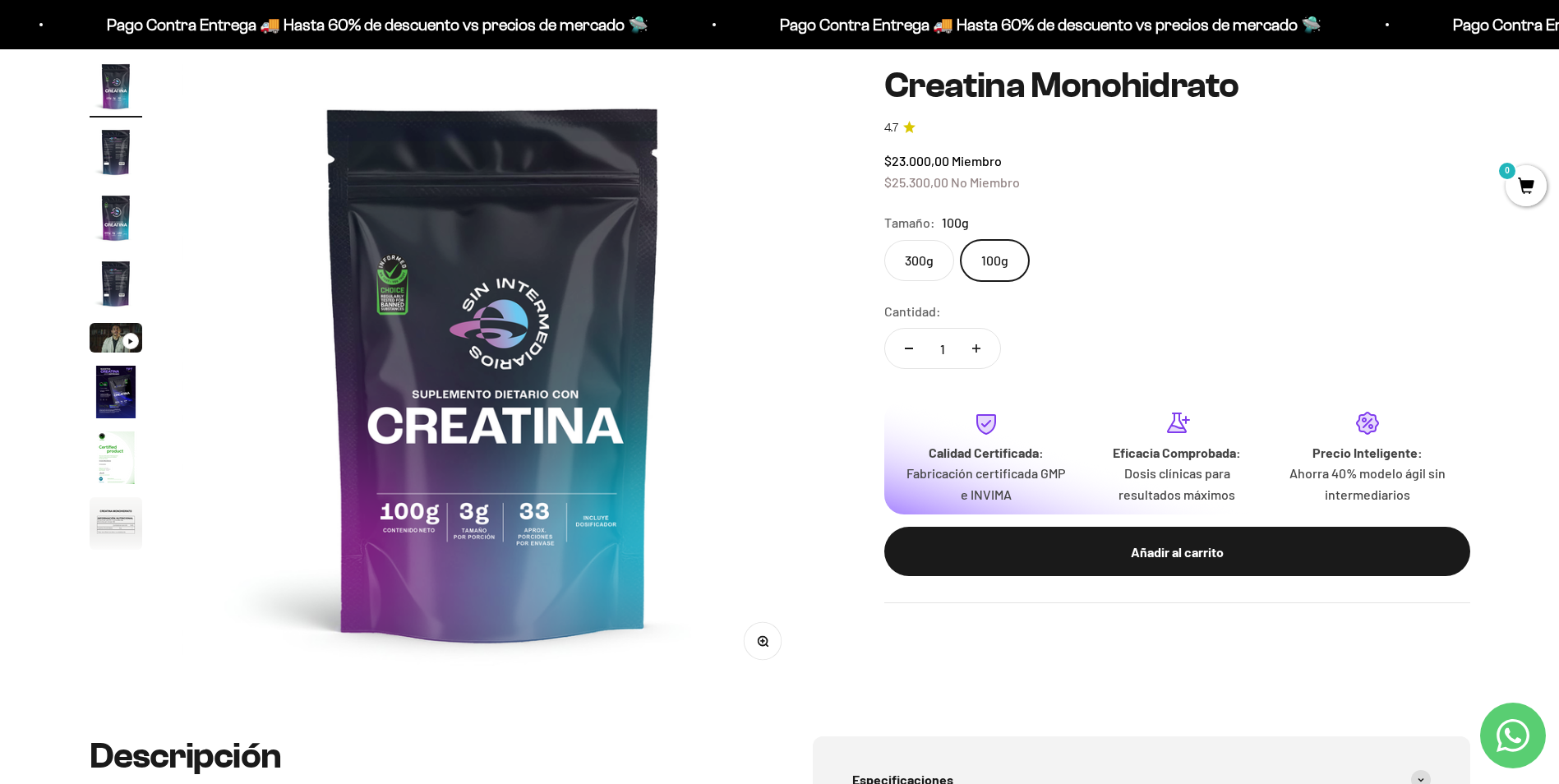
click at [927, 275] on label "300g" at bounding box center [919, 261] width 70 height 41
click at [884, 240] on input "300g" at bounding box center [883, 239] width 1 height 1
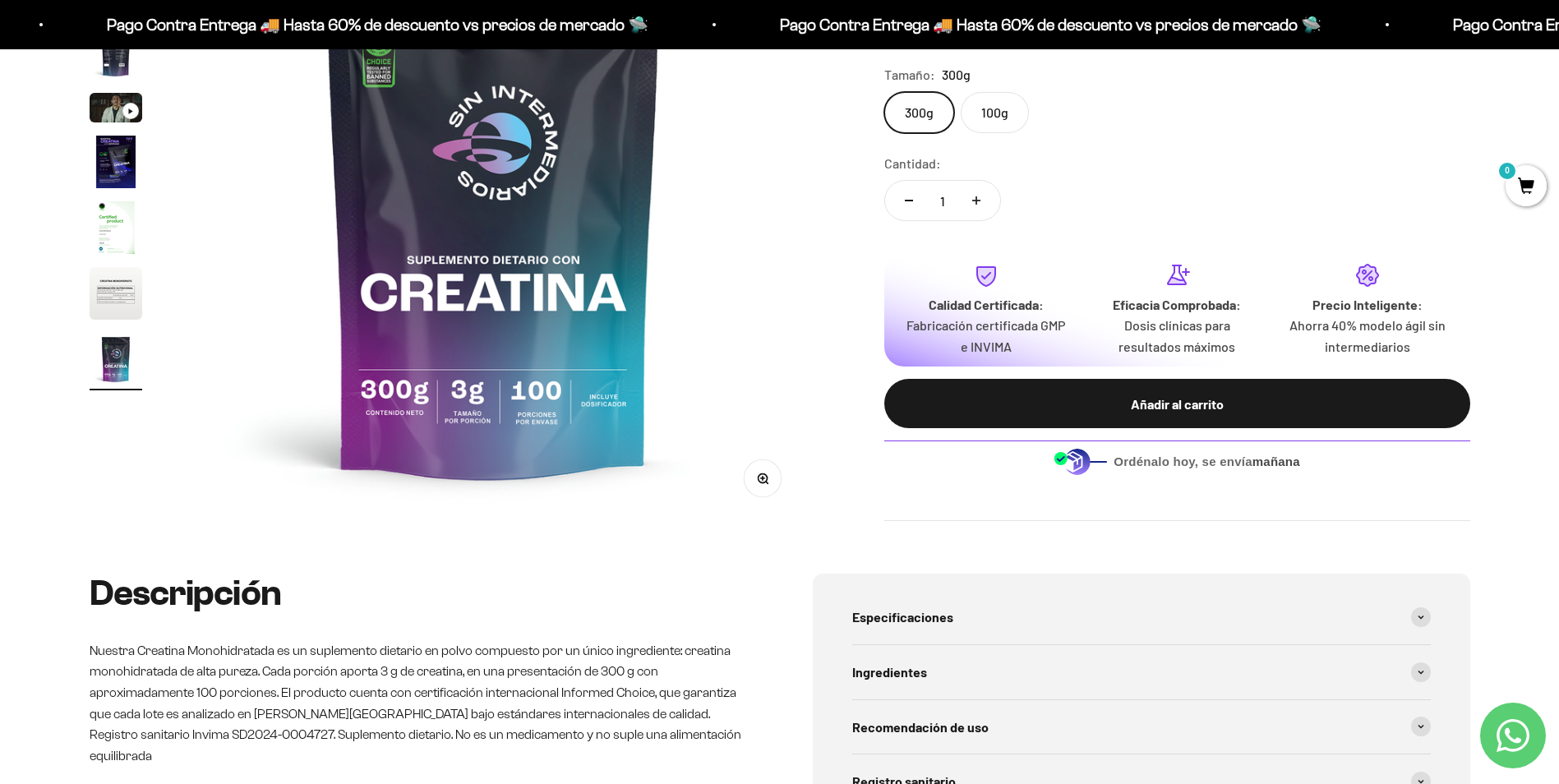
scroll to position [493, 0]
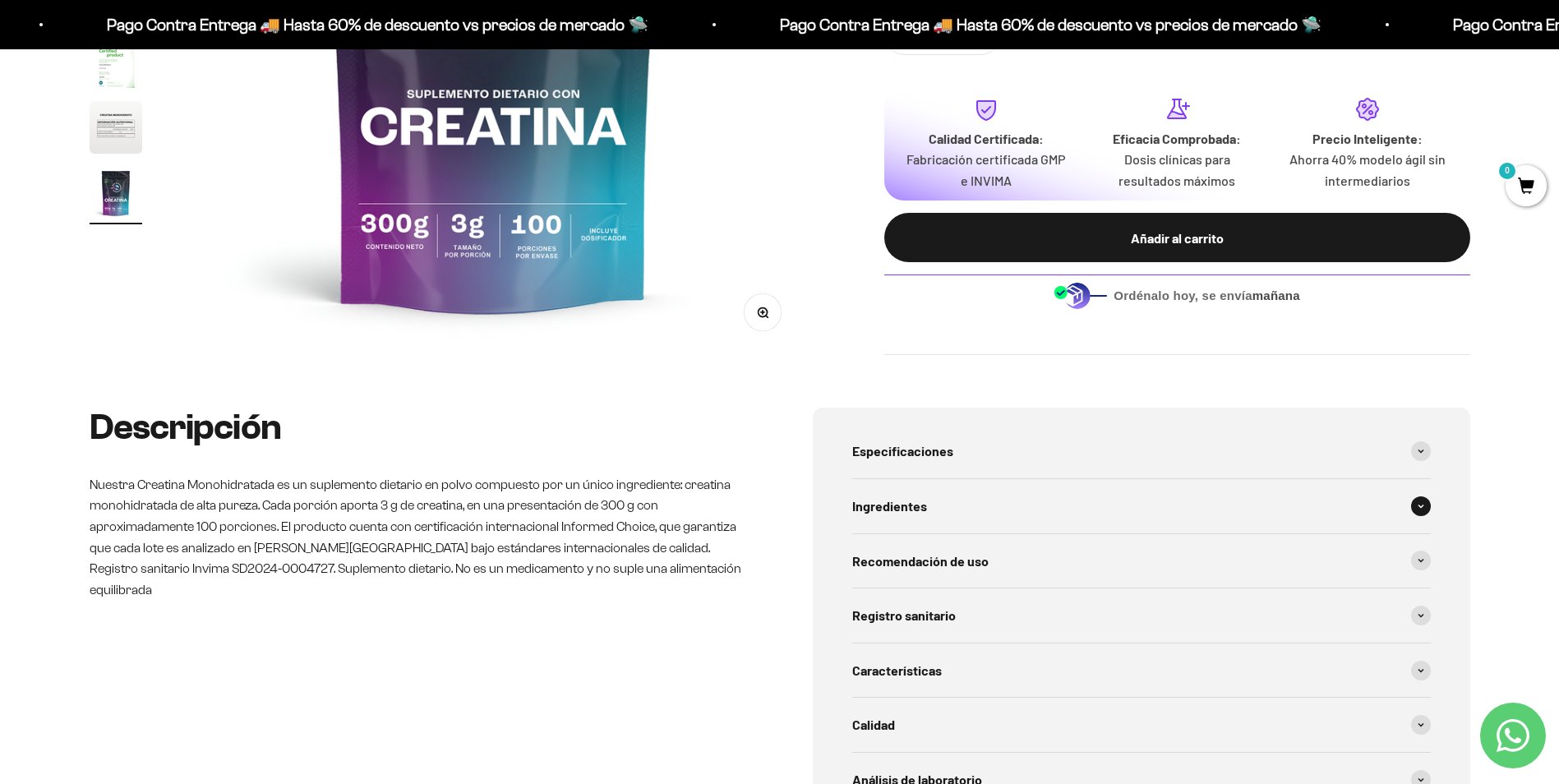
click at [1419, 517] on div "Ingredientes" at bounding box center [1141, 506] width 578 height 54
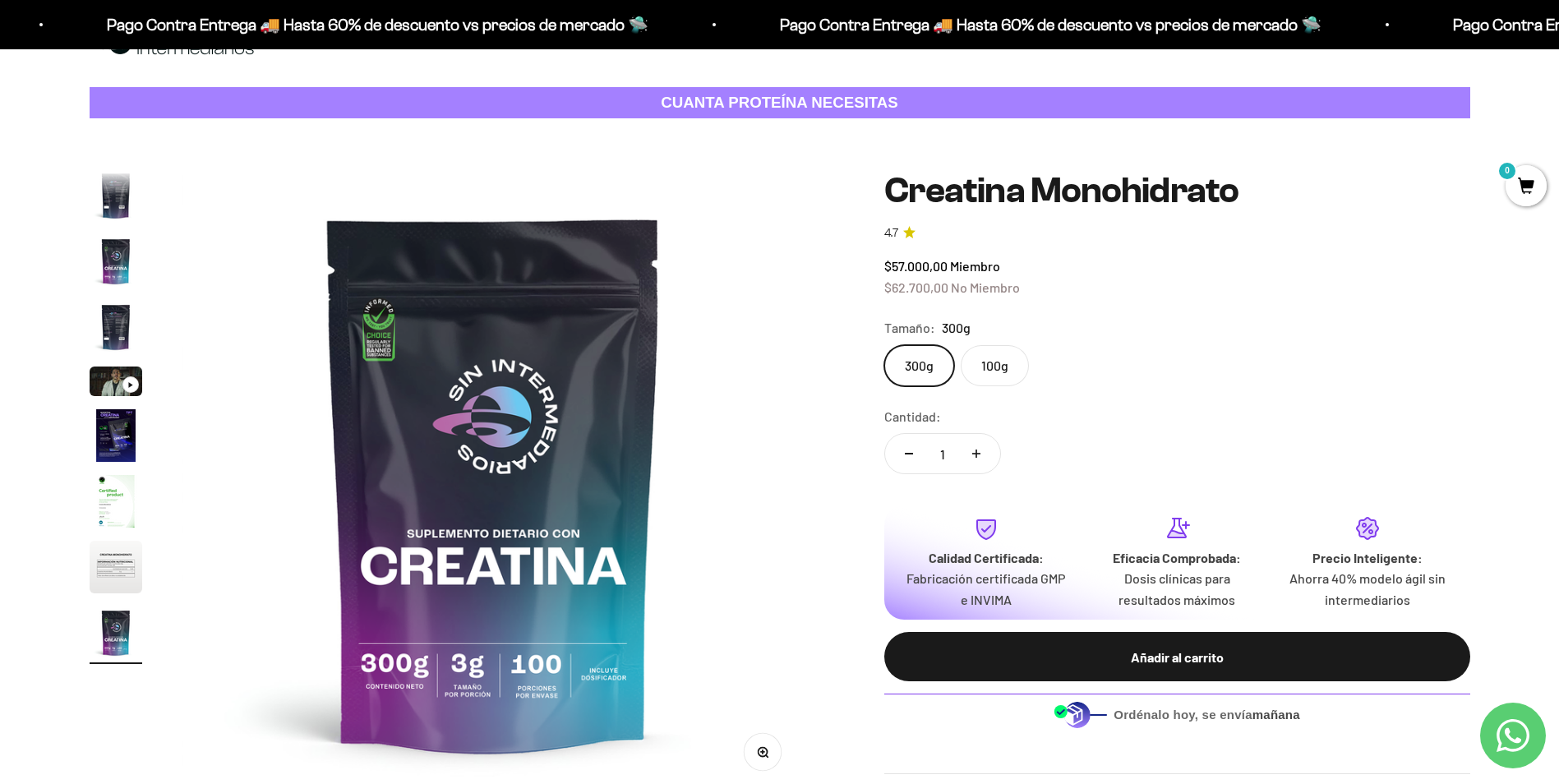
scroll to position [82, 0]
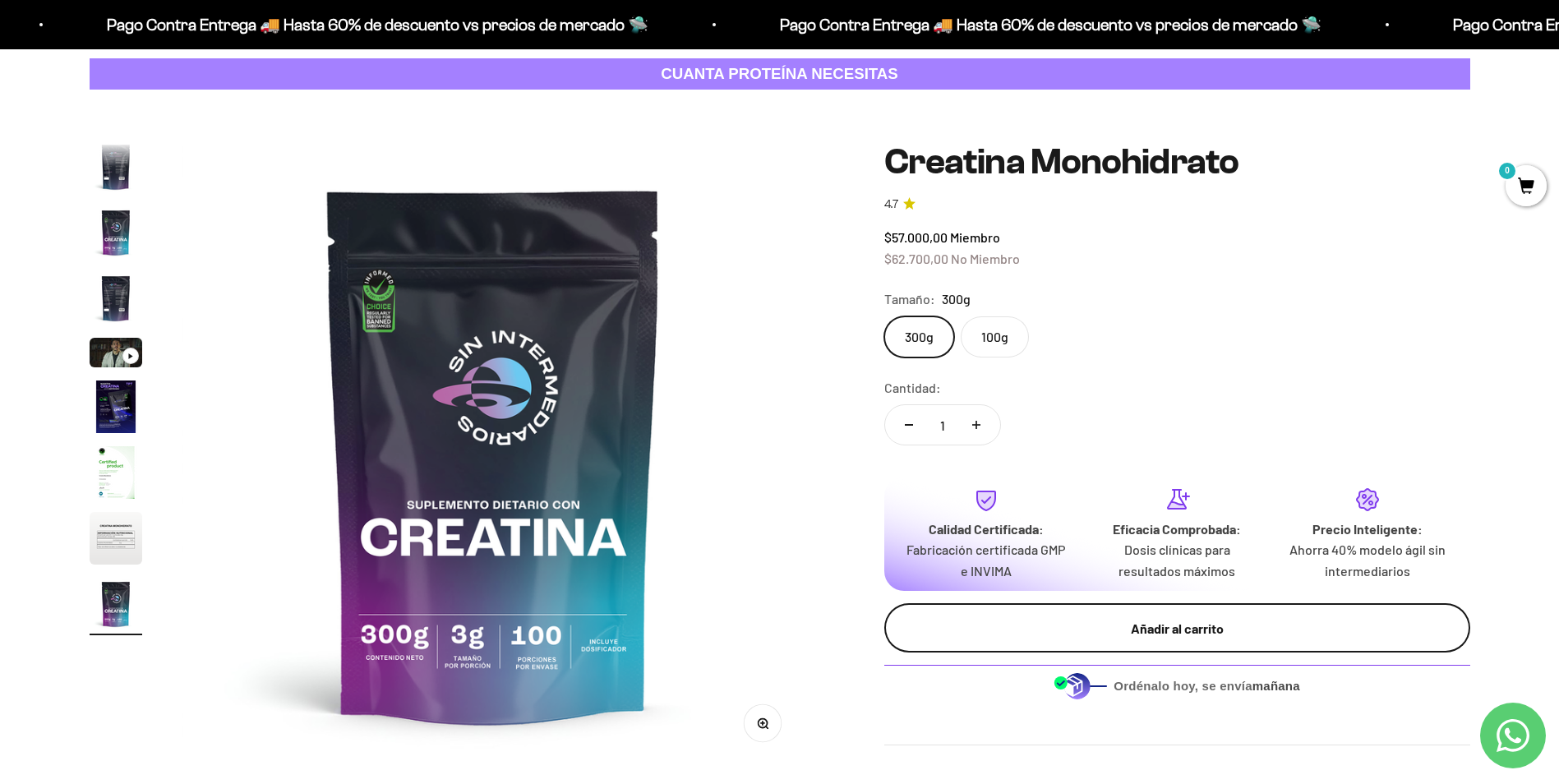
click at [1186, 632] on div "Añadir al carrito" at bounding box center [1178, 628] width 520 height 22
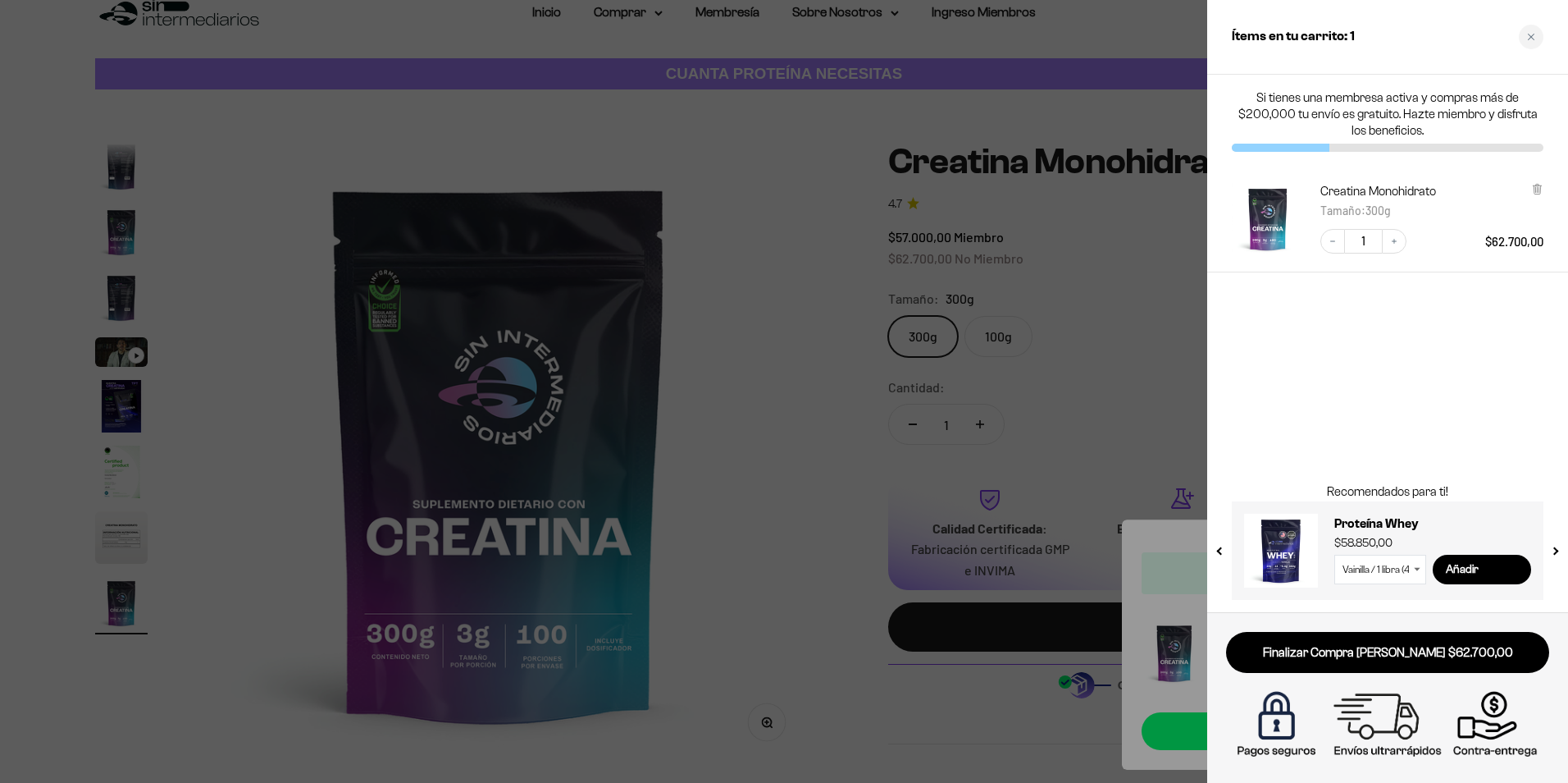
click at [719, 164] on div at bounding box center [784, 392] width 1568 height 783
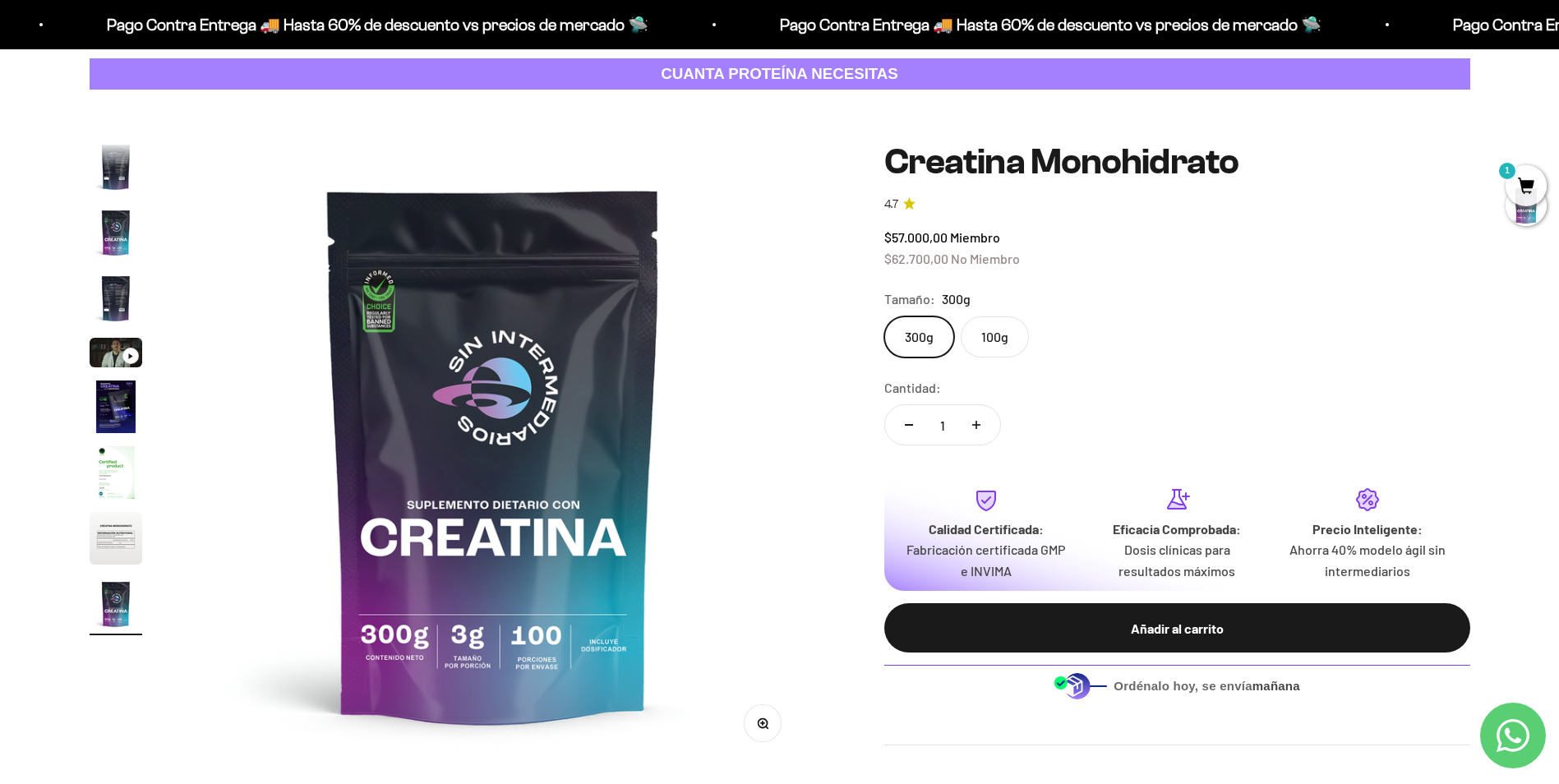
scroll to position [0, 0]
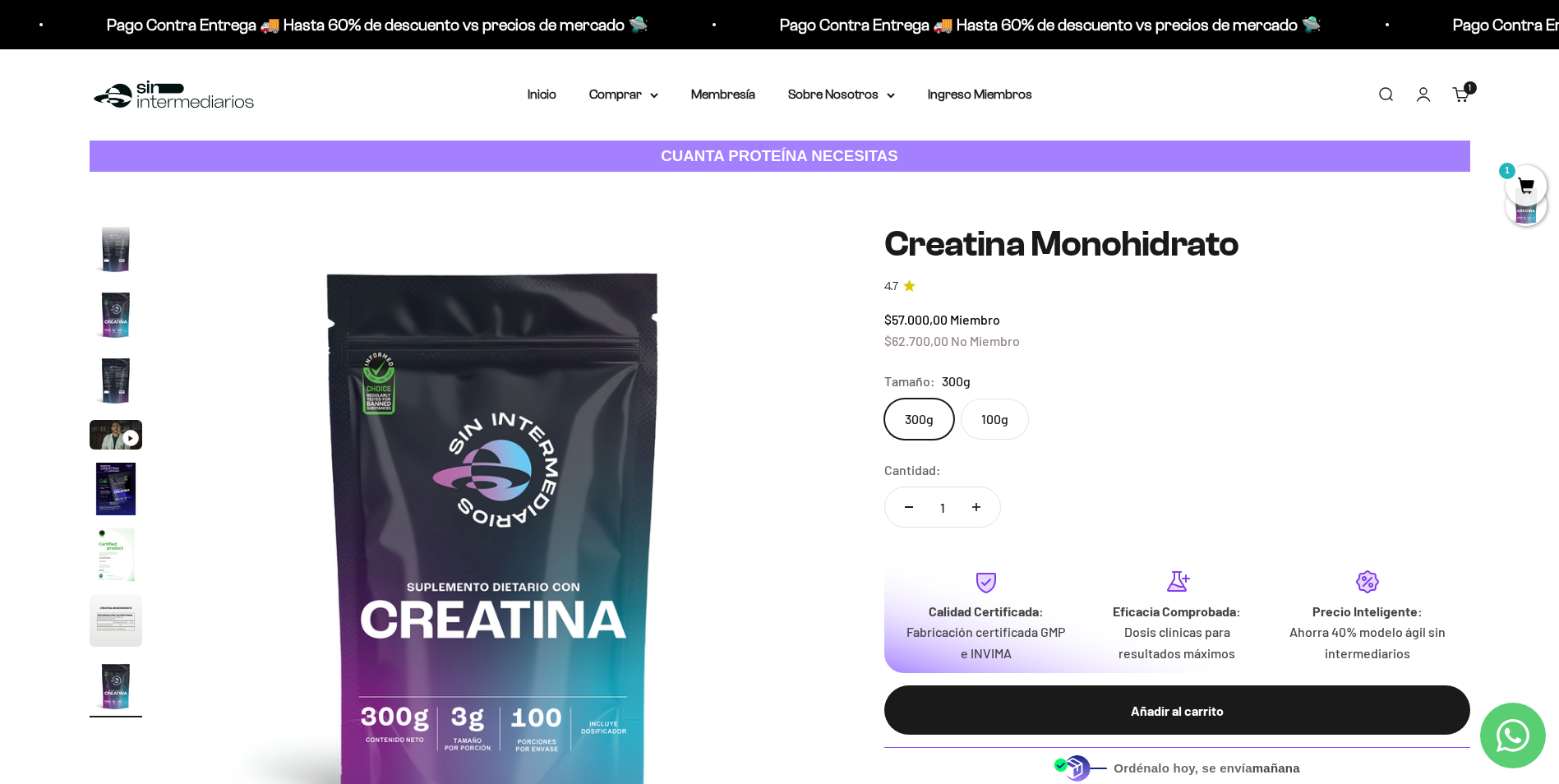
click at [1528, 735] on icon "Contact us on WhatsApp" at bounding box center [1513, 735] width 33 height 33
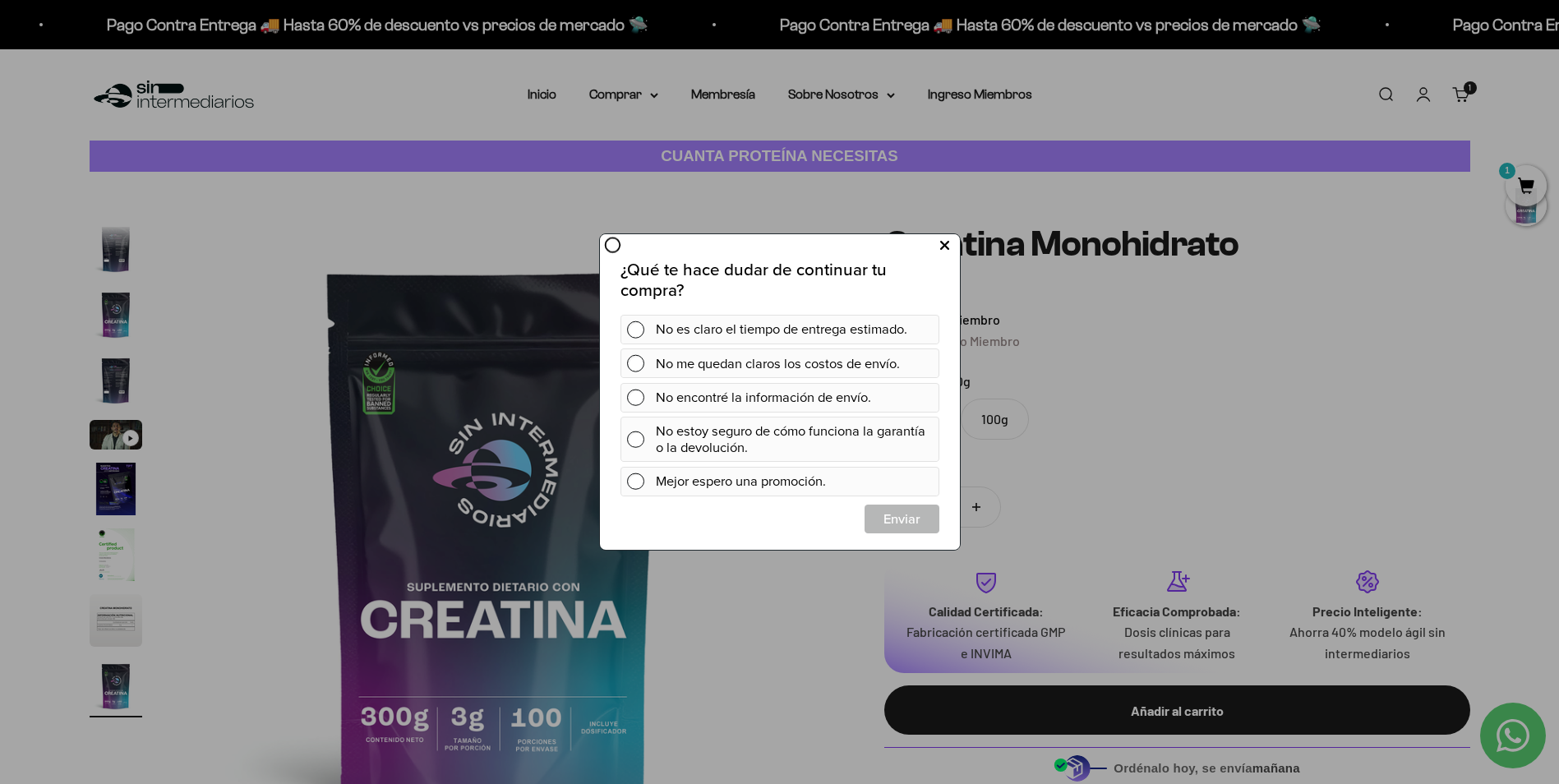
click at [945, 246] on icon at bounding box center [944, 245] width 9 height 22
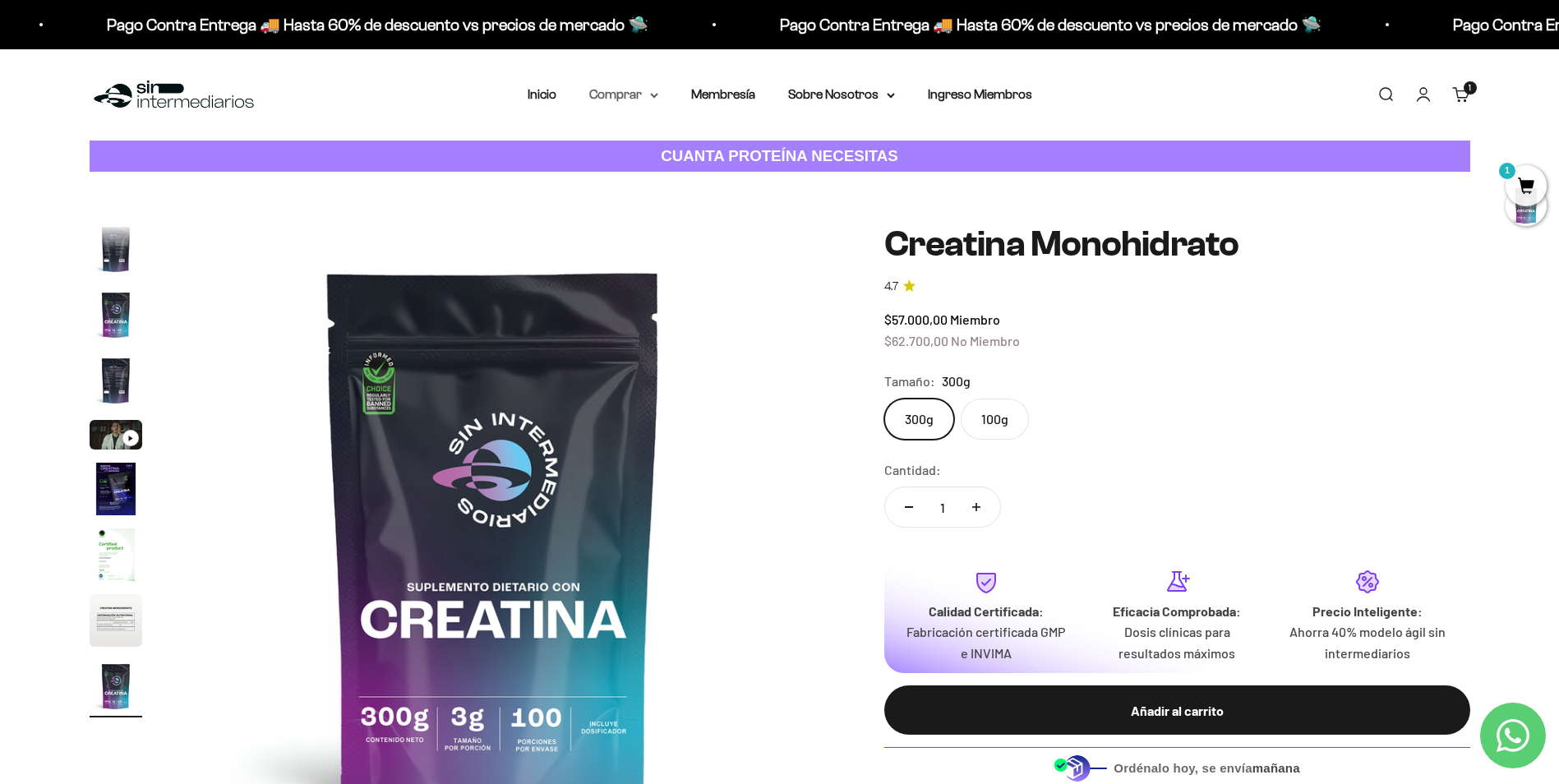
click at [622, 91] on summary "Comprar" at bounding box center [623, 94] width 69 height 22
click at [692, 146] on summary "Proteínas" at bounding box center [667, 147] width 136 height 22
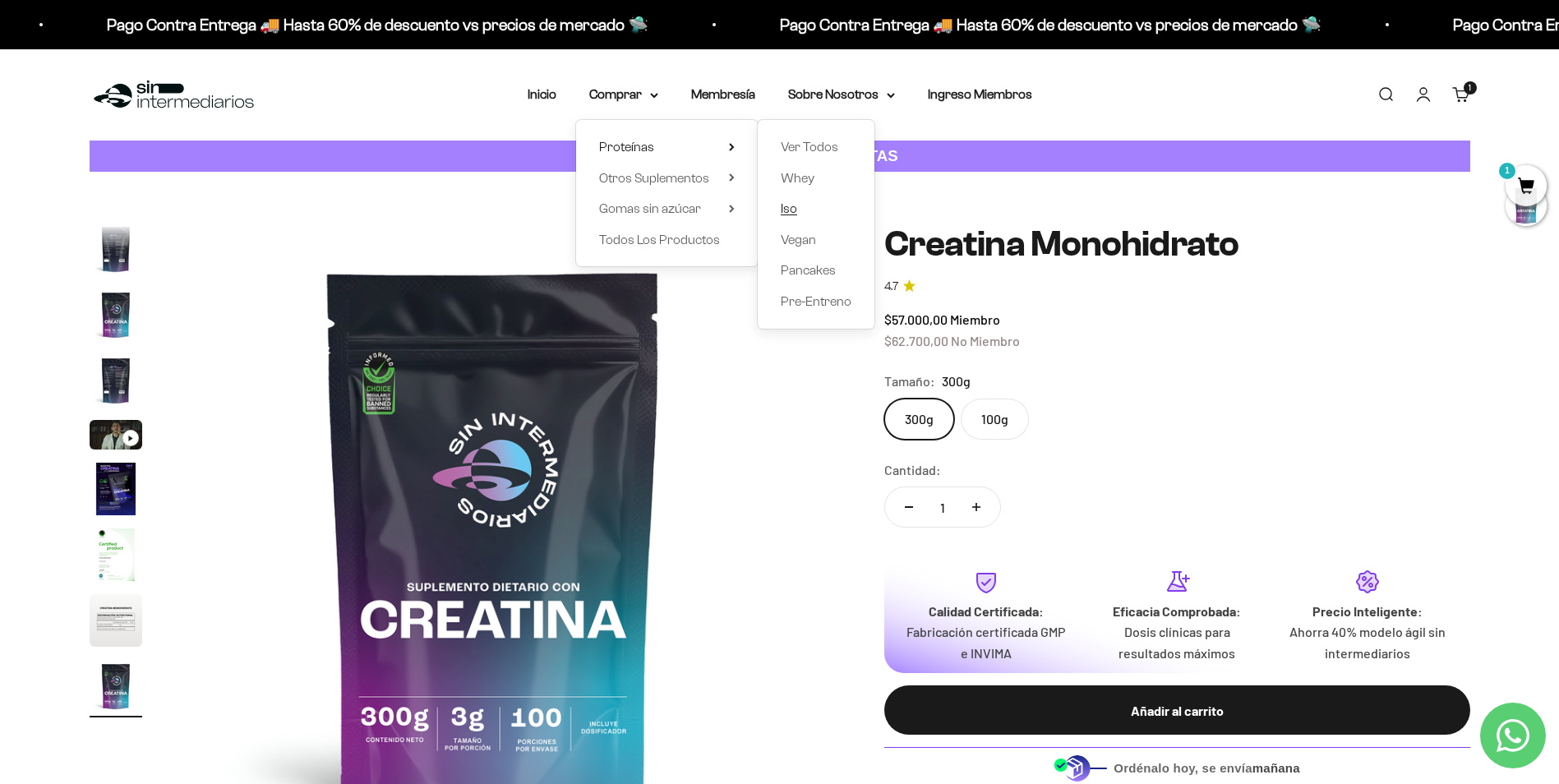
click at [782, 202] on span "Iso" at bounding box center [789, 209] width 16 height 14
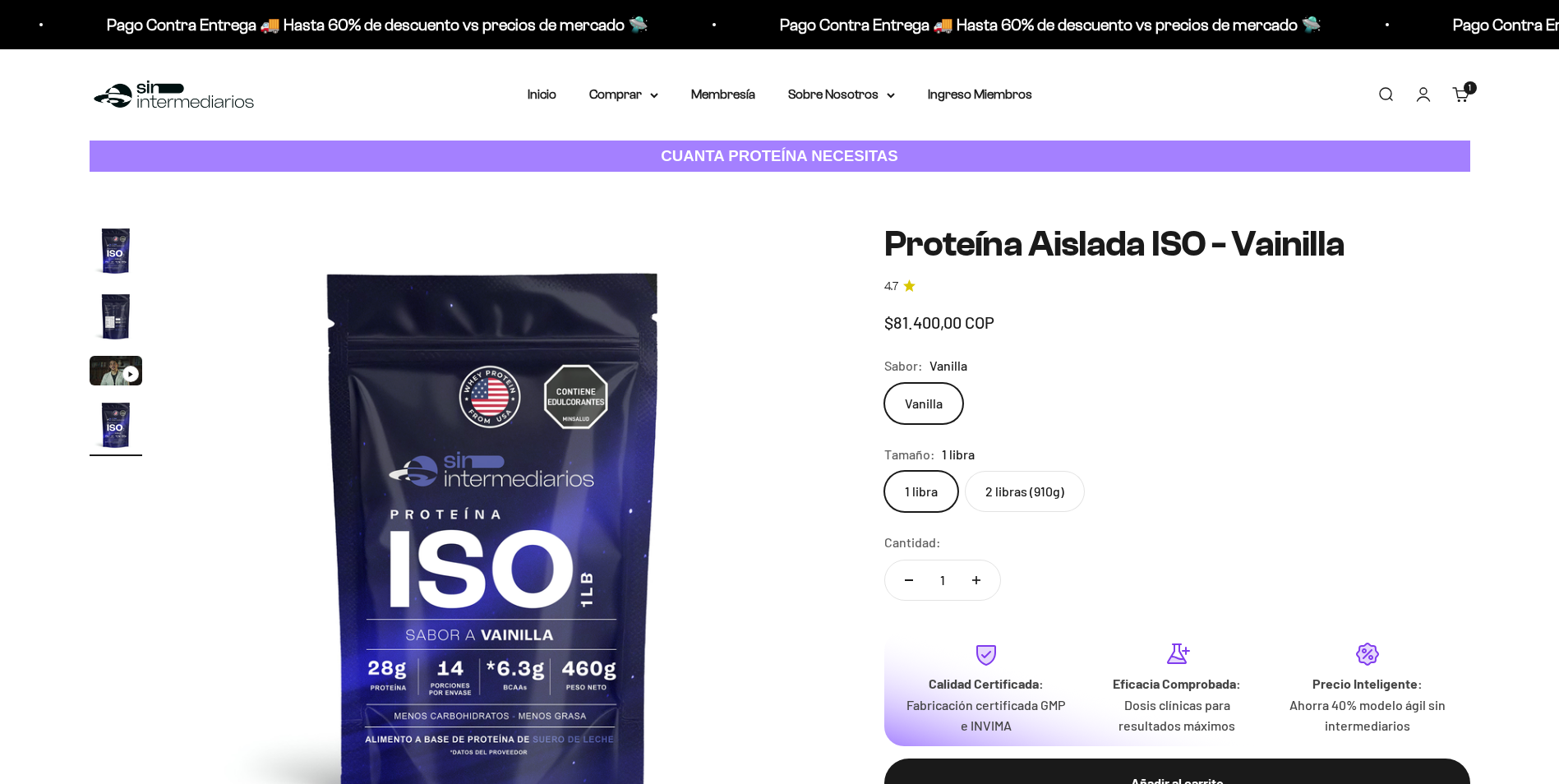
click at [1049, 491] on label "2 libras (910g)" at bounding box center [1025, 491] width 120 height 41
click at [884, 470] on input "2 libras (910g)" at bounding box center [883, 470] width 1 height 1
radio input "true"
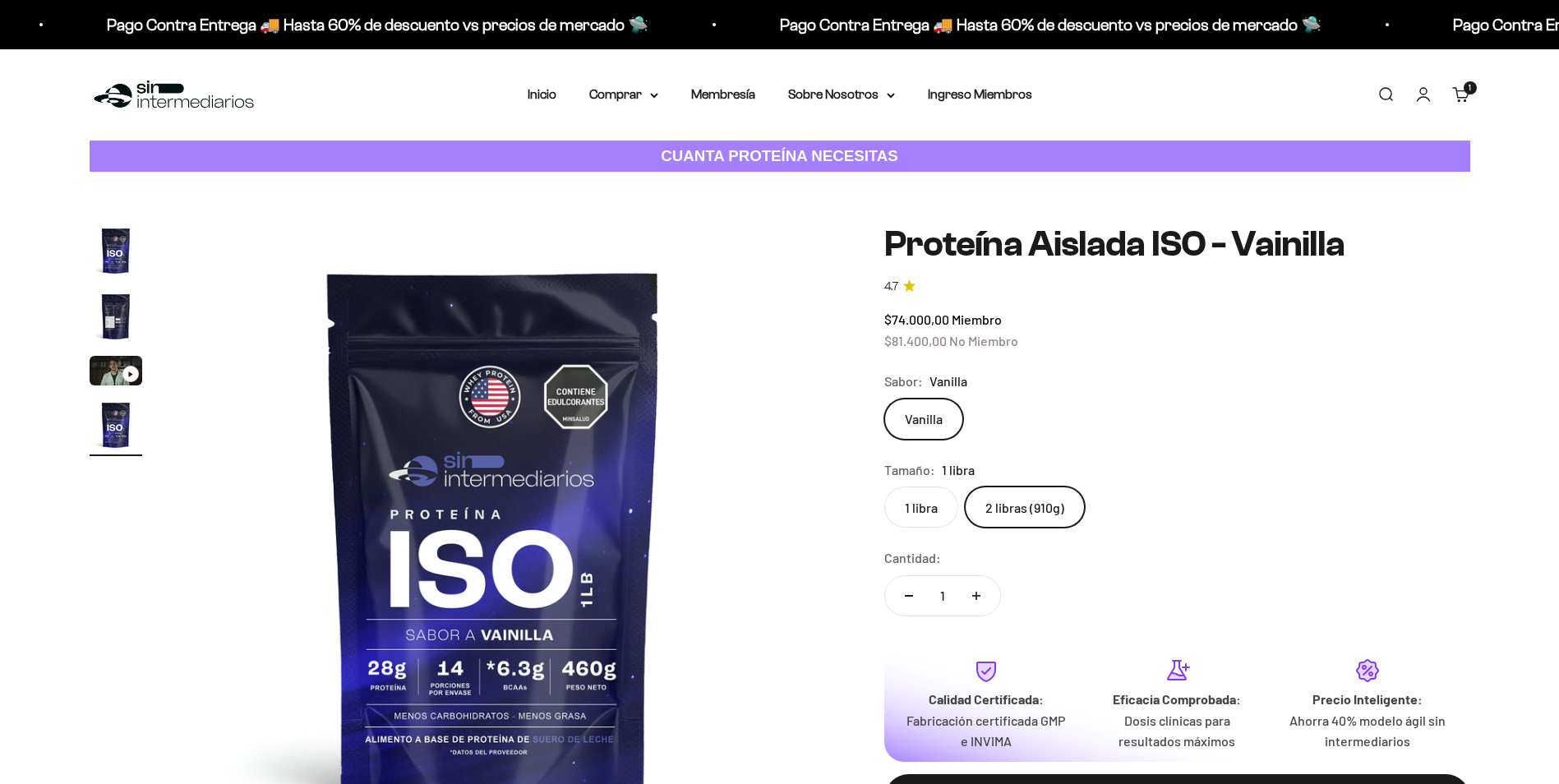
scroll to position [739, 0]
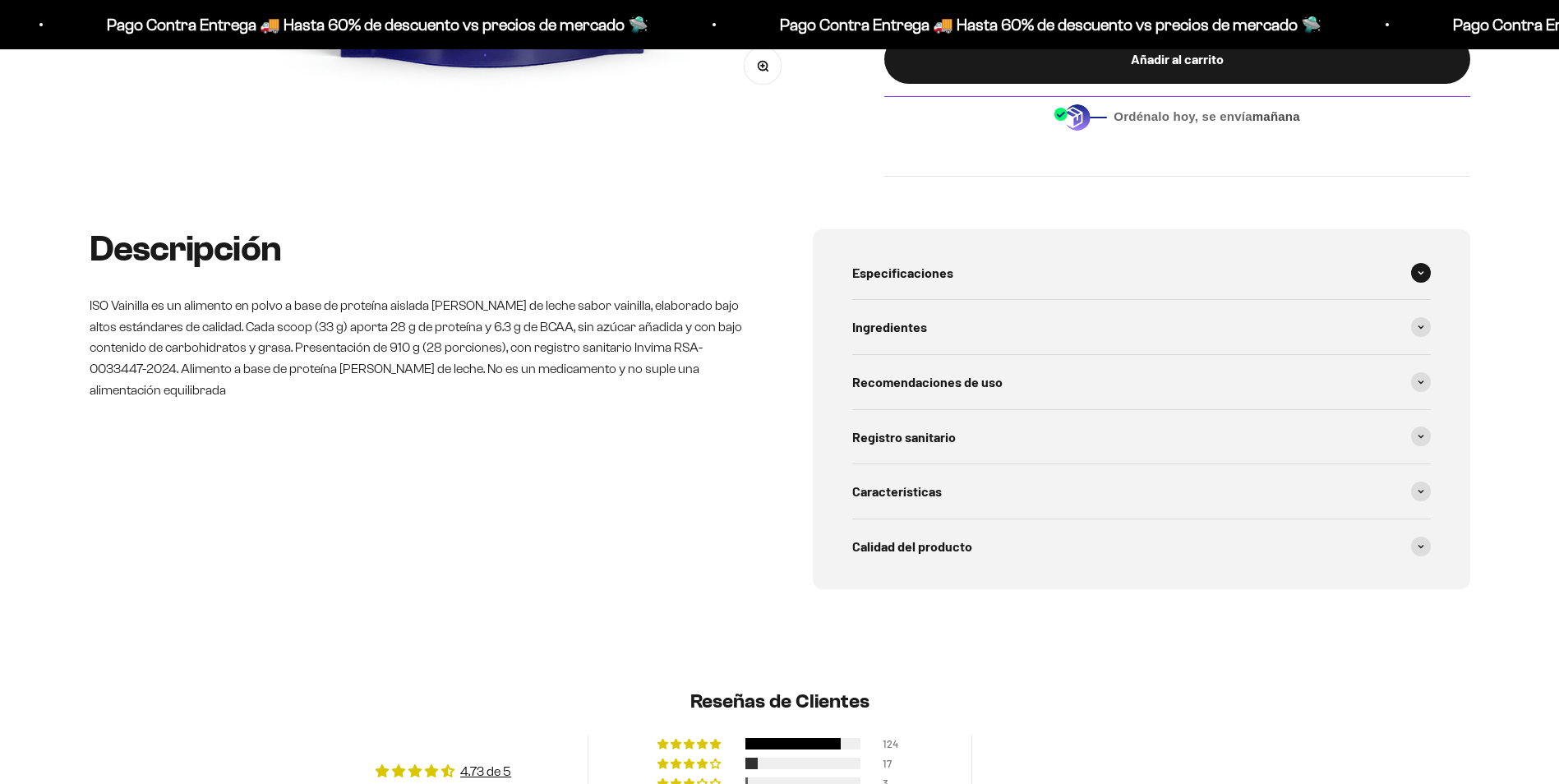
scroll to position [0, 1931]
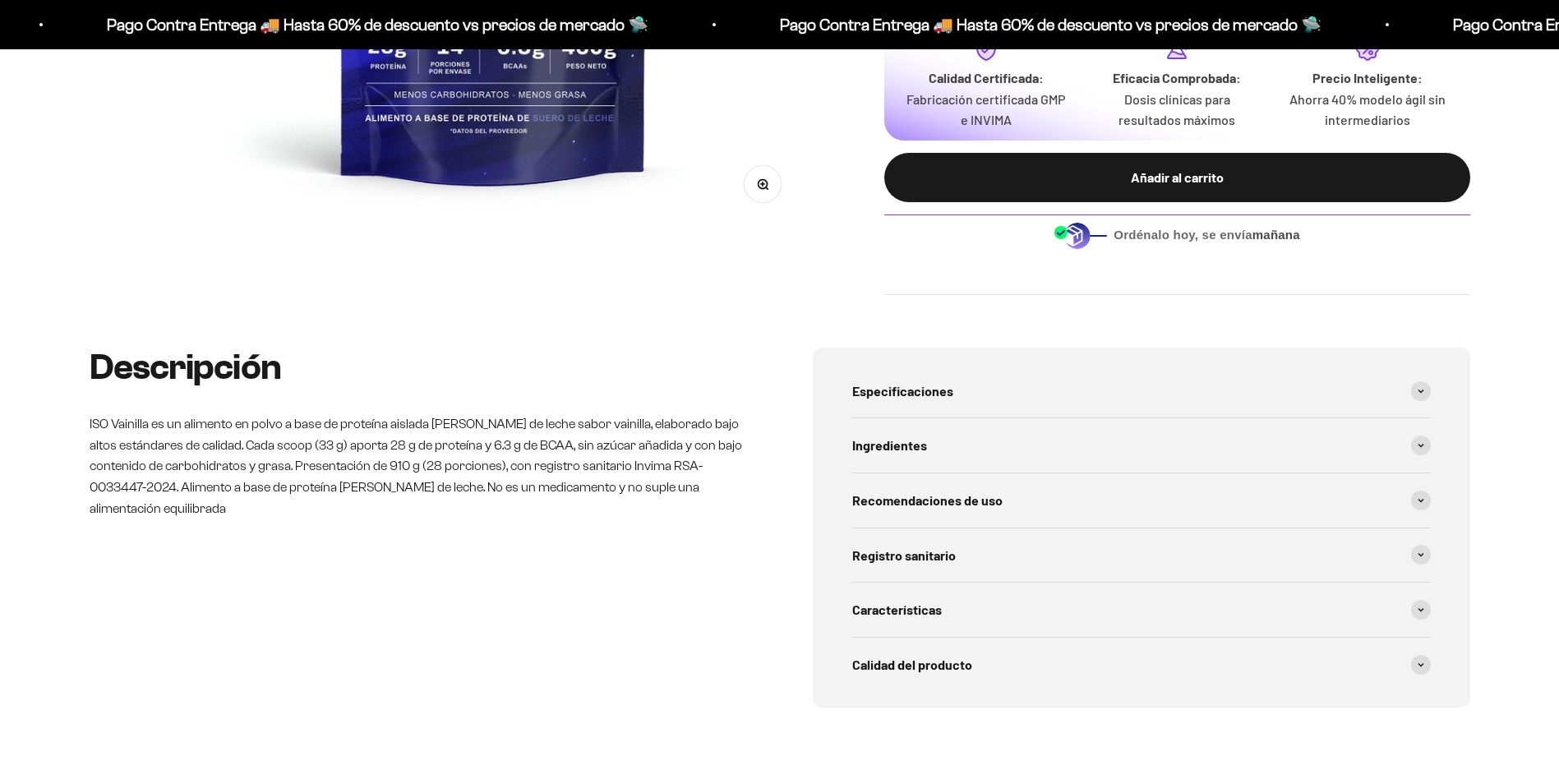
click at [1071, 233] on img at bounding box center [1080, 236] width 53 height 27
click at [1080, 227] on img at bounding box center [1080, 236] width 53 height 27
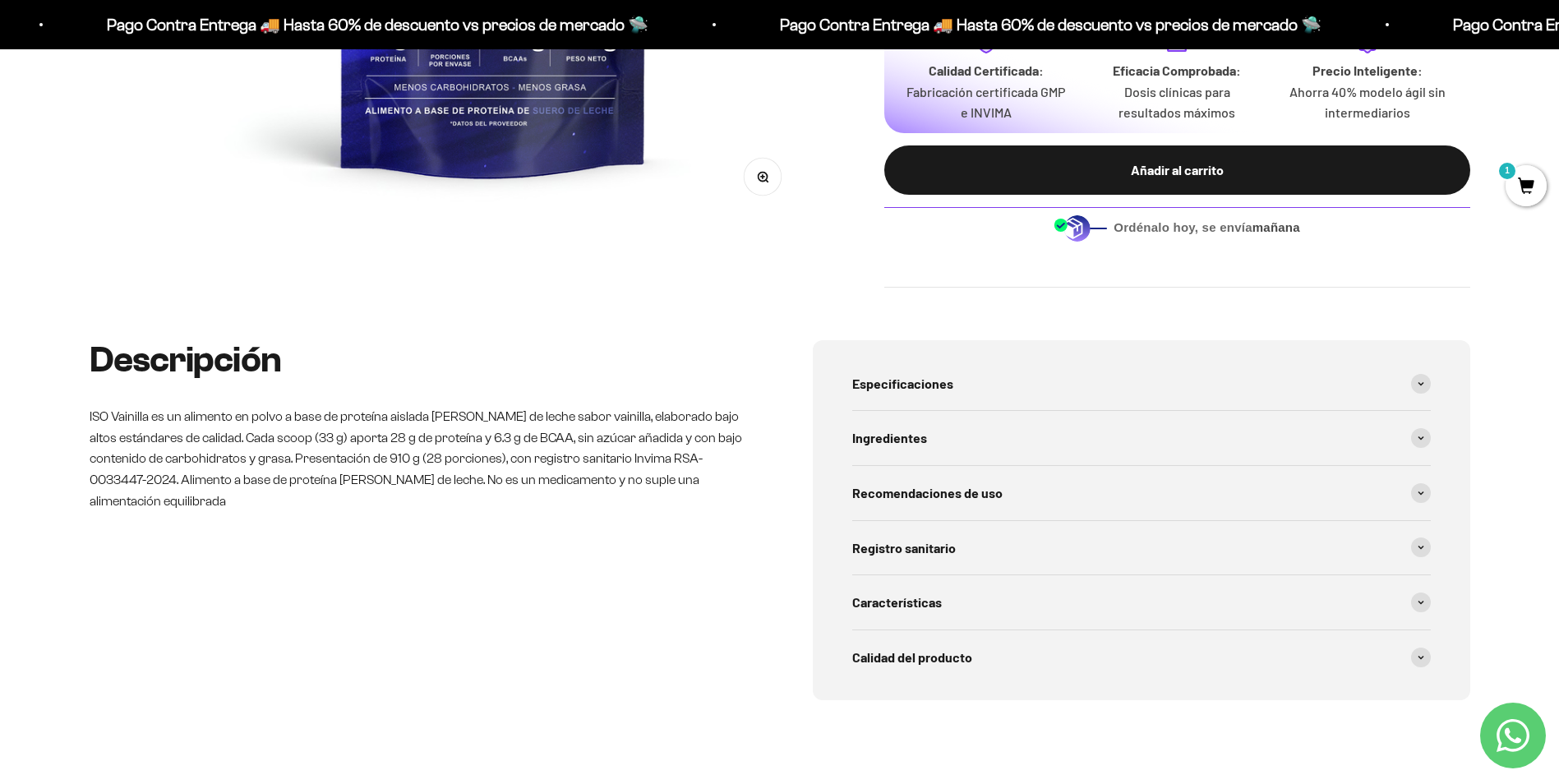
scroll to position [657, 0]
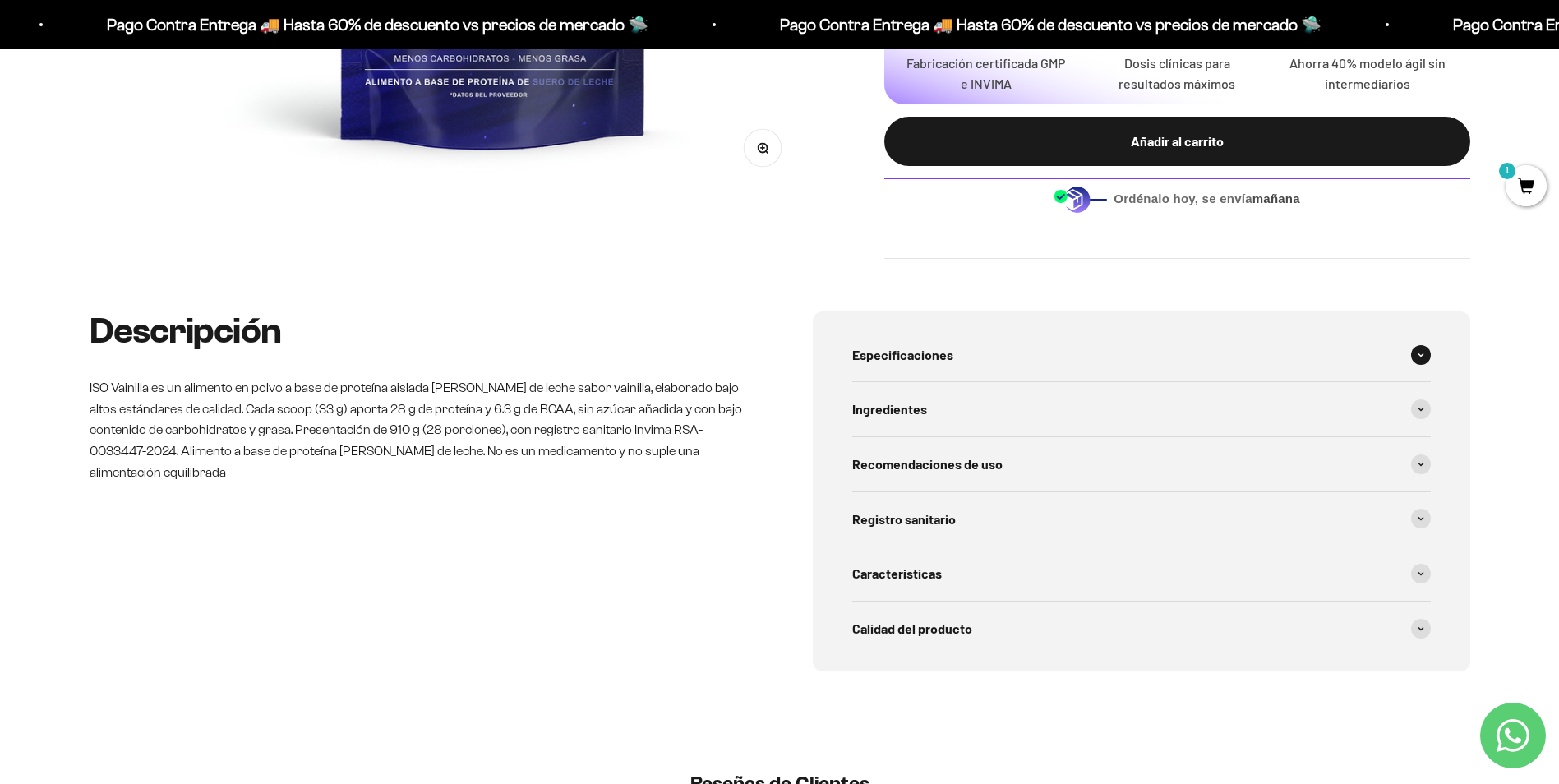
click at [1416, 355] on span at bounding box center [1421, 355] width 20 height 20
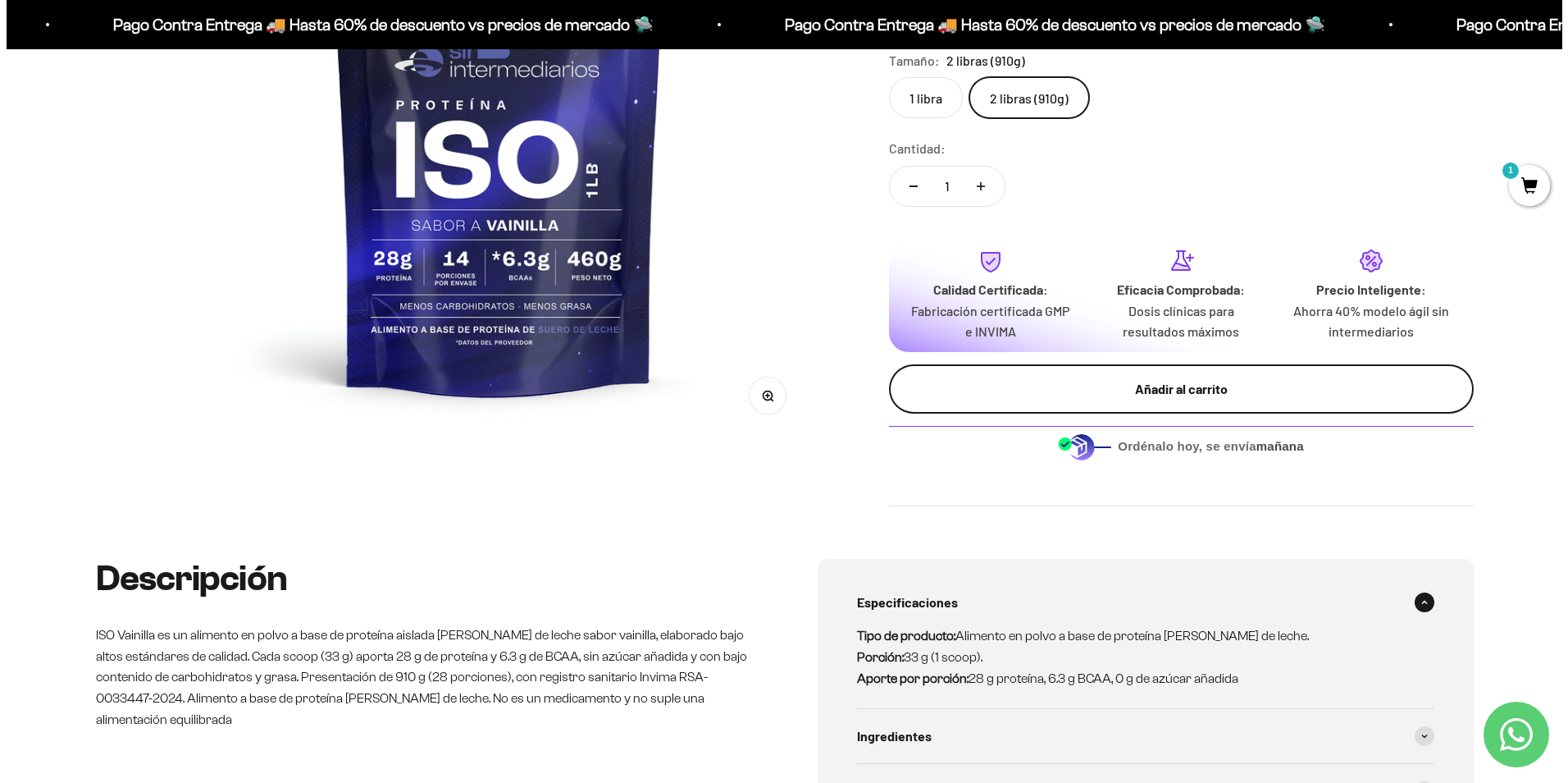
scroll to position [410, 0]
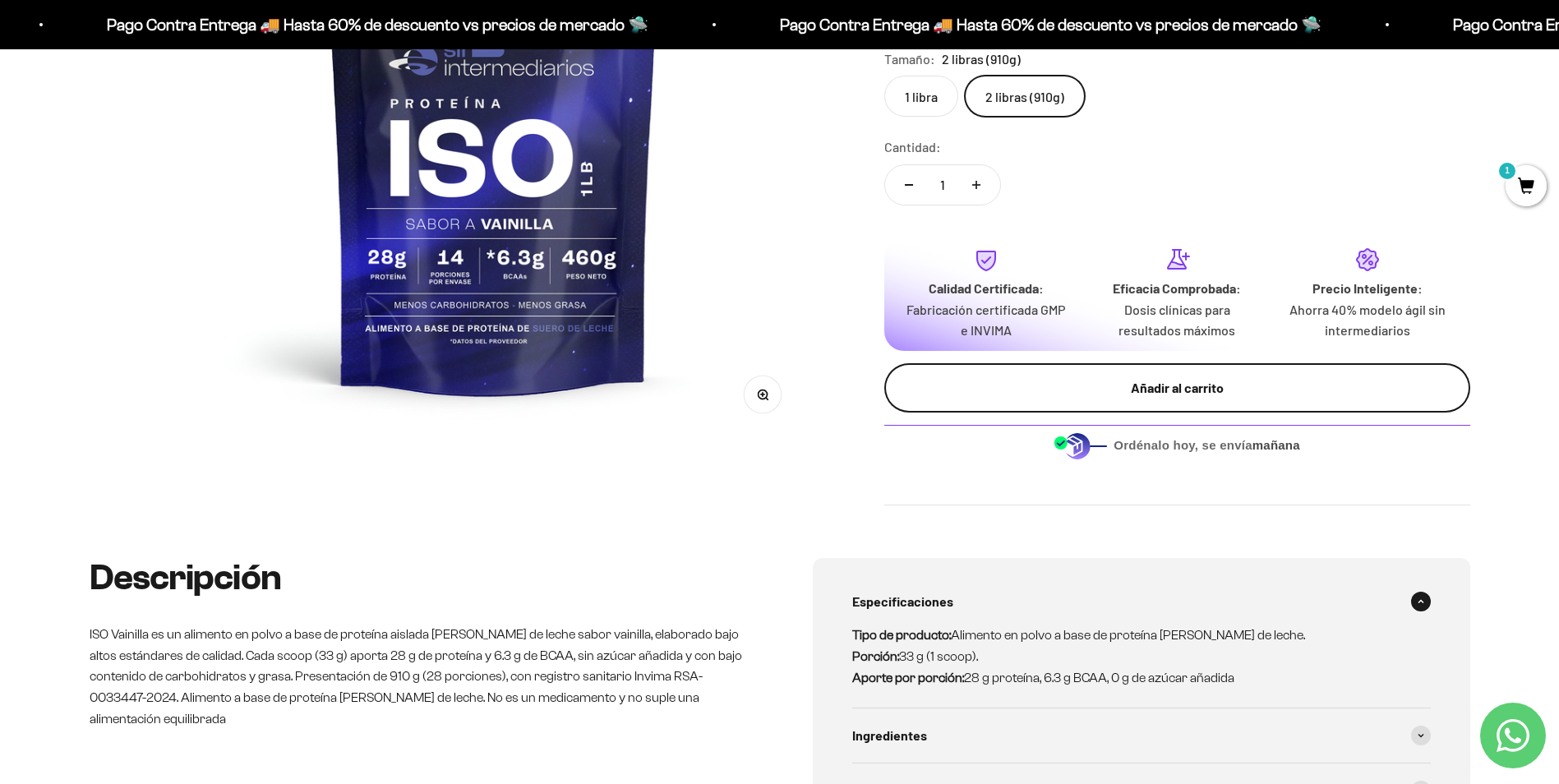
click at [1339, 379] on div "Añadir al carrito" at bounding box center [1178, 388] width 520 height 22
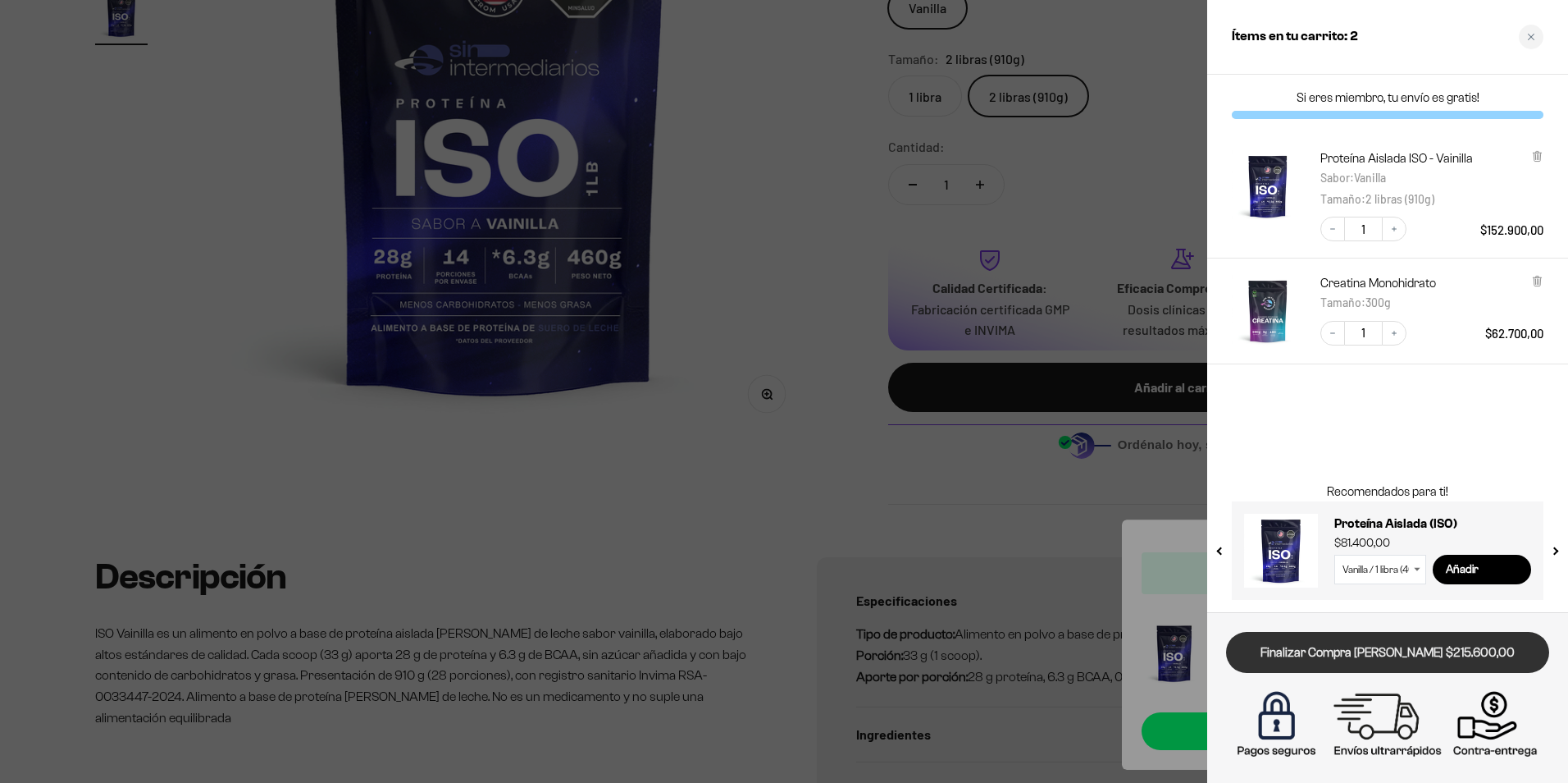
click at [1449, 670] on link "Finalizar Compra [PERSON_NAME] $215.600,00" at bounding box center [1388, 652] width 323 height 42
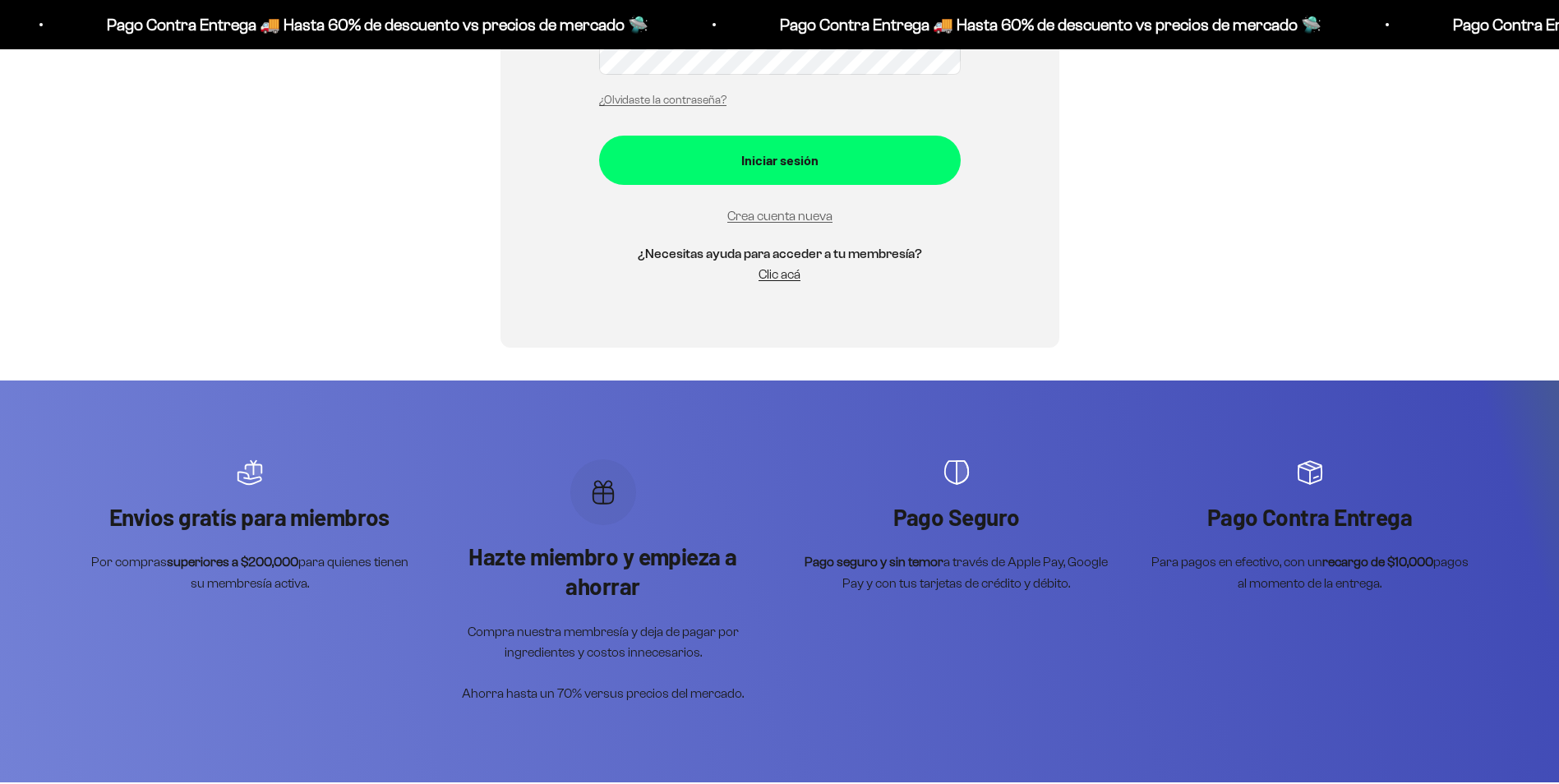
scroll to position [82, 0]
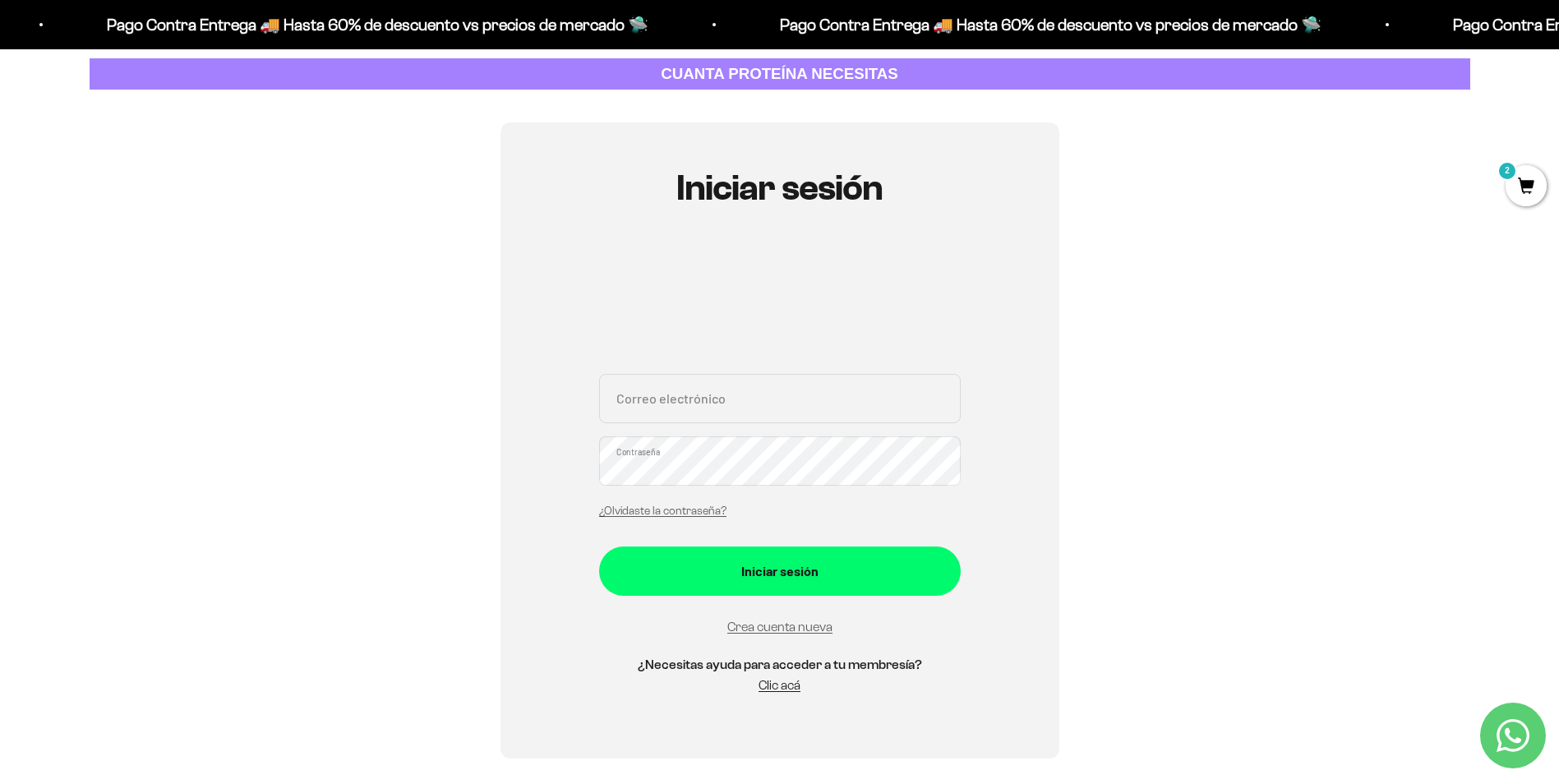
click at [727, 414] on input "Correo electrónico" at bounding box center [780, 398] width 362 height 49
click at [993, 232] on div "Iniciar sesión Correo electrónico Contraseña ¿Olvidaste la contraseña? Iniciar …" at bounding box center [779, 440] width 559 height 636
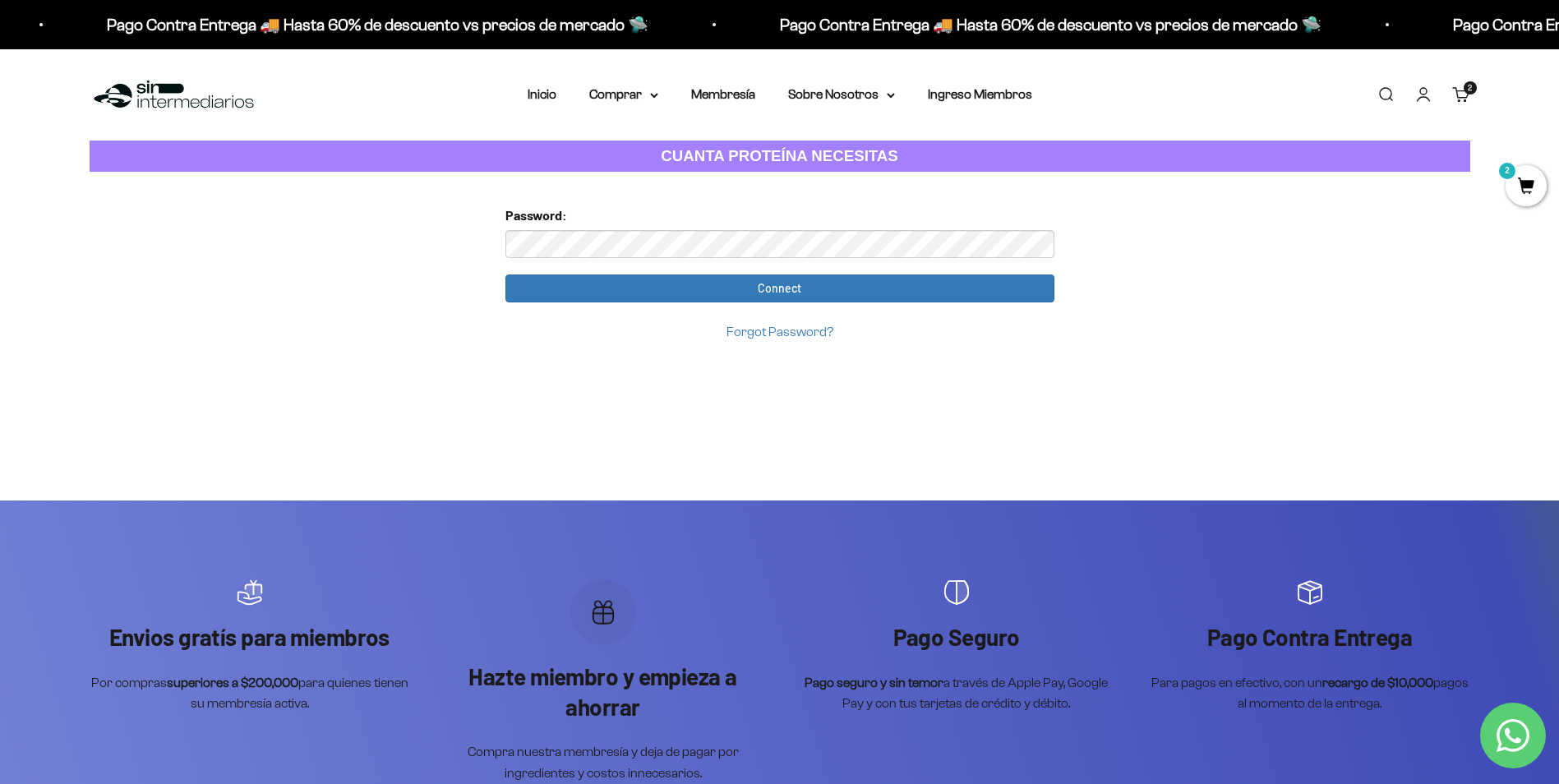
click at [1536, 176] on span "2" at bounding box center [1527, 186] width 41 height 41
click at [506, 274] on input "Connect" at bounding box center [780, 288] width 549 height 28
